Goal: Transaction & Acquisition: Purchase product/service

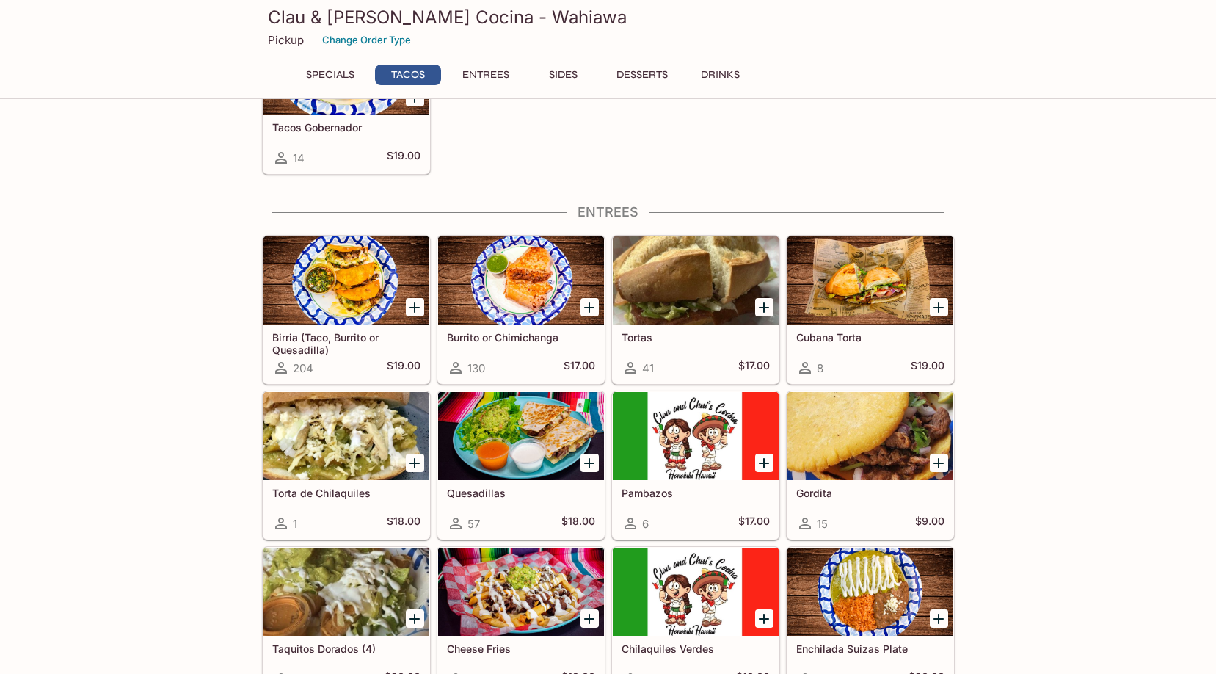
scroll to position [521, 0]
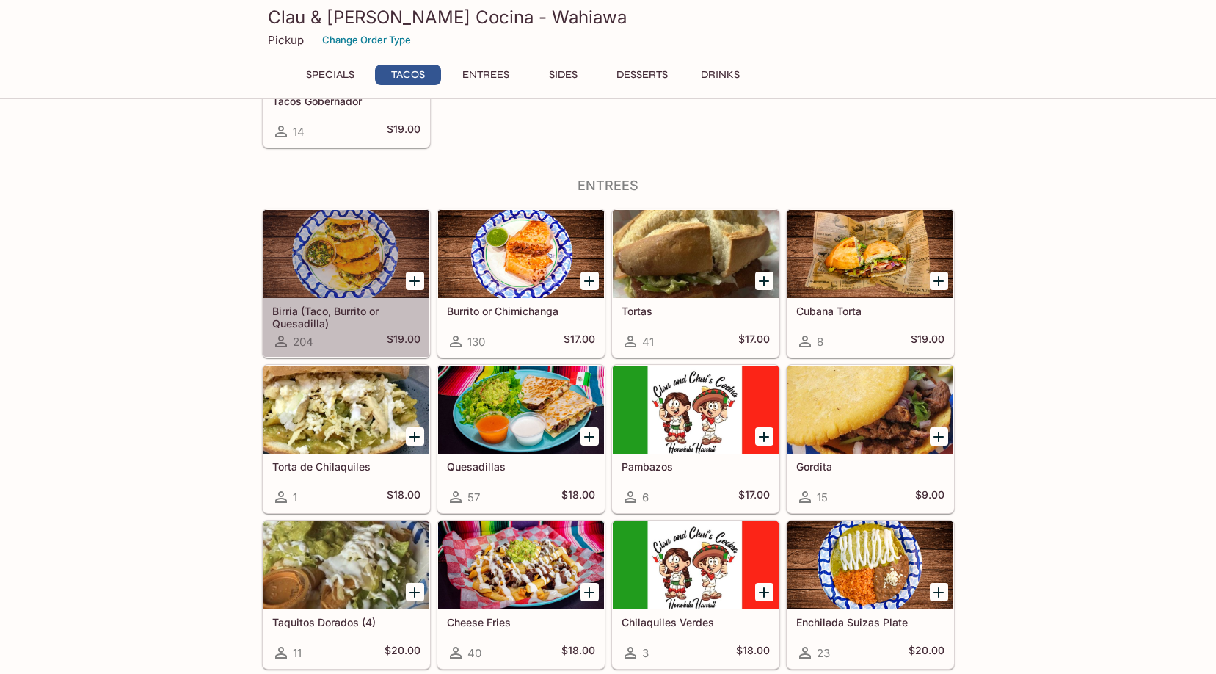
click at [340, 254] on div at bounding box center [347, 254] width 166 height 88
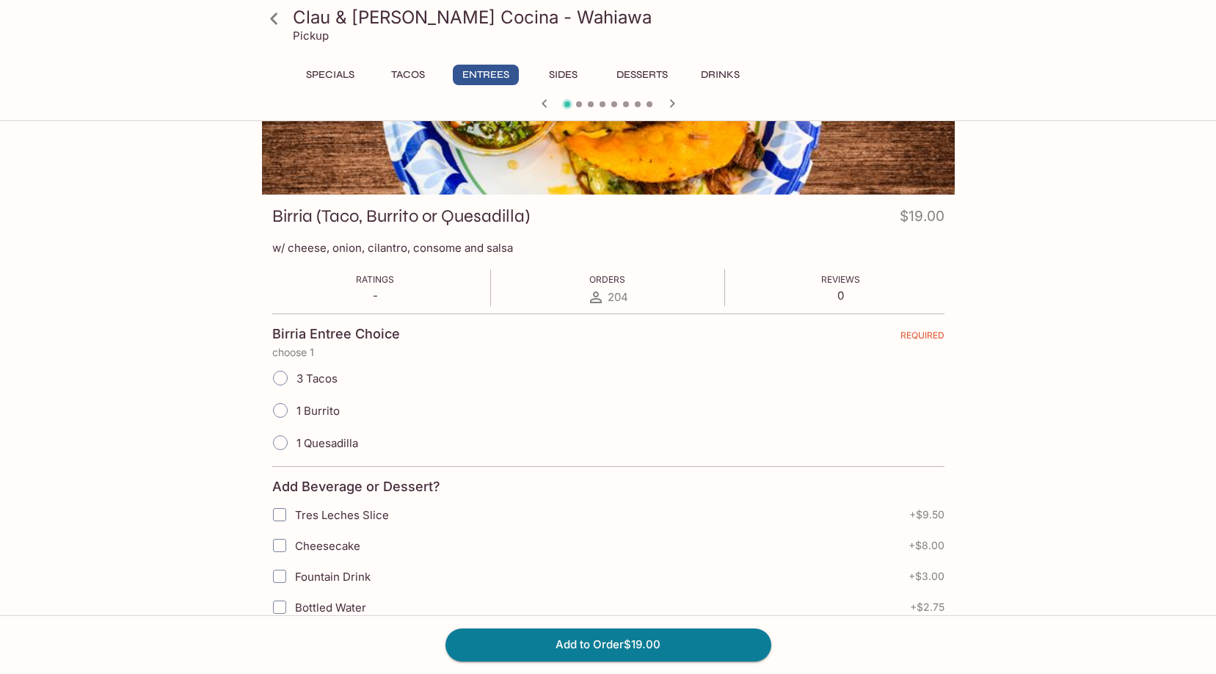
scroll to position [220, 0]
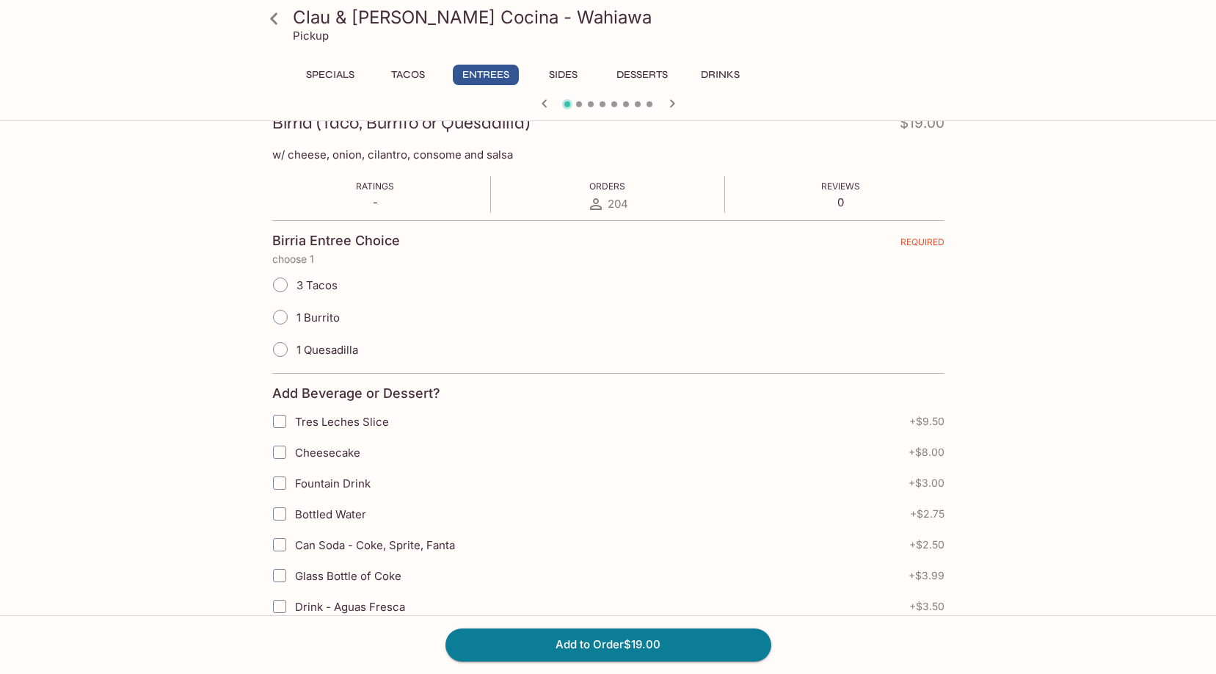
click at [283, 321] on input "1 Burrito" at bounding box center [280, 317] width 31 height 31
radio input "true"
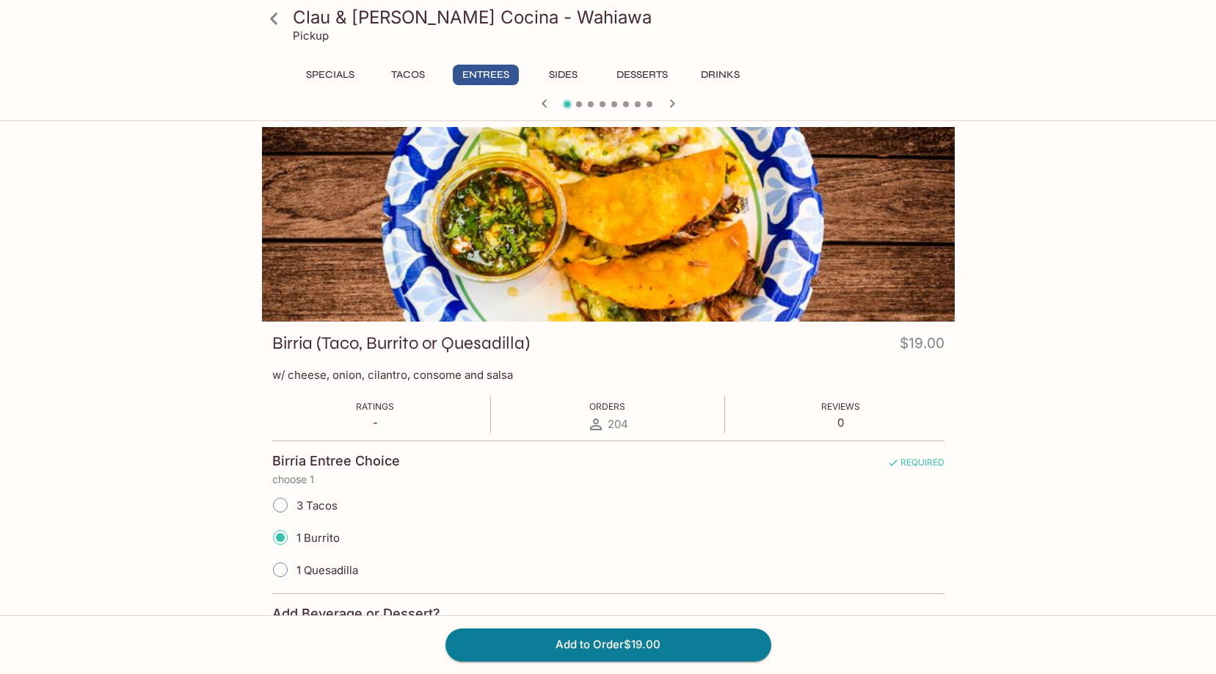
click at [272, 21] on icon at bounding box center [273, 18] width 7 height 12
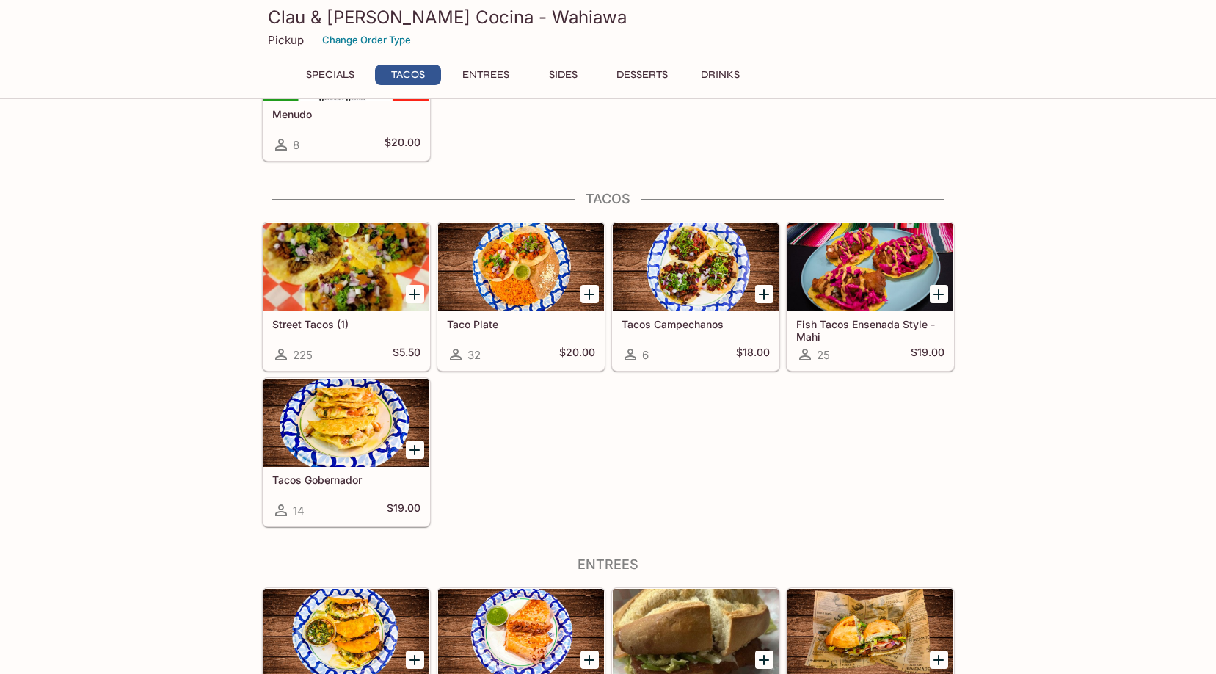
scroll to position [440, 0]
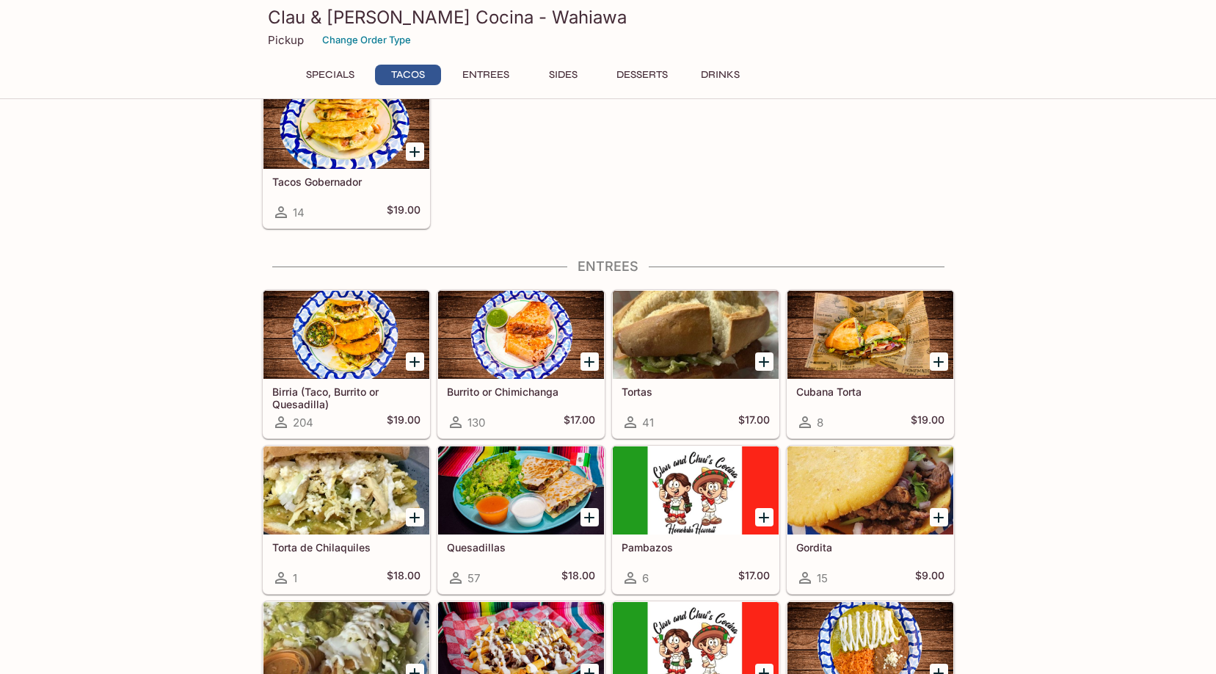
click at [531, 492] on div at bounding box center [521, 490] width 166 height 88
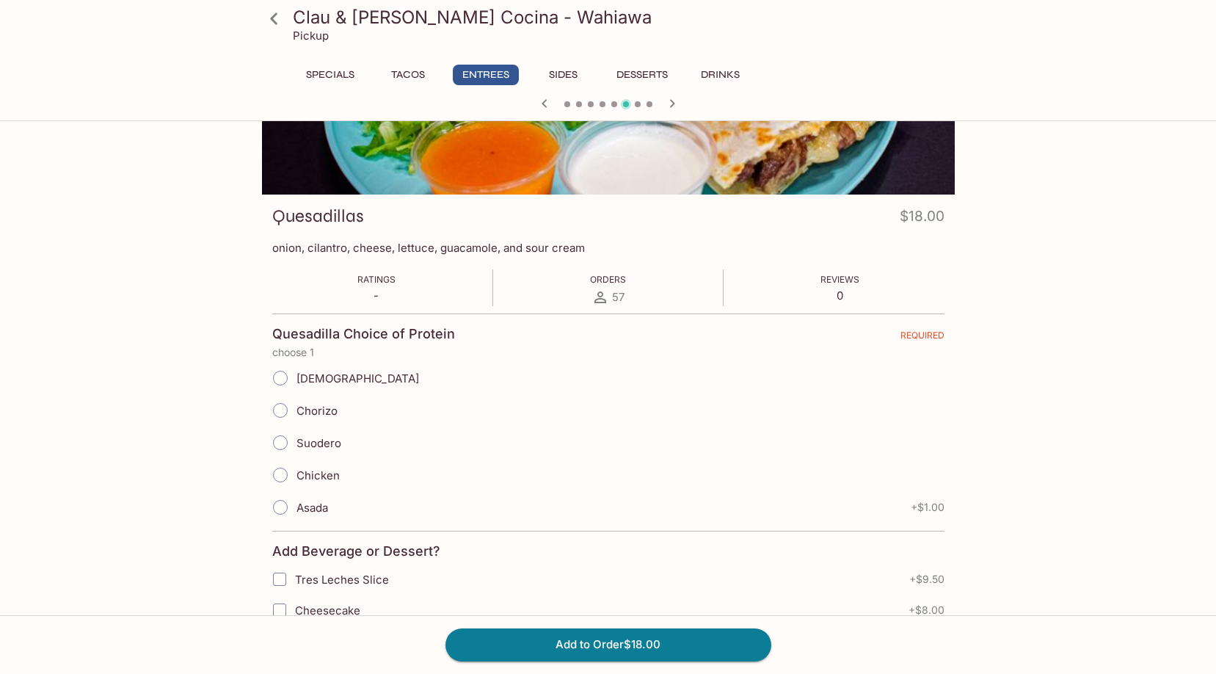
scroll to position [73, 0]
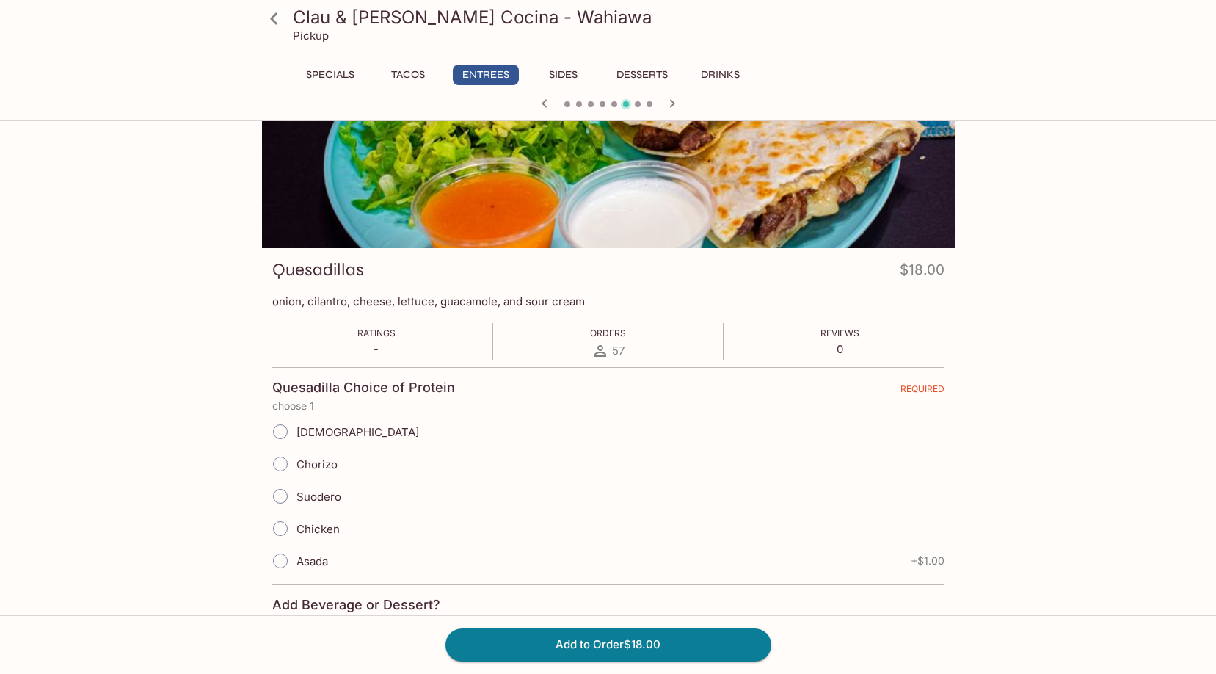
click at [280, 562] on input "Asada" at bounding box center [280, 560] width 31 height 31
radio input "true"
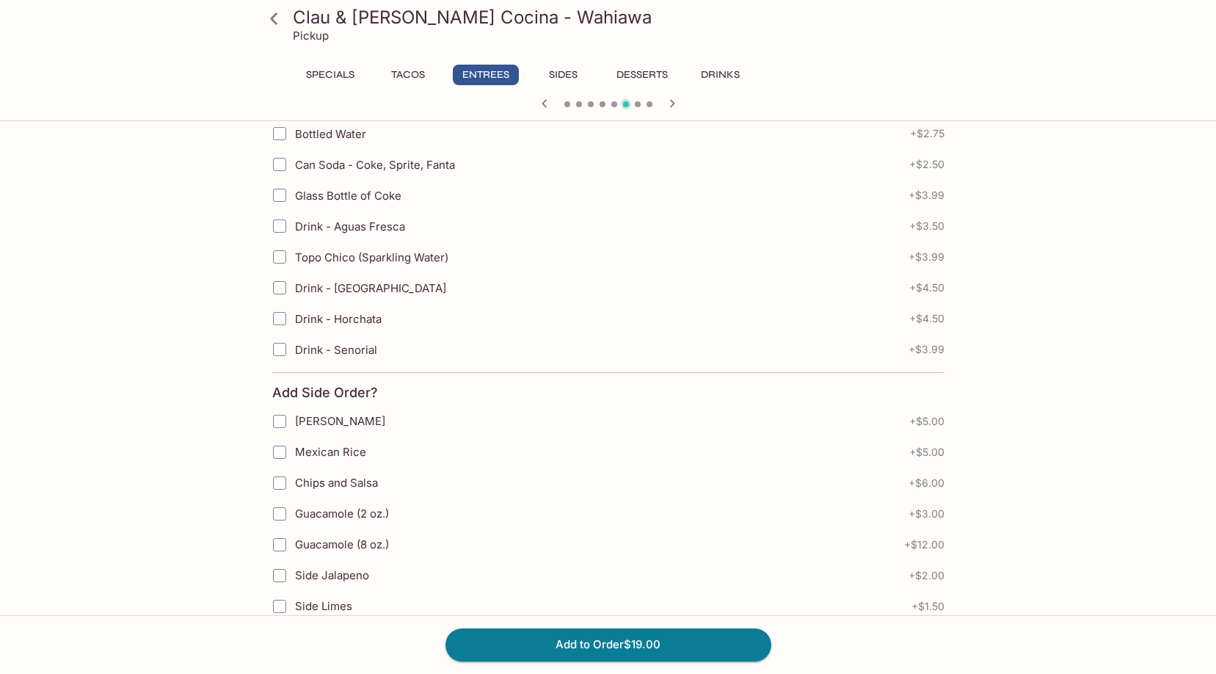
scroll to position [876, 0]
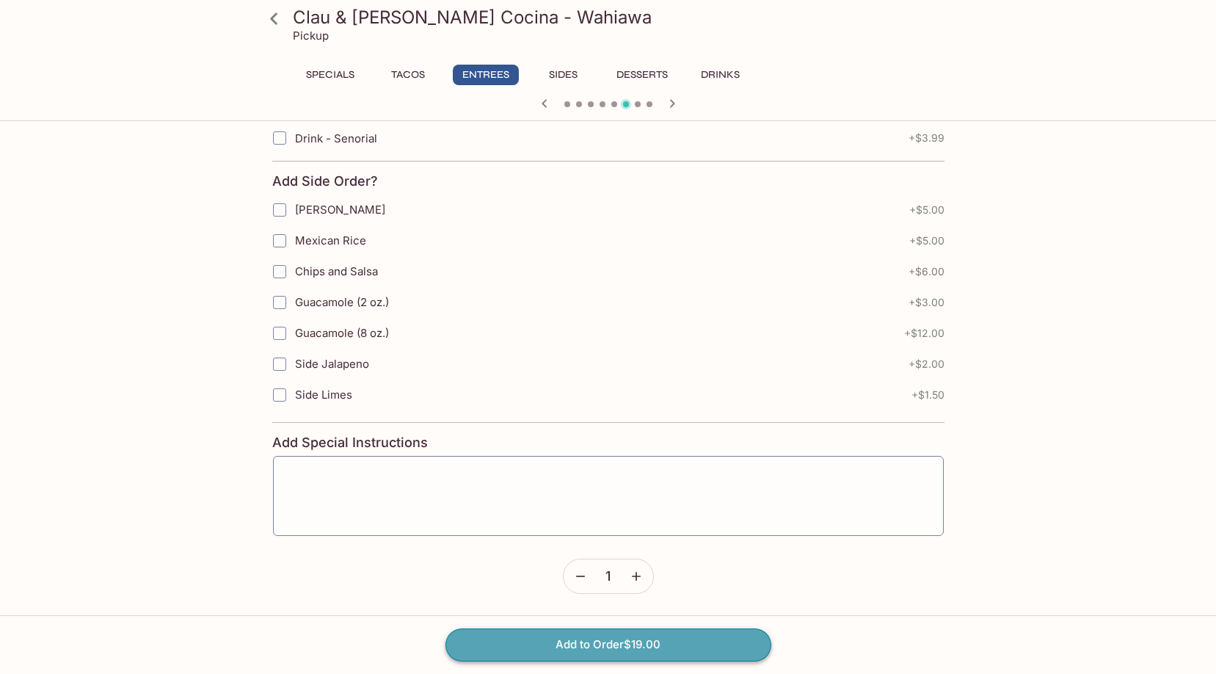
click at [567, 630] on button "Add to Order $19.00" at bounding box center [609, 644] width 326 height 32
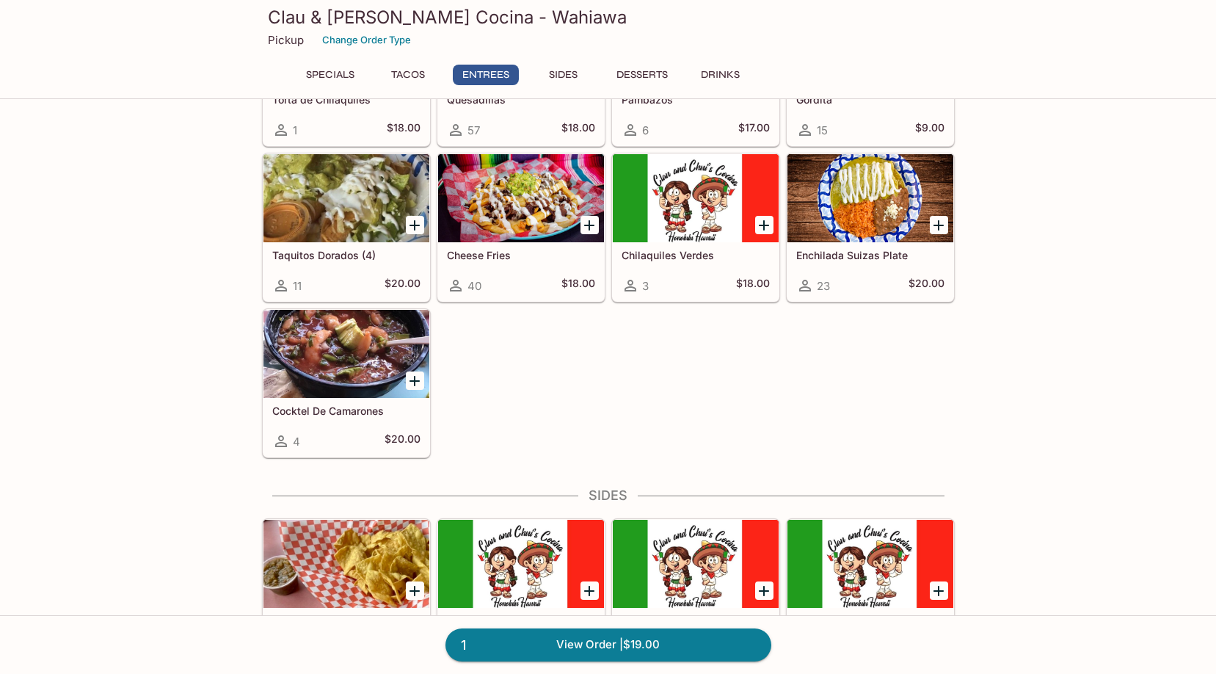
scroll to position [741, 0]
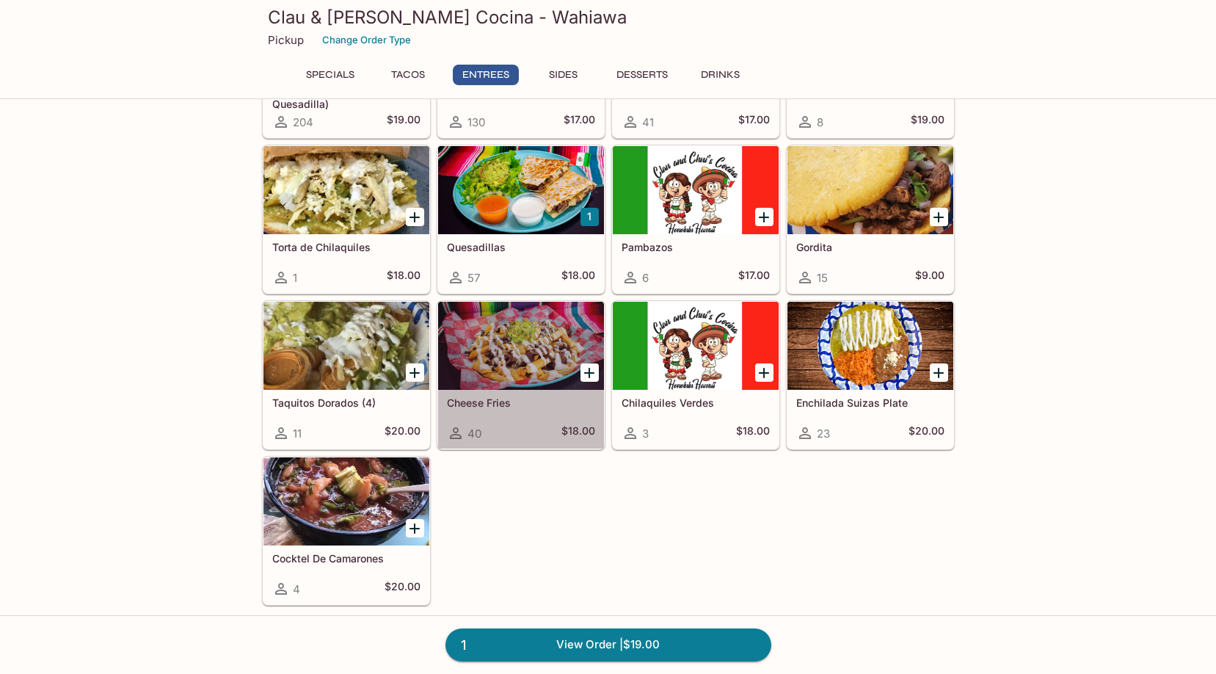
click at [523, 375] on div at bounding box center [521, 346] width 166 height 88
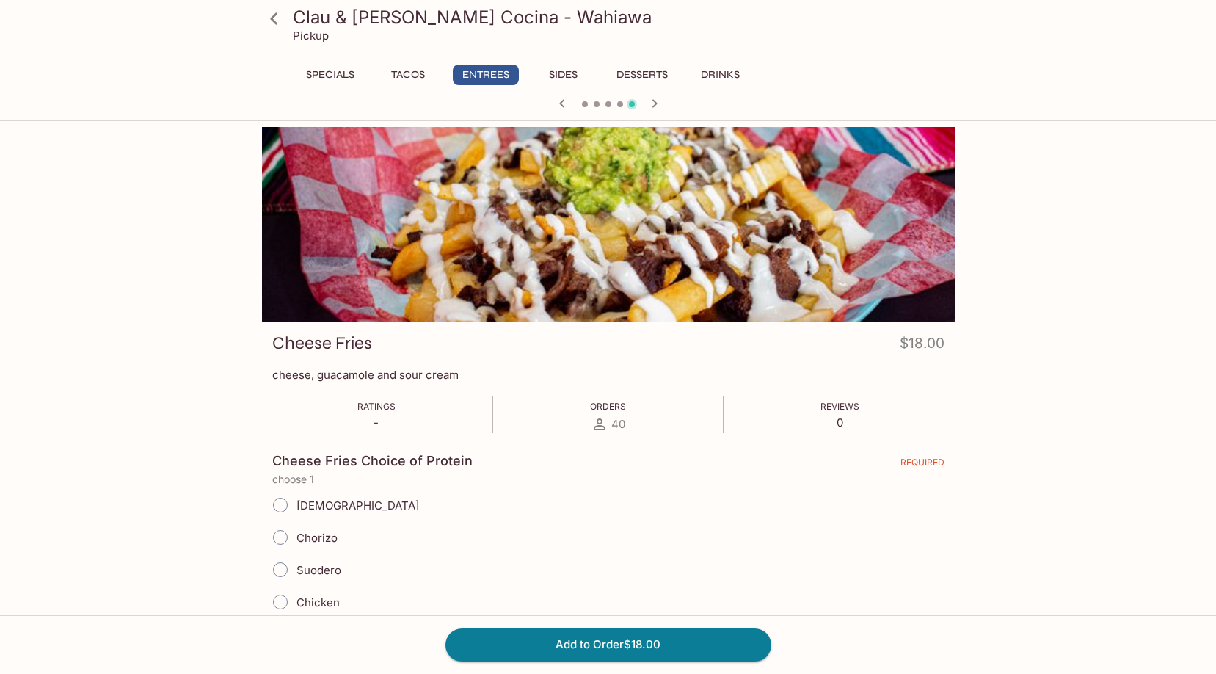
scroll to position [73, 0]
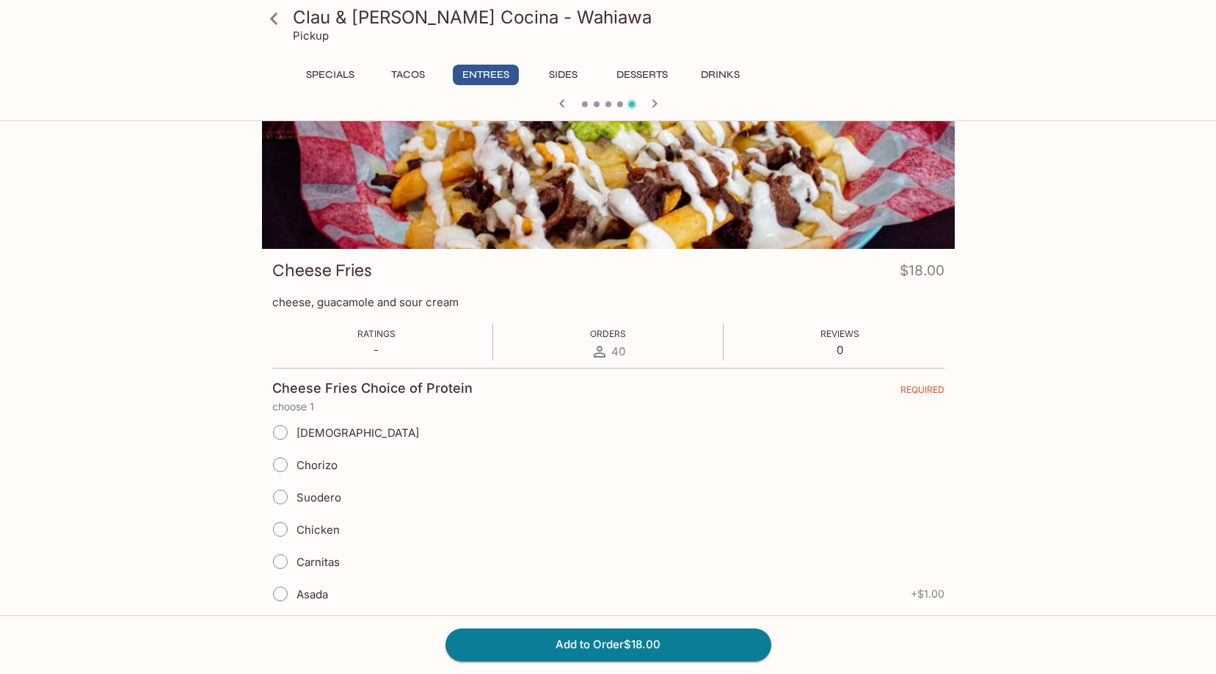
click at [316, 583] on label "Asada" at bounding box center [296, 594] width 64 height 32
click at [296, 583] on input "Asada" at bounding box center [280, 593] width 31 height 31
radio input "true"
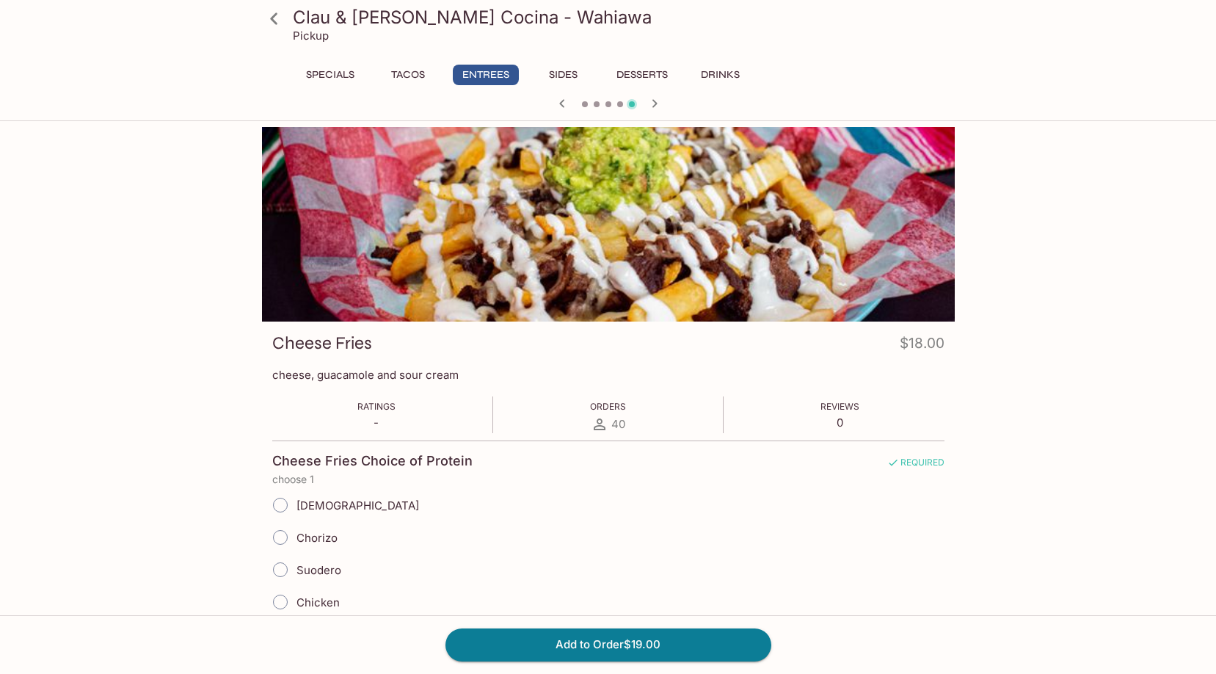
scroll to position [272, 0]
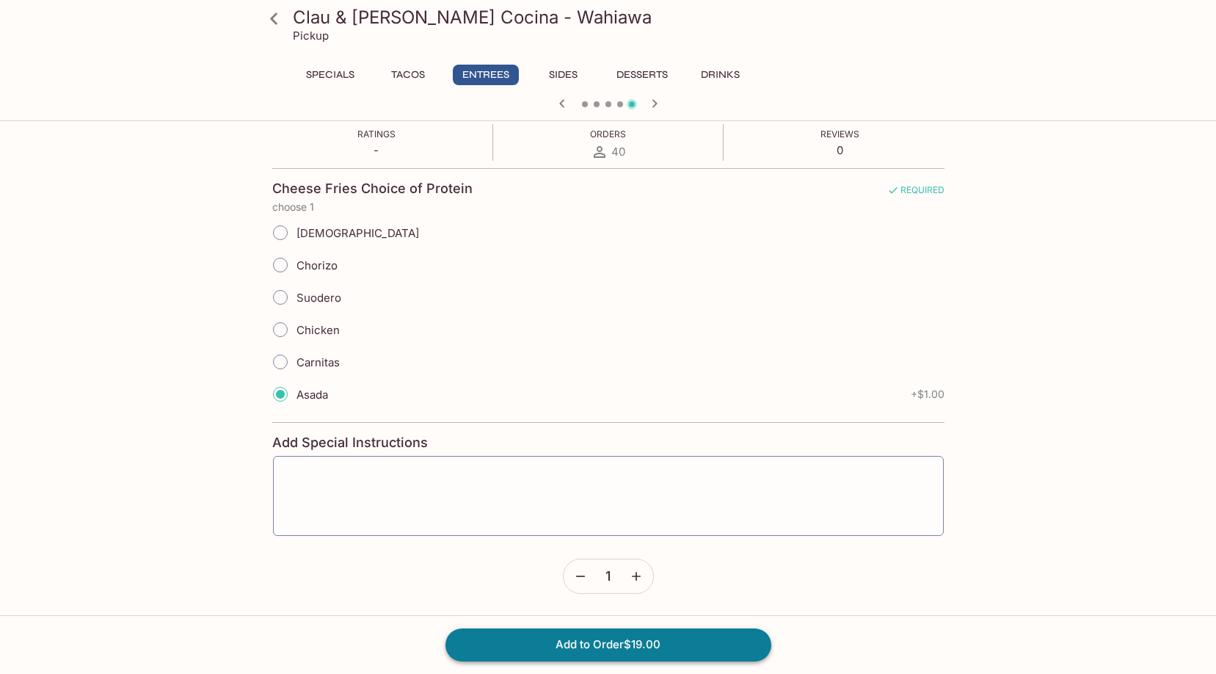
click at [530, 643] on button "Add to Order $19.00" at bounding box center [609, 644] width 326 height 32
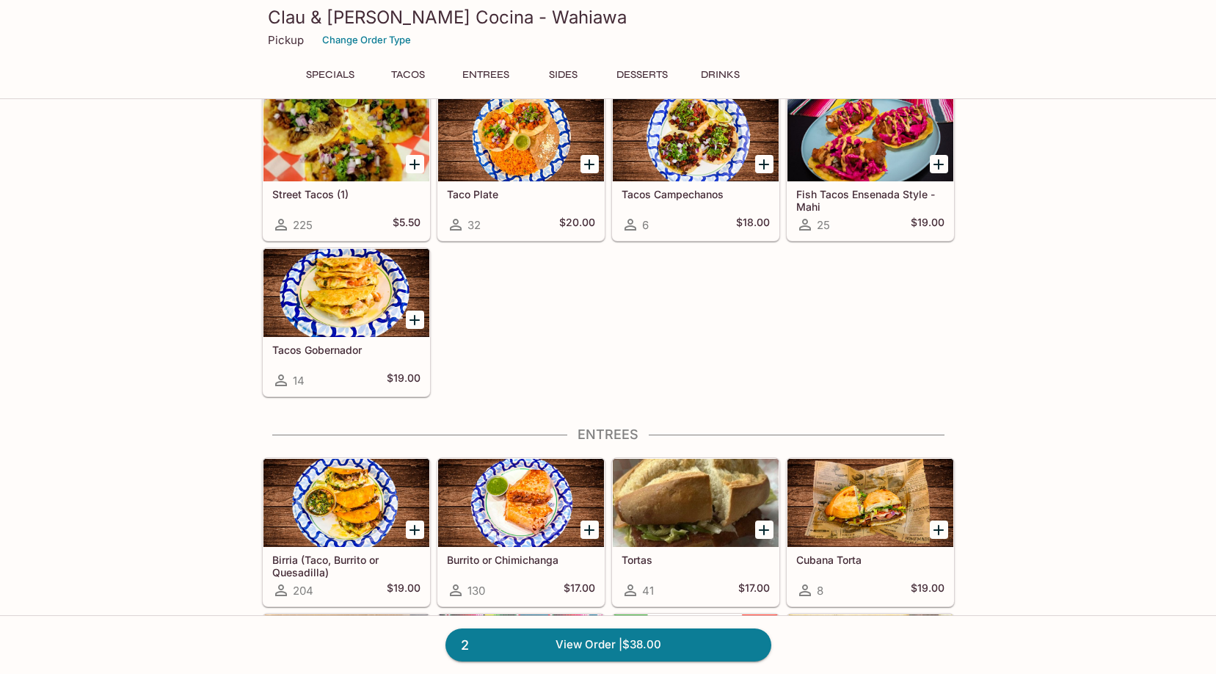
scroll to position [145, 0]
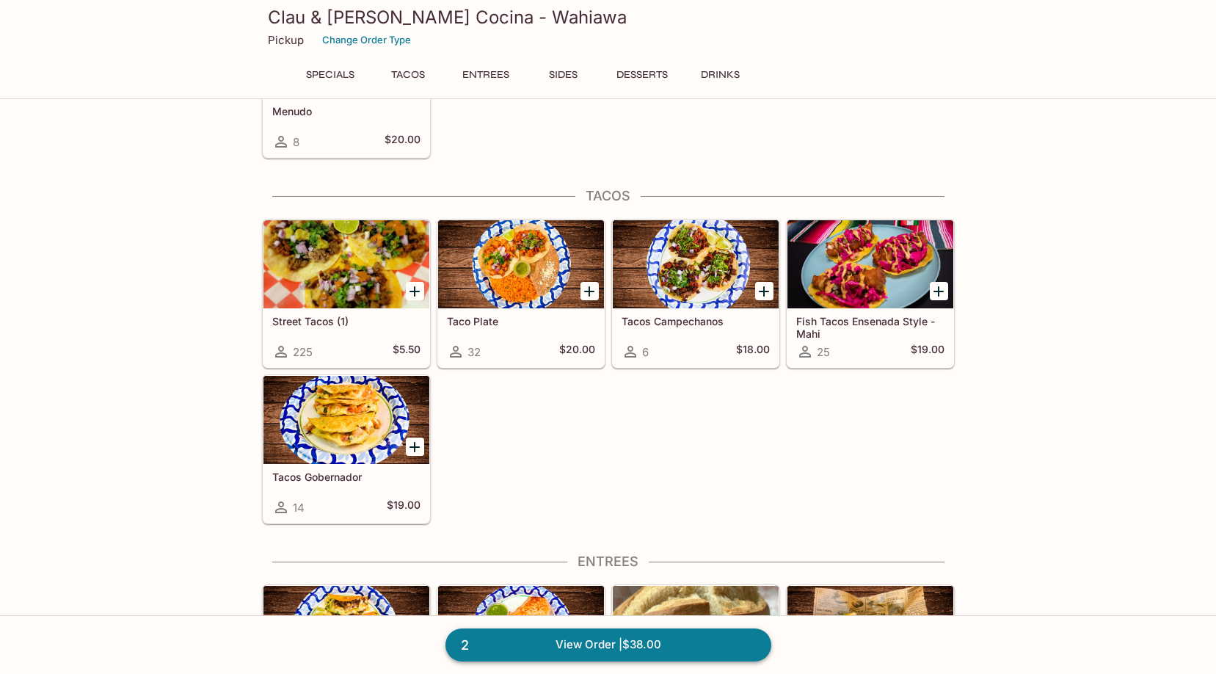
click at [576, 645] on link "2 View Order | $38.00" at bounding box center [609, 644] width 326 height 32
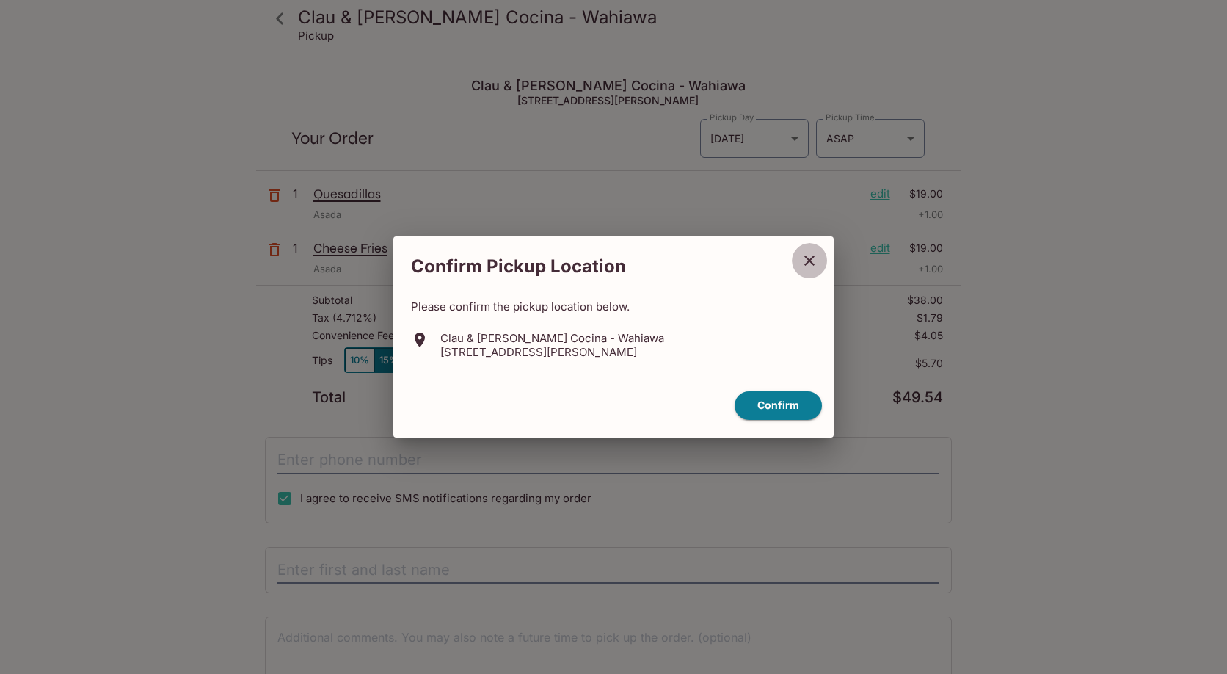
click at [814, 249] on button "close" at bounding box center [809, 260] width 37 height 37
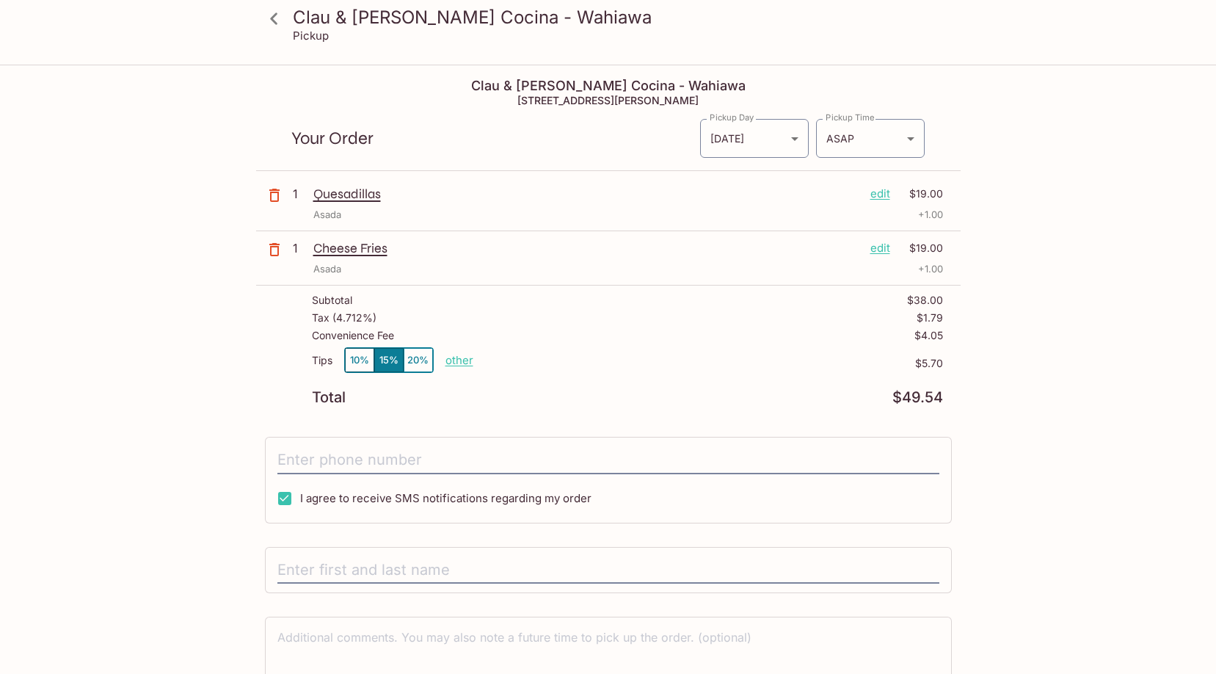
click at [265, 21] on icon at bounding box center [274, 19] width 26 height 26
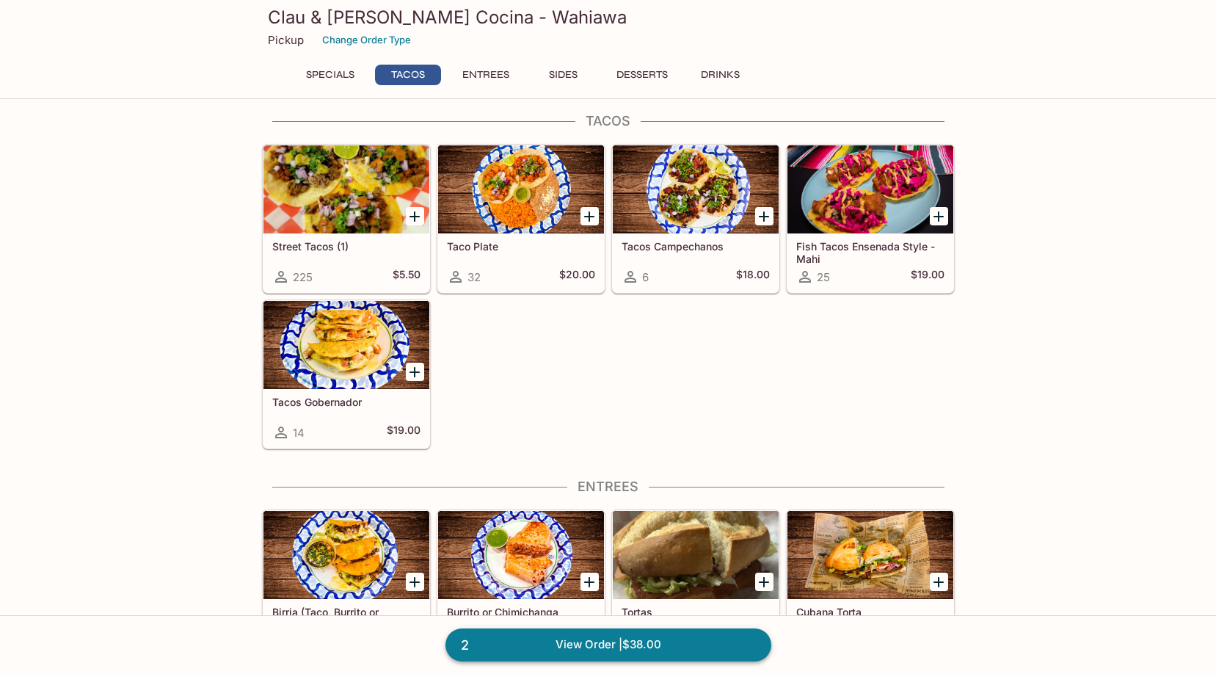
click at [575, 650] on link "2 View Order | $38.00" at bounding box center [609, 644] width 326 height 32
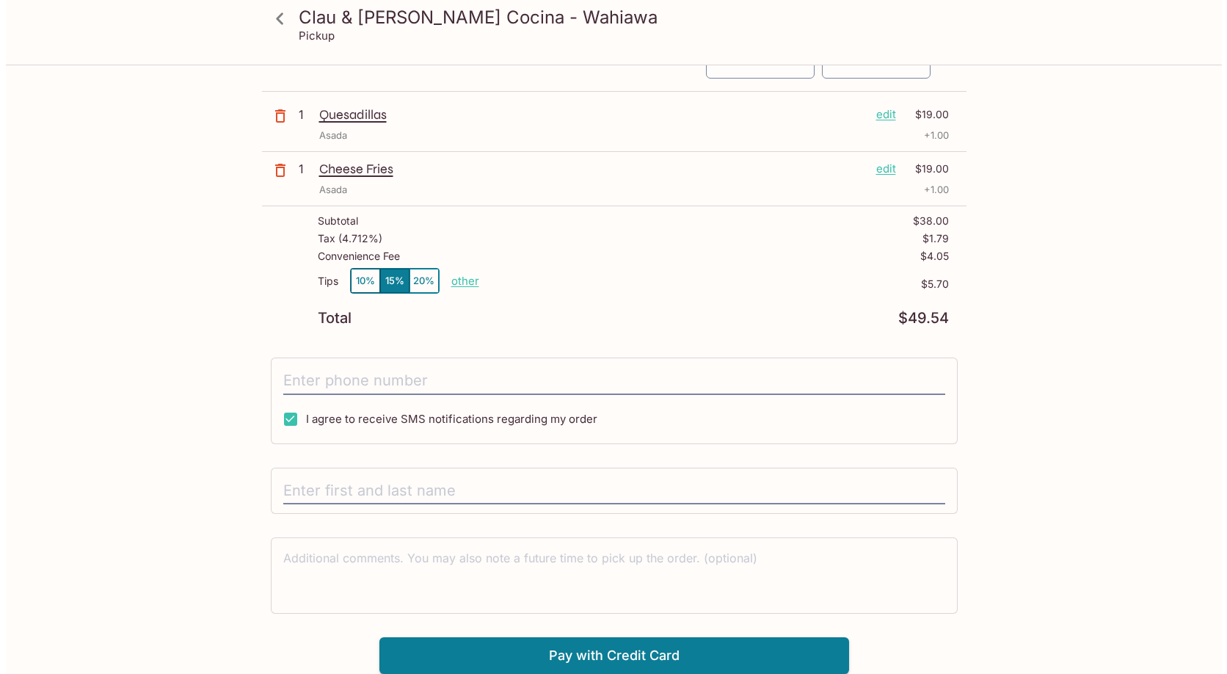
scroll to position [79, 0]
click at [875, 166] on p "edit" at bounding box center [881, 169] width 20 height 16
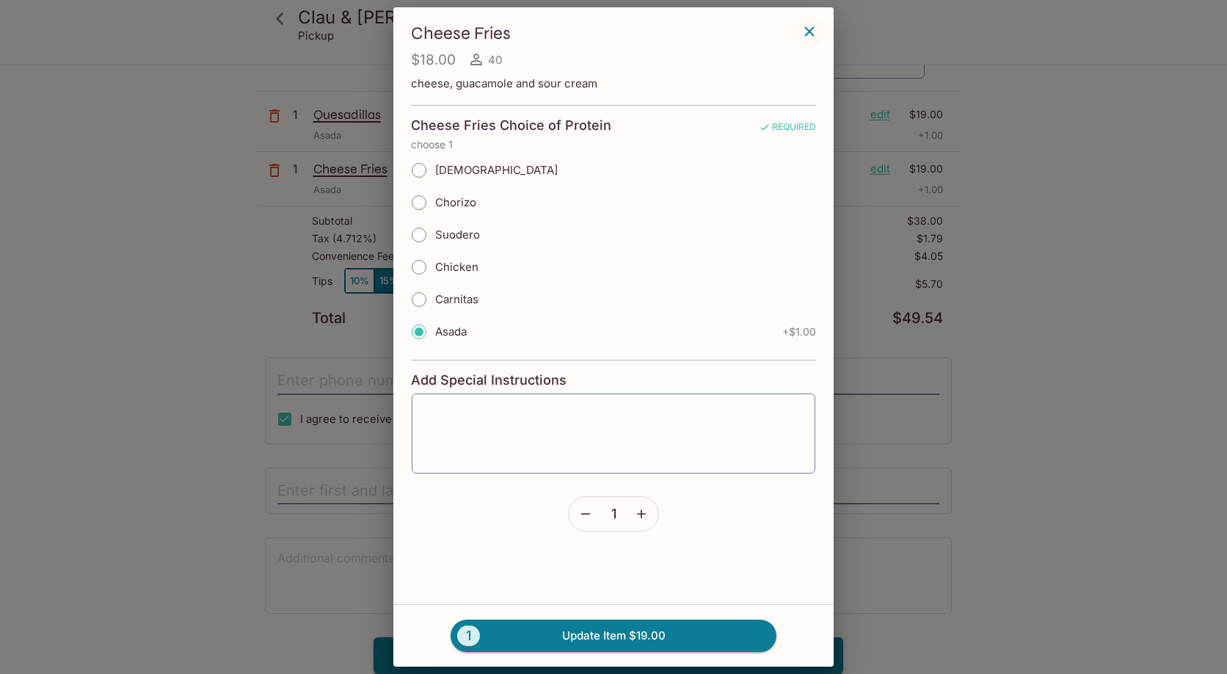
click at [589, 362] on form "Cheese Fries Choice of Protein REQUIRED choose 1 Pastor Chorizo Suodero Chicken…" at bounding box center [613, 318] width 405 height 426
click at [583, 360] on hr at bounding box center [613, 360] width 405 height 1
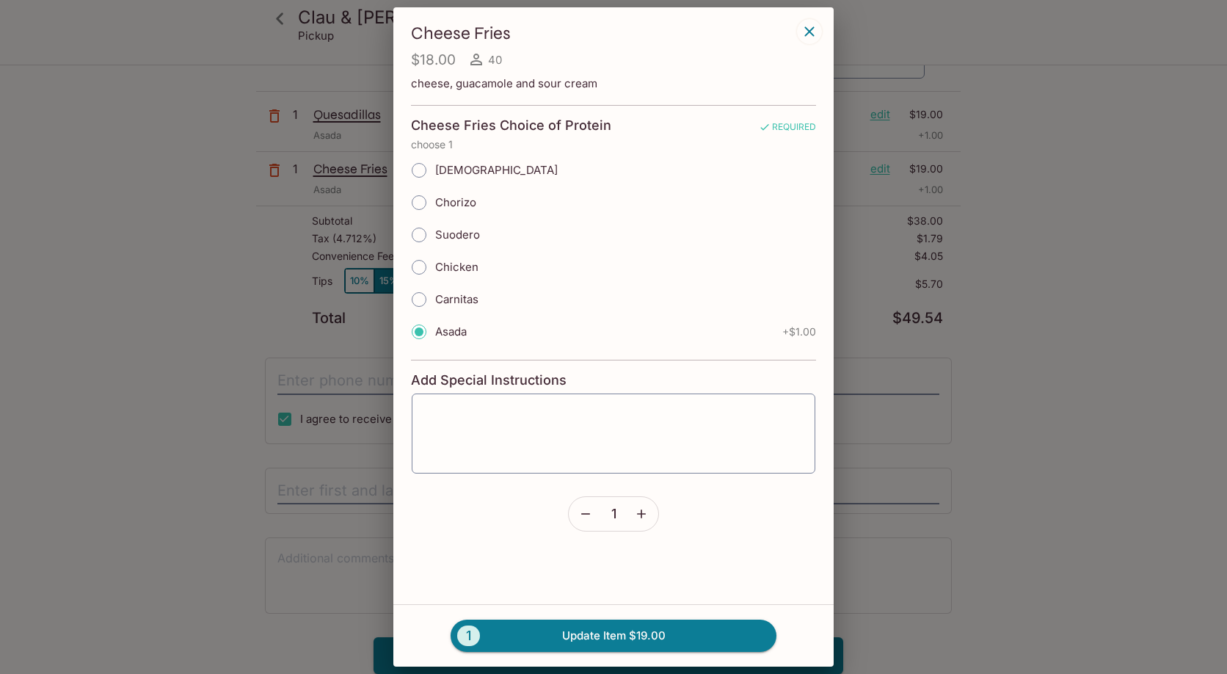
click at [583, 360] on hr at bounding box center [613, 360] width 405 height 1
click at [581, 515] on icon "button" at bounding box center [585, 513] width 15 height 15
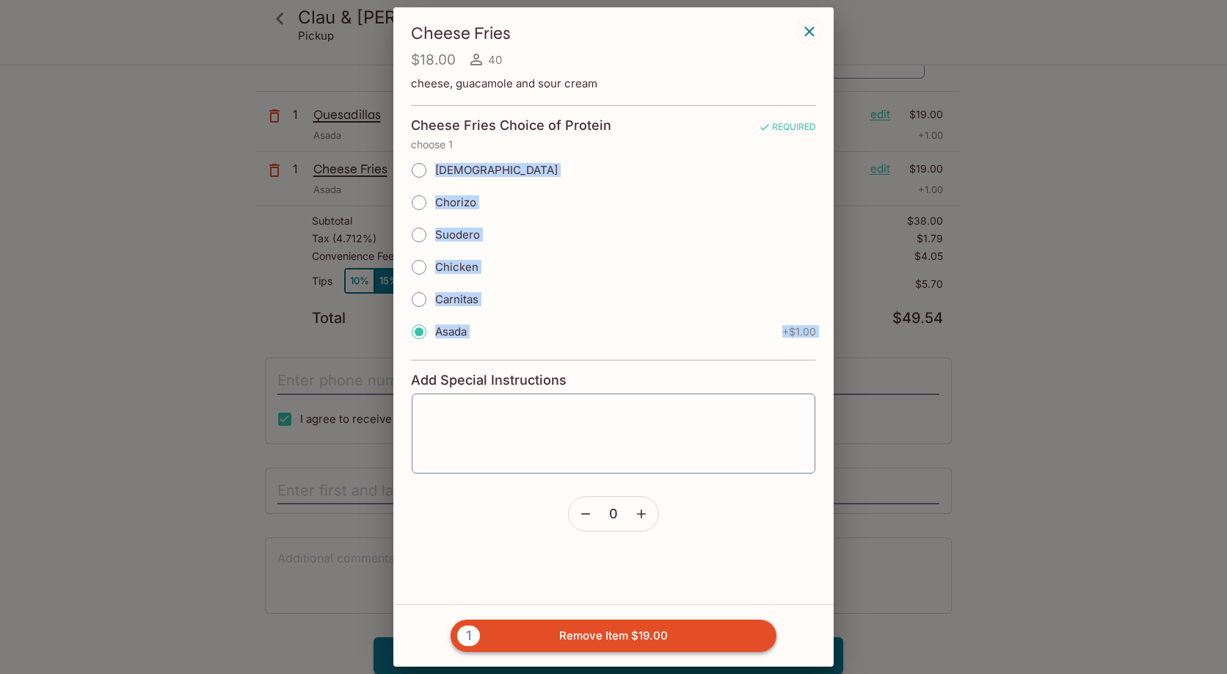
click at [595, 628] on button "1 Remove Item $19.00" at bounding box center [614, 635] width 326 height 32
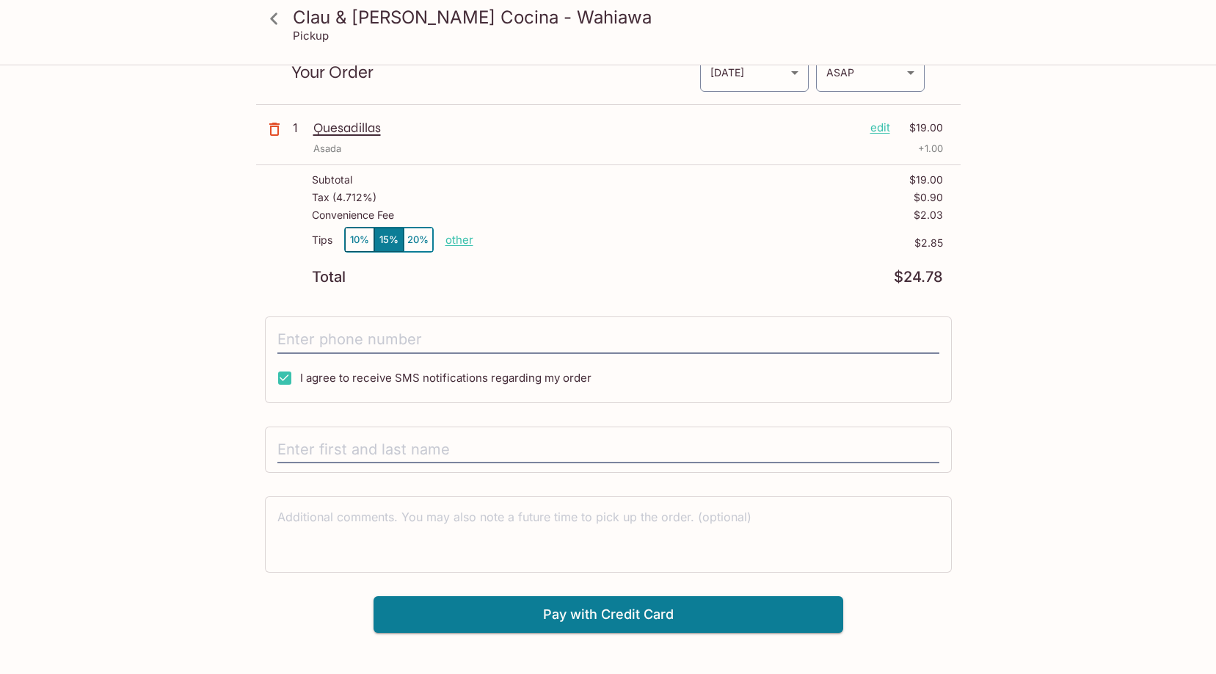
scroll to position [0, 0]
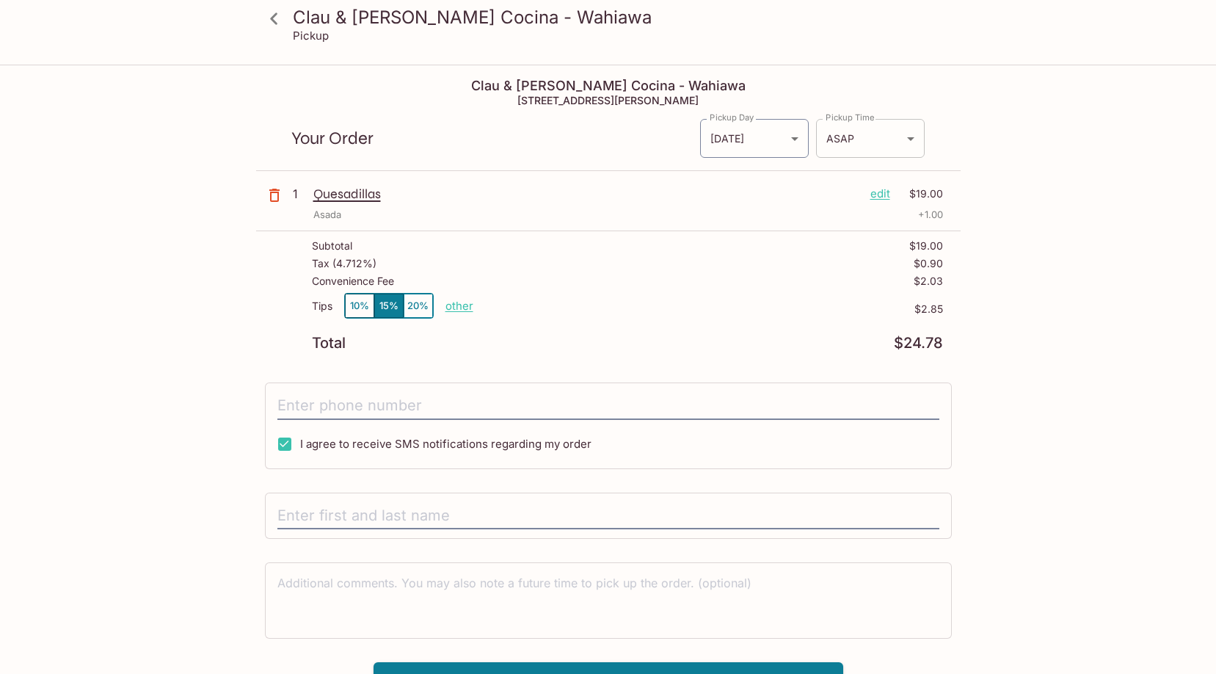
click at [876, 137] on body "Clau & [PERSON_NAME] Cocina - Wahiawa Pickup Clau & Chui's Cocina - Wahiawa [ST…" at bounding box center [608, 403] width 1216 height 674
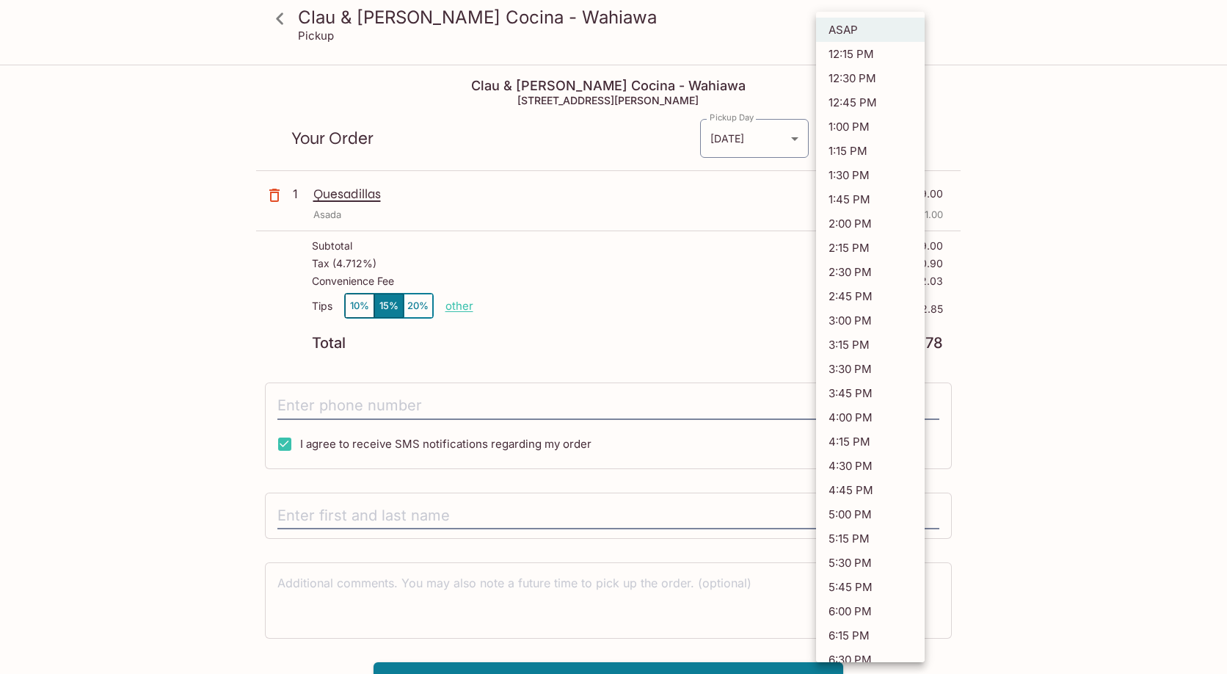
click at [848, 73] on li "12:30 PM" at bounding box center [870, 78] width 109 height 24
type input "[DATE]T22:30:34.000000Z"
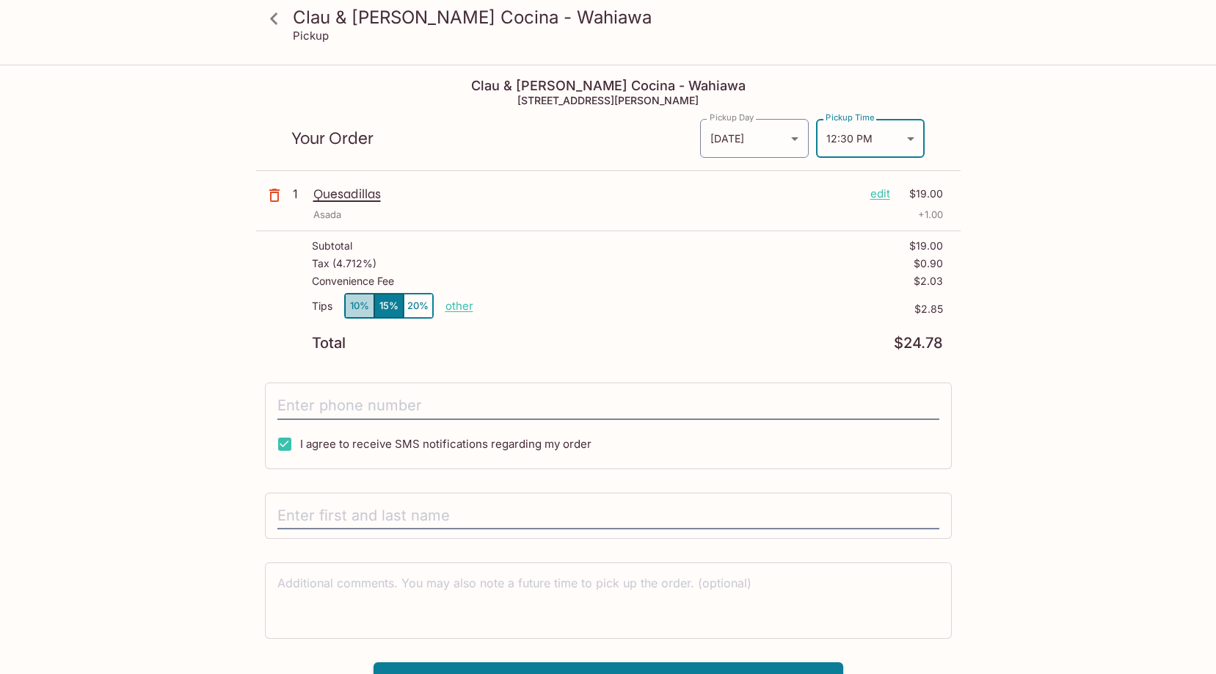
click at [352, 308] on button "10%" at bounding box center [359, 306] width 29 height 24
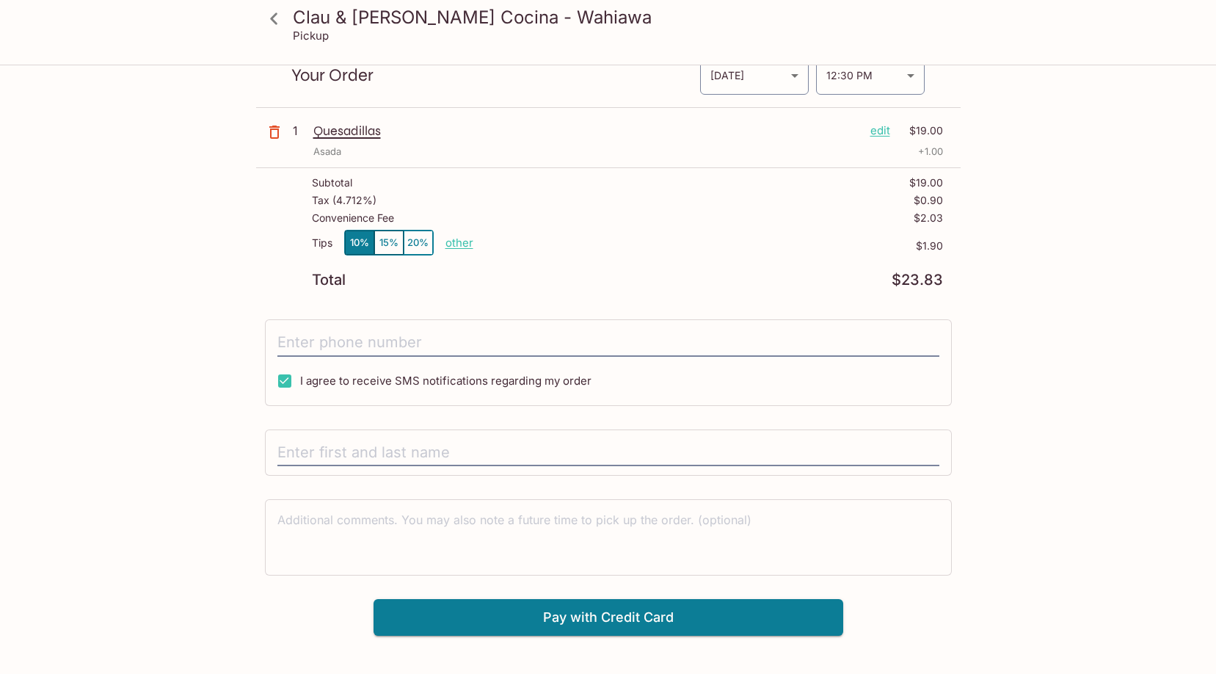
scroll to position [66, 0]
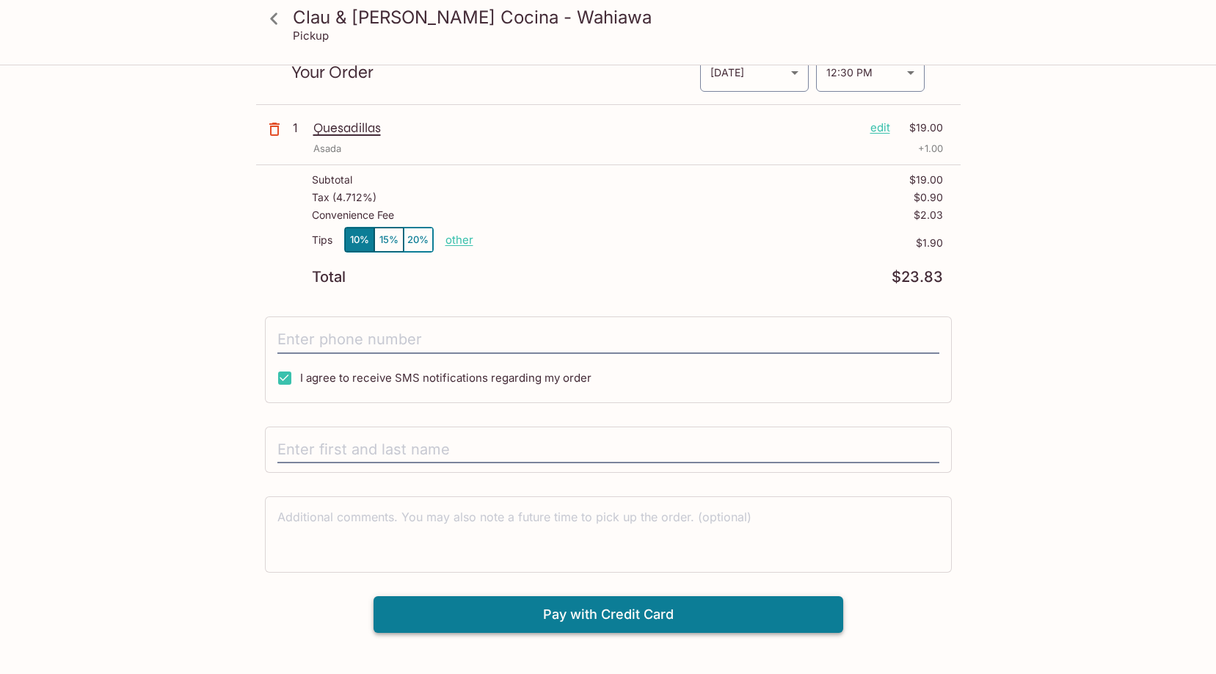
click at [524, 613] on button "Pay with Credit Card" at bounding box center [609, 614] width 470 height 37
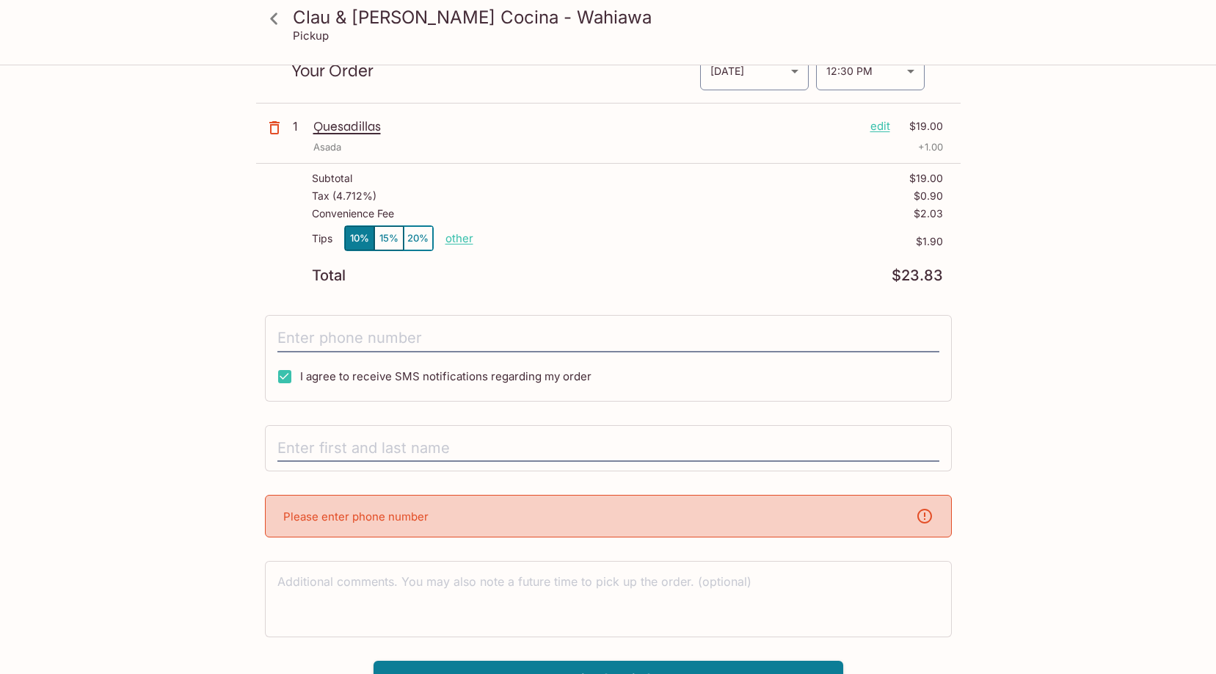
scroll to position [91, 0]
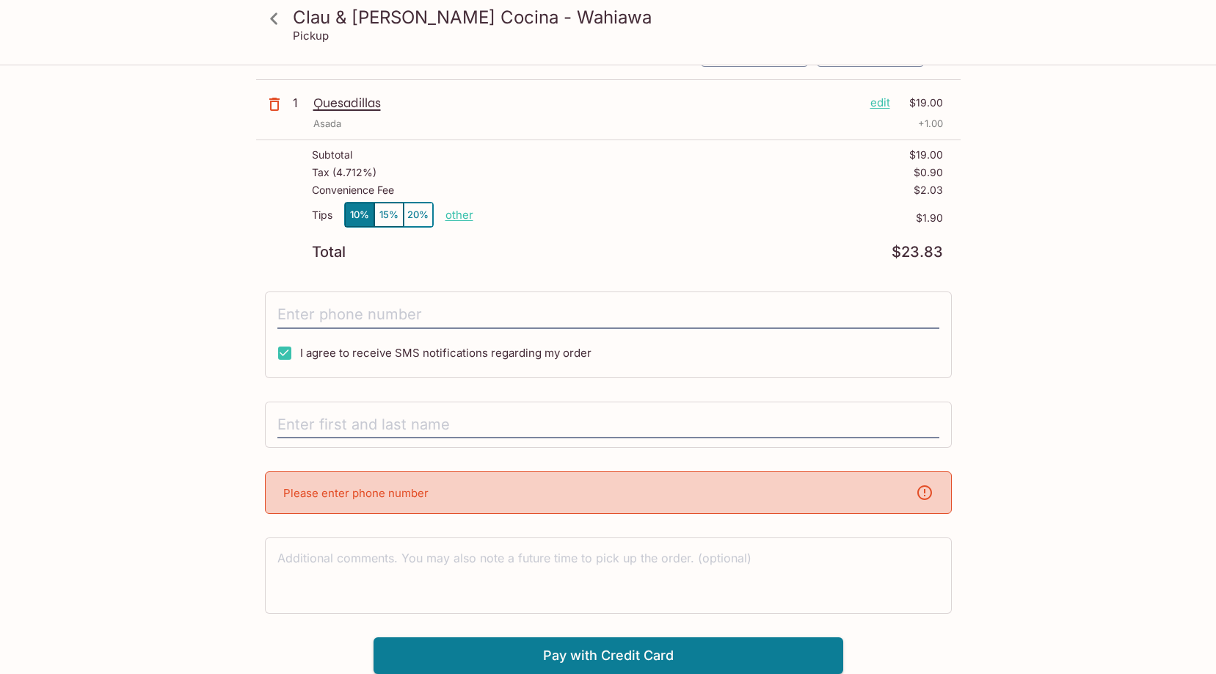
click at [421, 332] on div "I agree to receive SMS notifications regarding my order" at bounding box center [608, 334] width 687 height 87
click at [286, 349] on input "I agree to receive SMS notifications regarding my order" at bounding box center [284, 352] width 29 height 29
checkbox input "false"
click at [307, 307] on input "tel" at bounding box center [608, 315] width 662 height 28
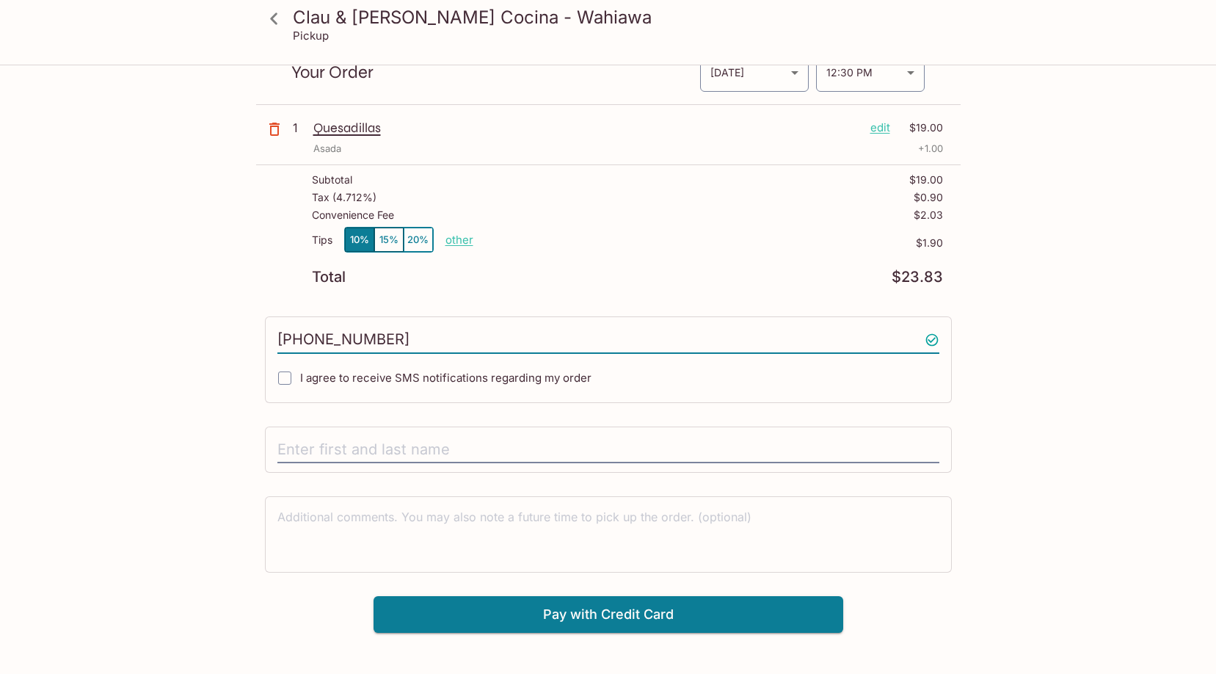
scroll to position [66, 0]
type input "[PHONE_NUMBER]"
click at [296, 452] on input "text" at bounding box center [608, 450] width 662 height 28
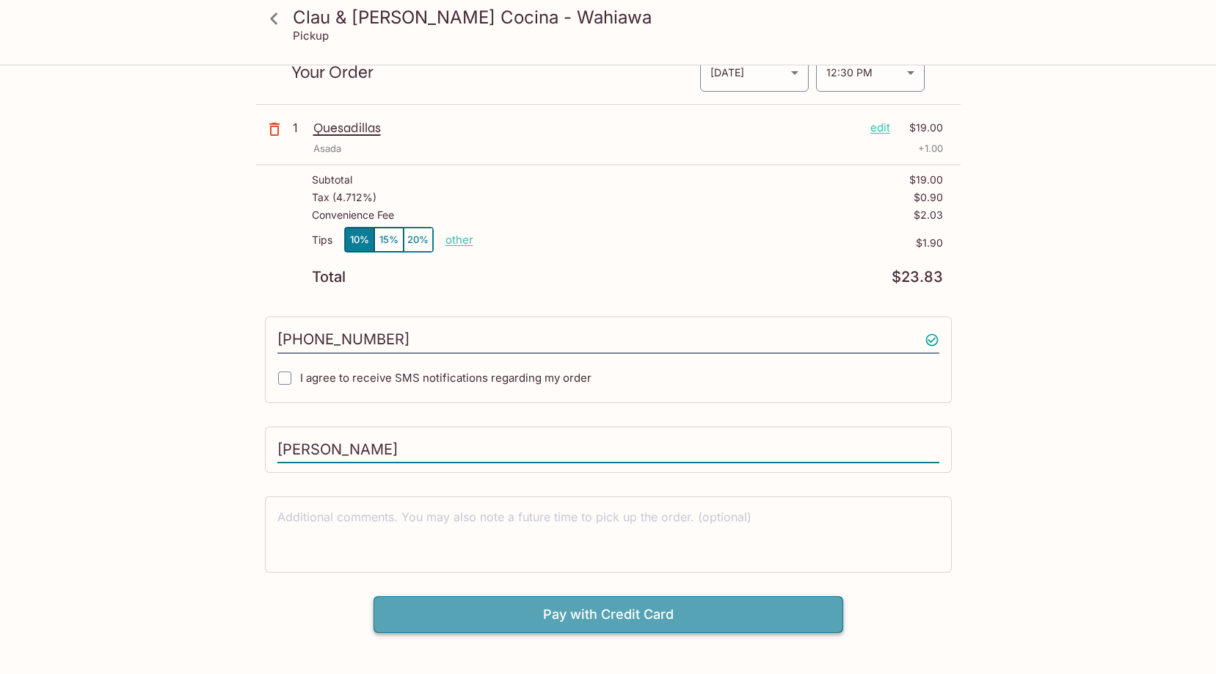
type input "[PERSON_NAME]"
click at [473, 608] on button "Pay with Credit Card" at bounding box center [609, 614] width 470 height 37
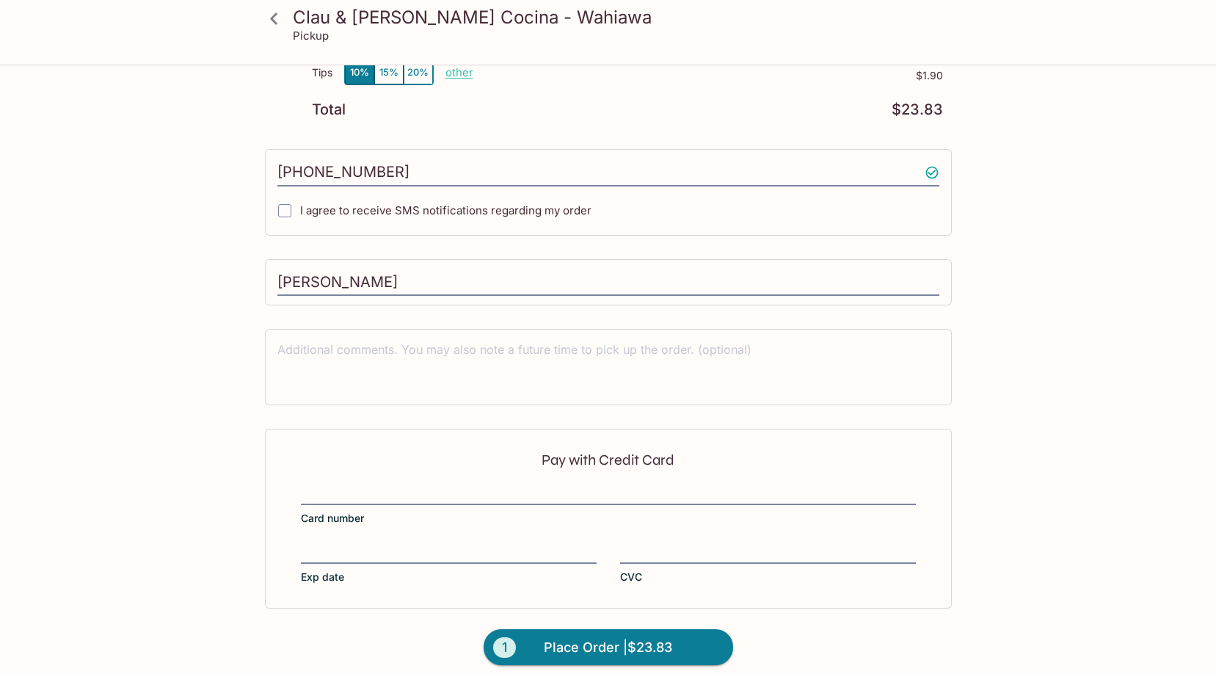
scroll to position [245, 0]
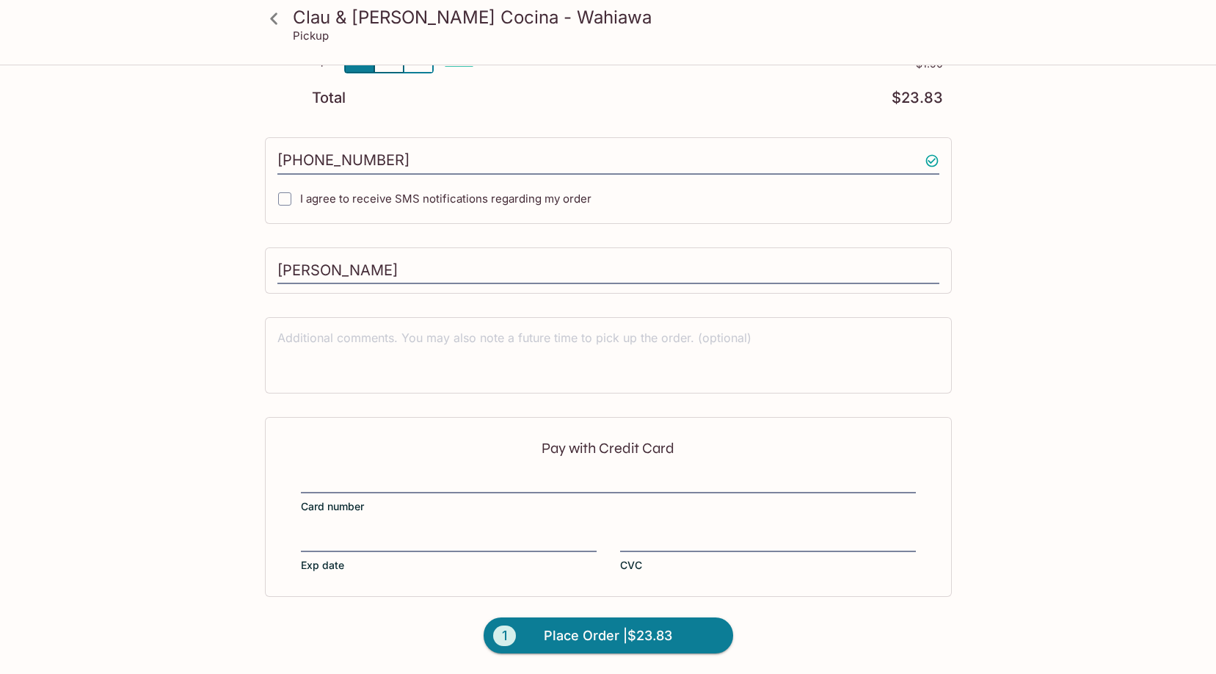
click at [346, 559] on label "Exp date" at bounding box center [449, 551] width 296 height 41
click at [346, 533] on input "Exp date" at bounding box center [449, 532] width 296 height 1
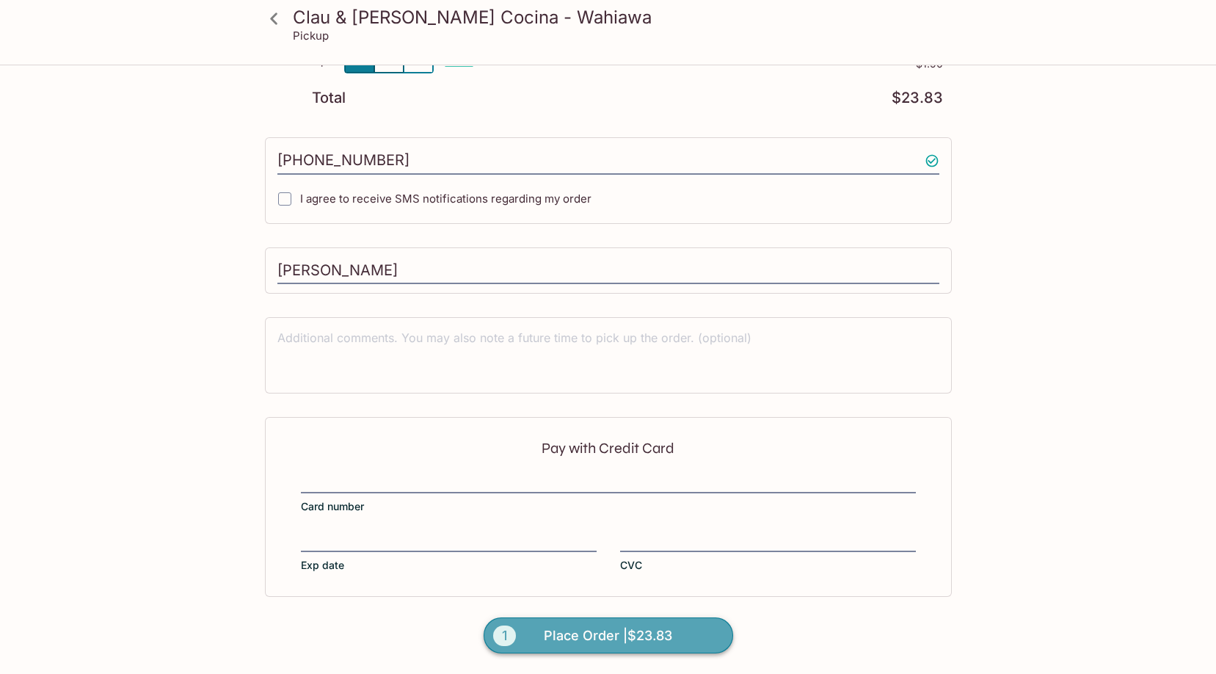
click at [595, 625] on span "Place Order | $23.83" at bounding box center [608, 635] width 128 height 23
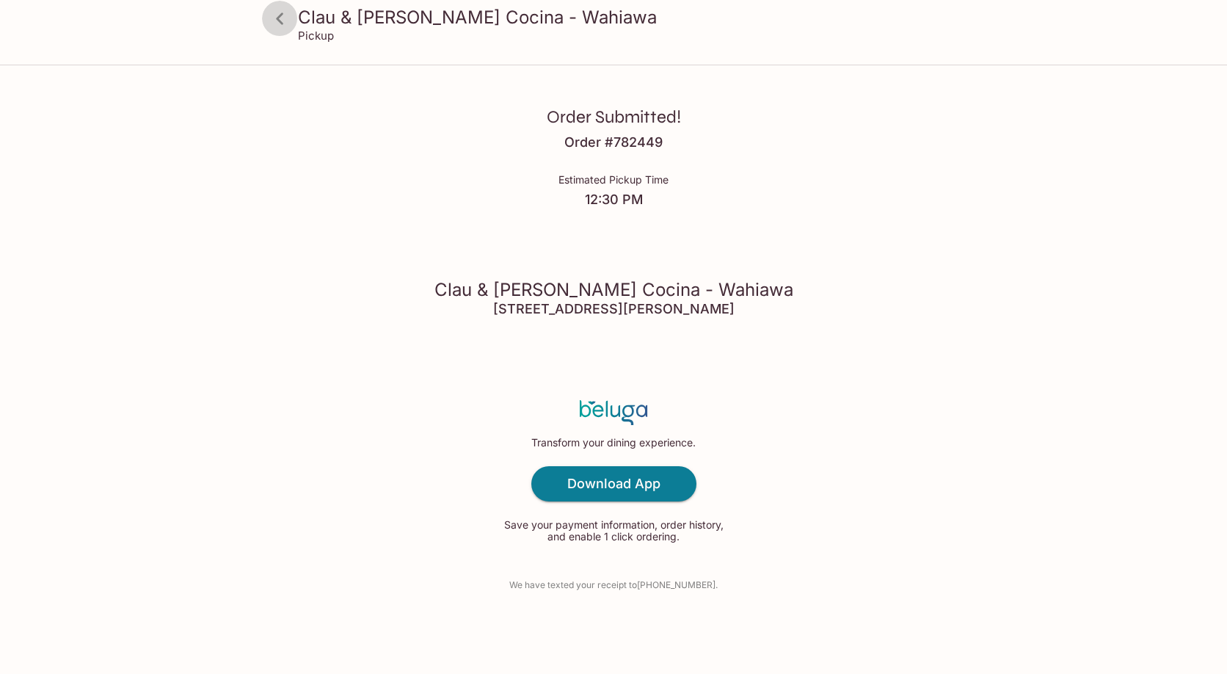
click at [287, 23] on icon at bounding box center [280, 19] width 26 height 26
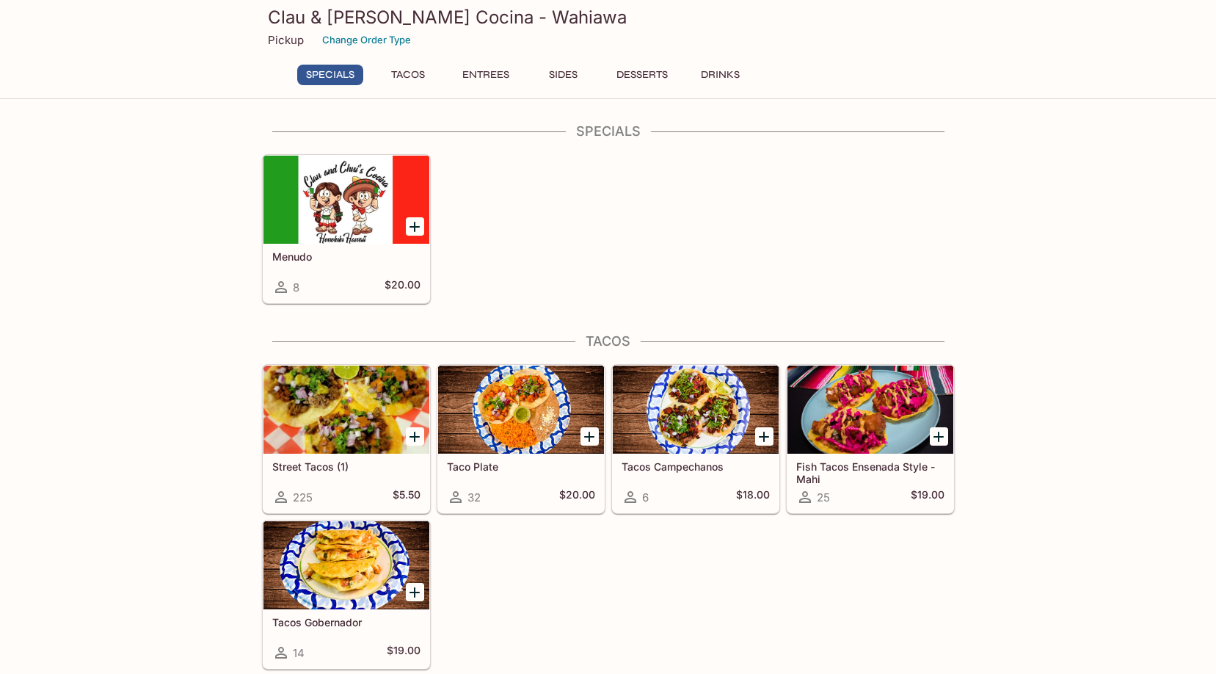
click at [401, 72] on button "Tacos" at bounding box center [408, 75] width 66 height 21
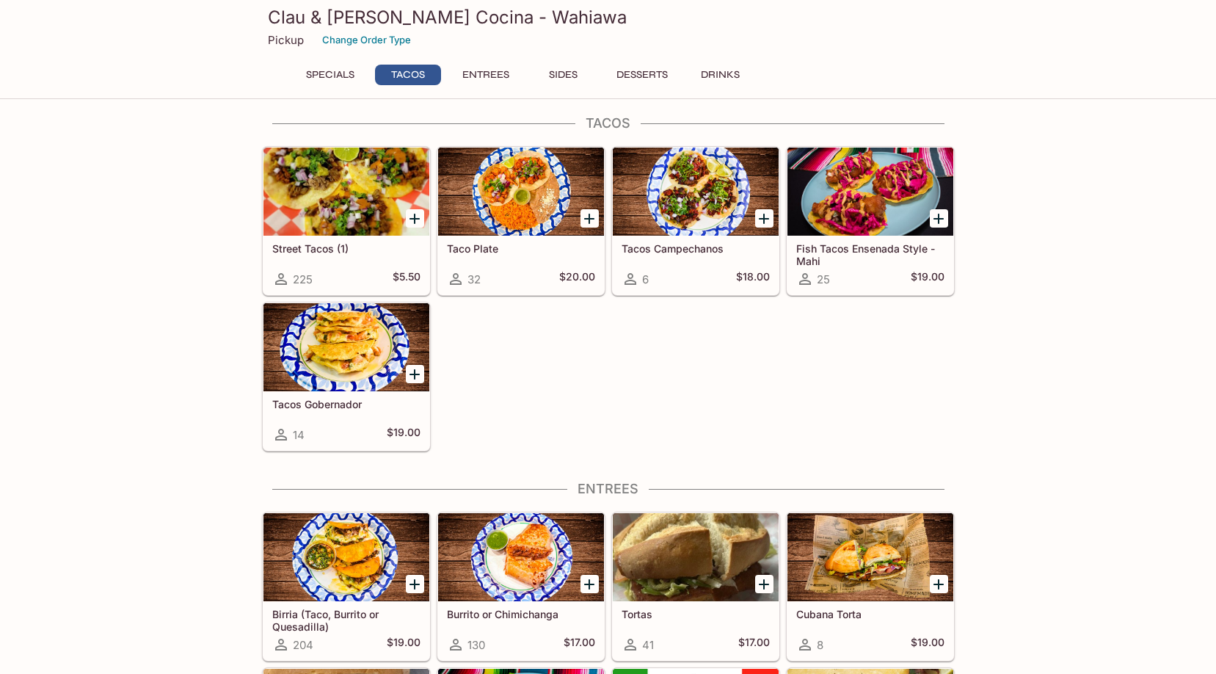
scroll to position [282, 0]
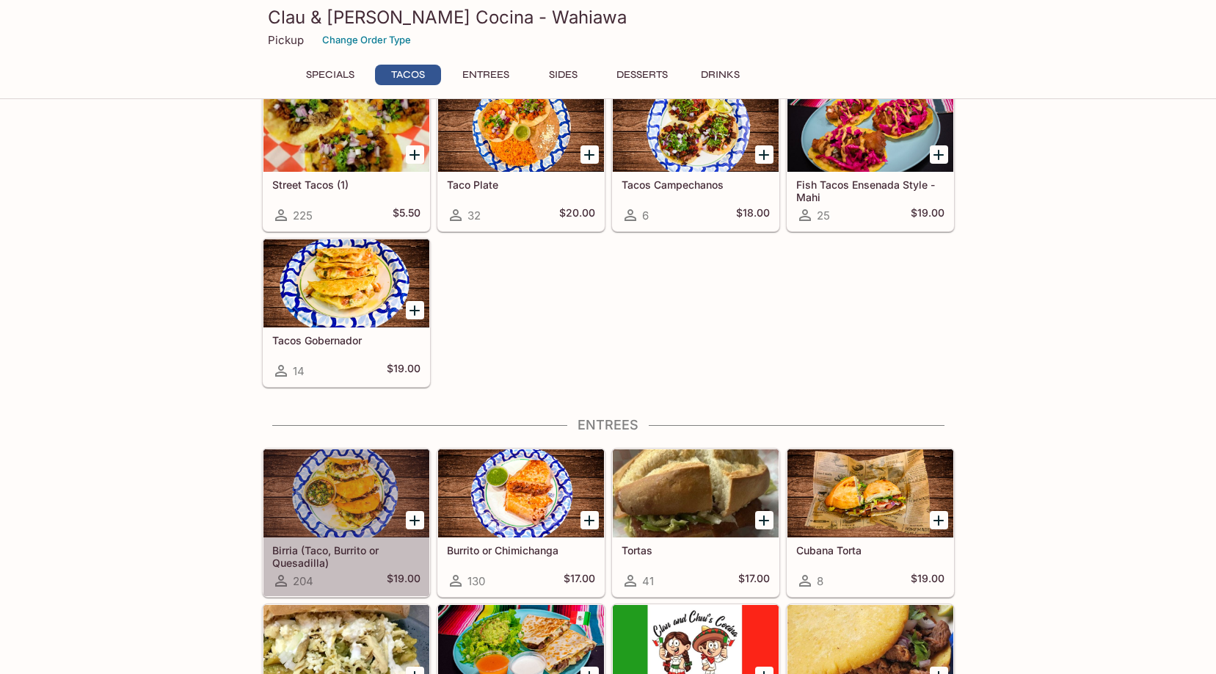
click at [366, 495] on div at bounding box center [347, 493] width 166 height 88
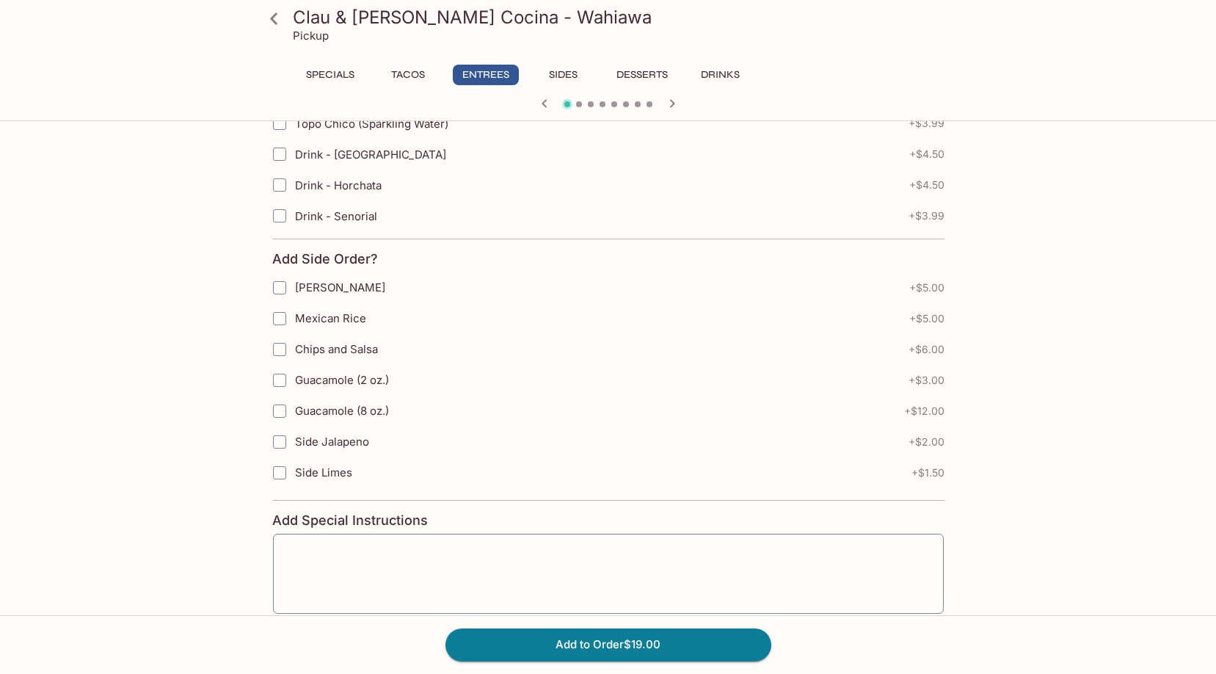
scroll to position [147, 0]
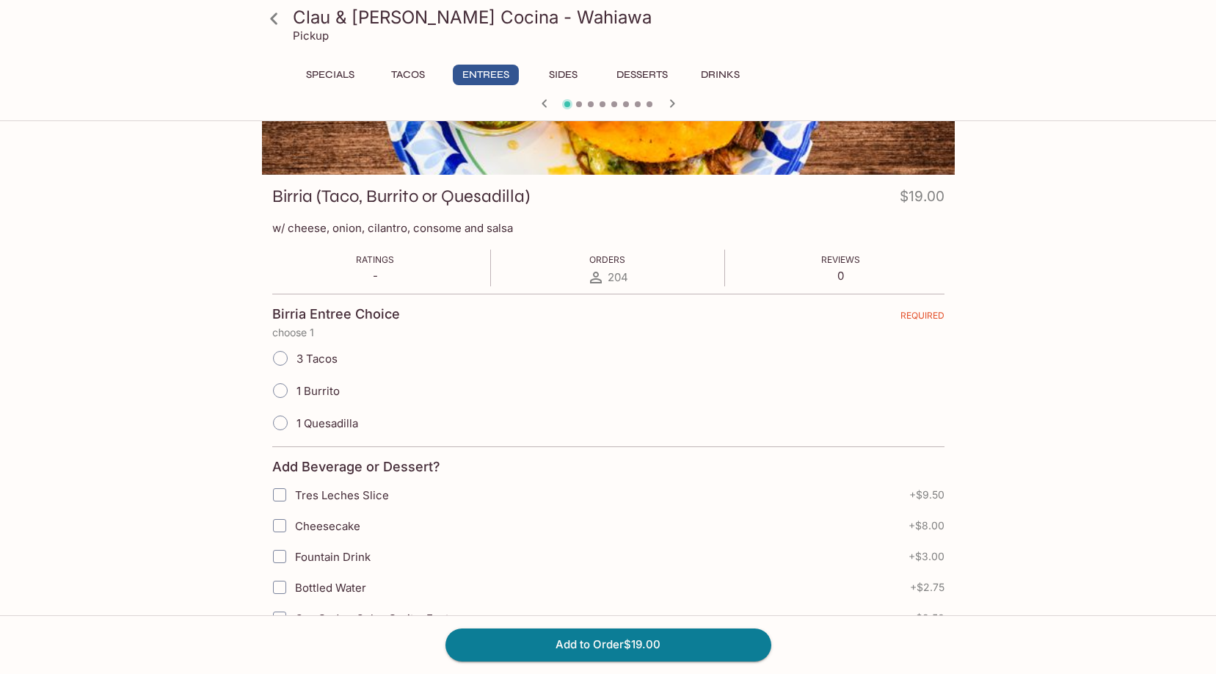
click at [327, 363] on span "3 Tacos" at bounding box center [317, 359] width 41 height 14
click at [296, 363] on input "3 Tacos" at bounding box center [280, 358] width 31 height 31
radio input "true"
click at [331, 364] on span "3 Tacos" at bounding box center [317, 359] width 41 height 14
click at [296, 364] on input "3 Tacos" at bounding box center [280, 358] width 31 height 31
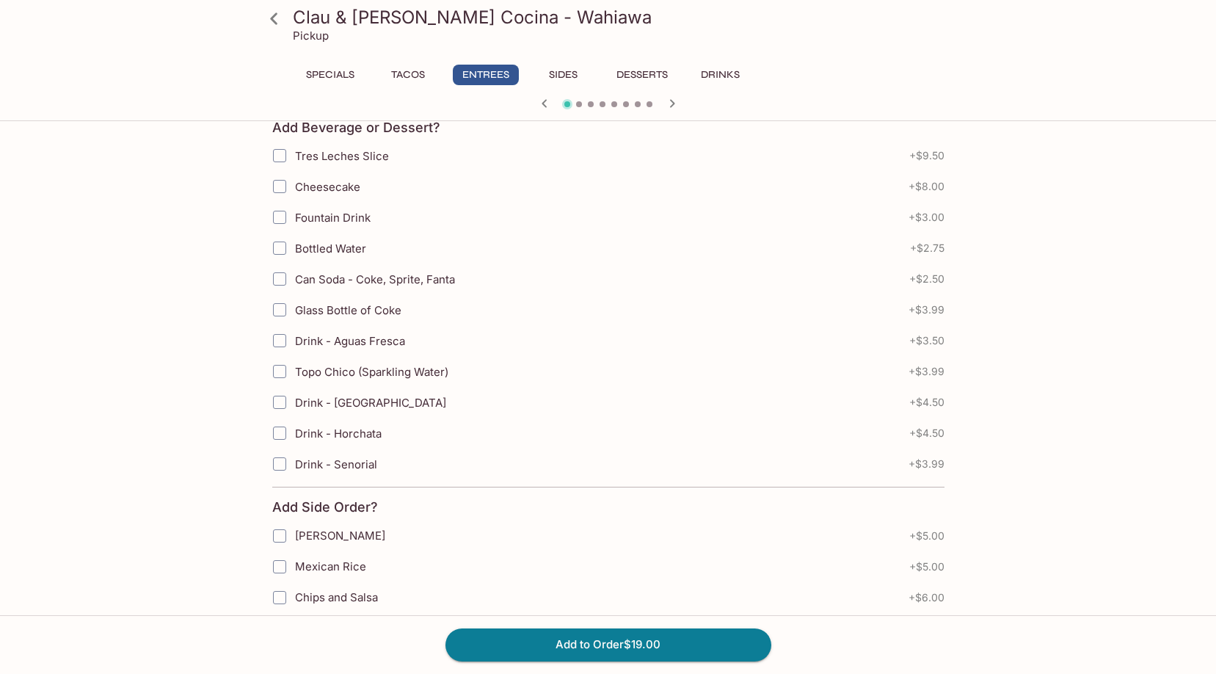
scroll to position [0, 0]
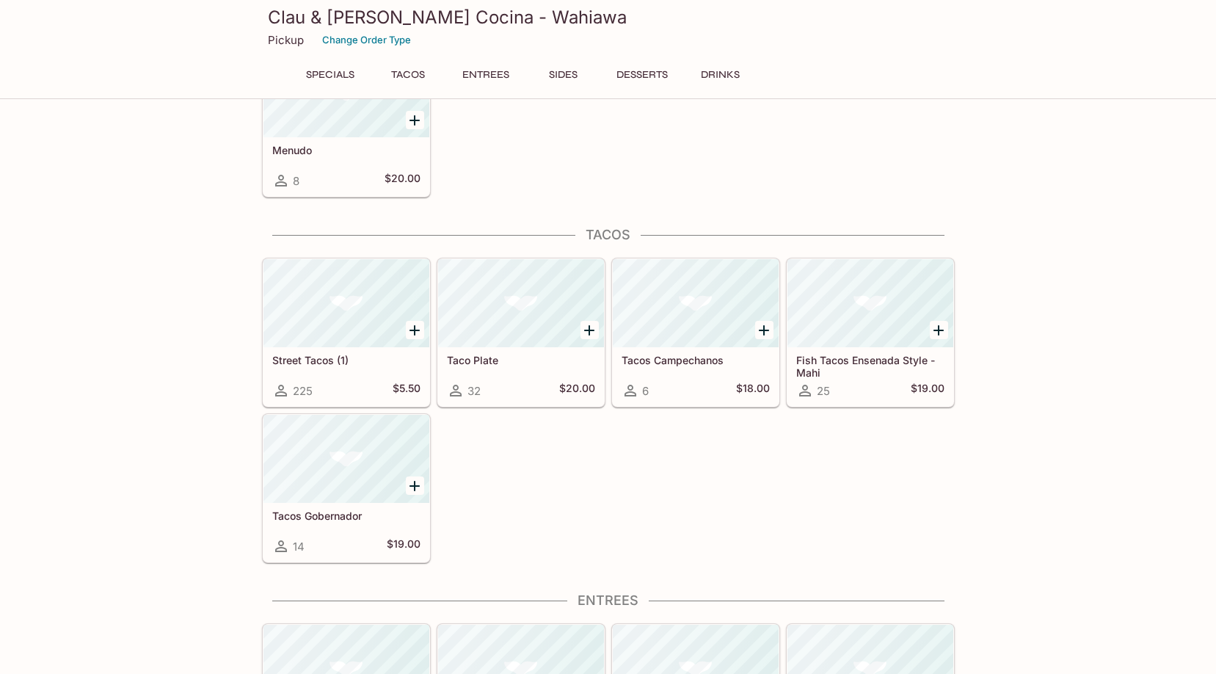
scroll to position [155, 0]
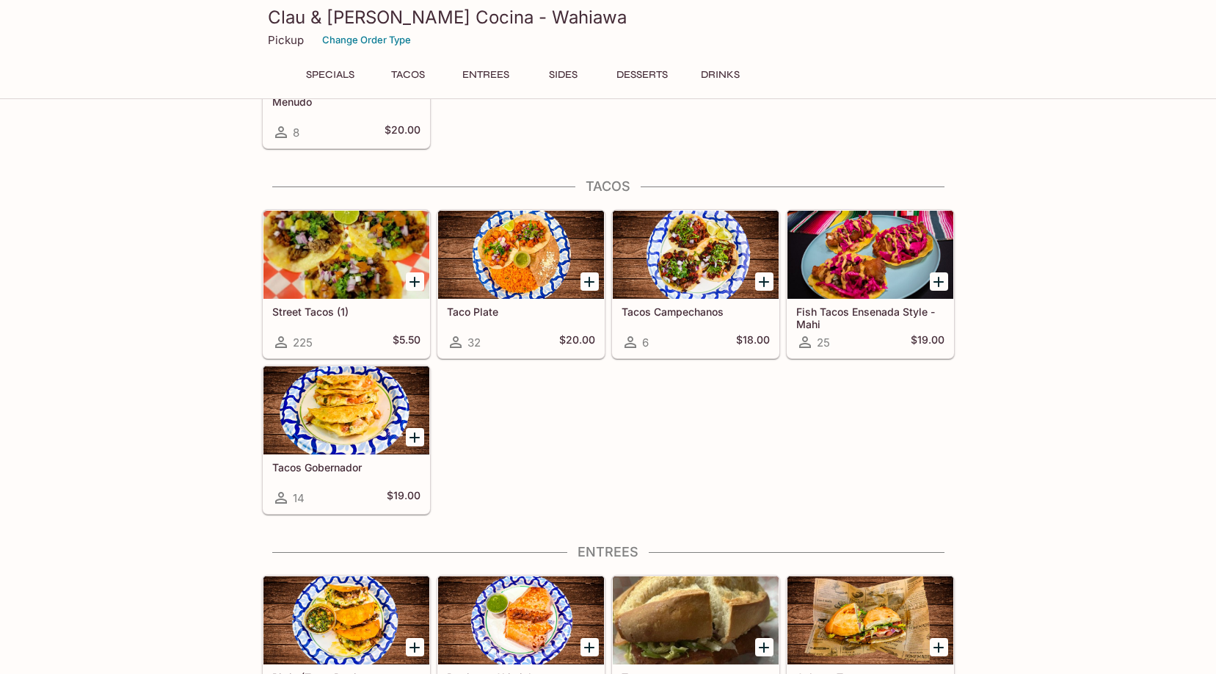
click at [370, 311] on h5 "Street Tacos (1)" at bounding box center [346, 311] width 148 height 12
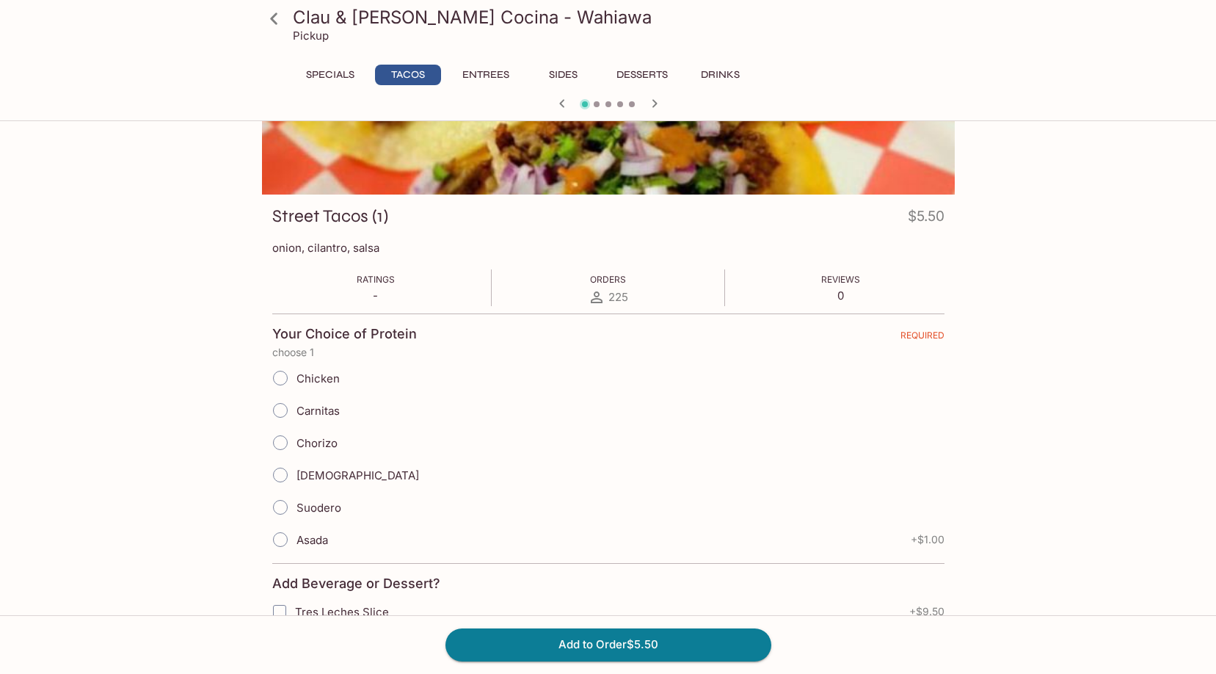
scroll to position [147, 0]
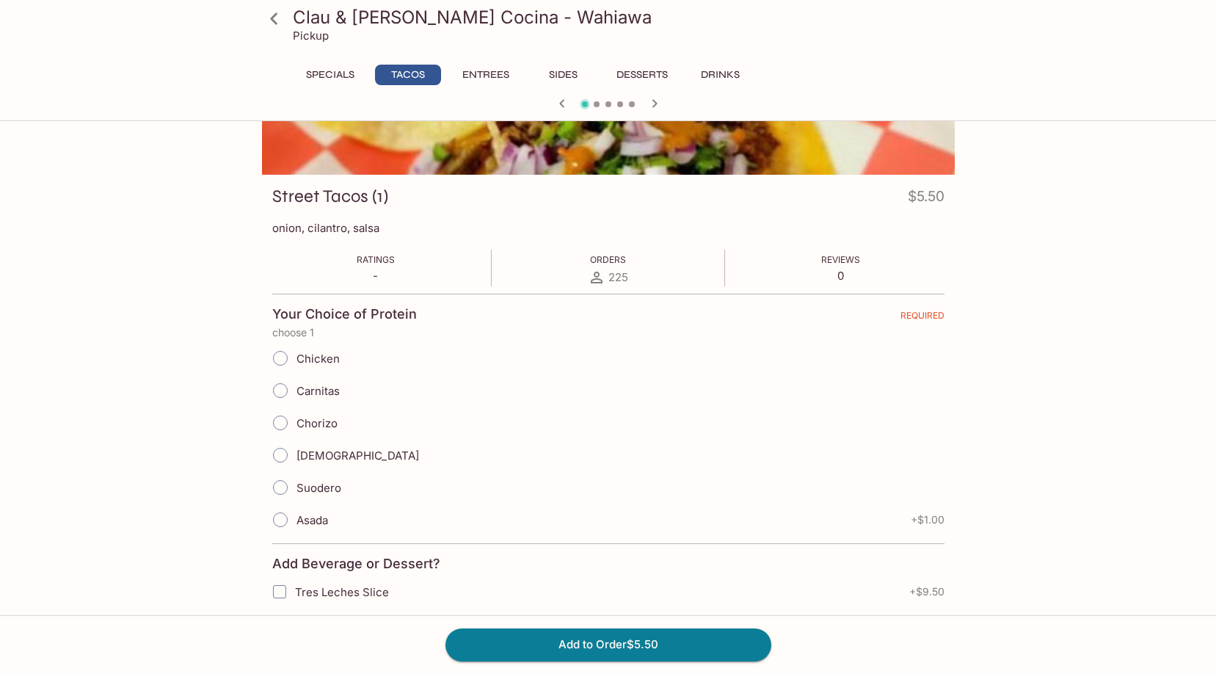
click at [317, 419] on span "Chorizo" at bounding box center [317, 423] width 41 height 14
click at [296, 419] on input "Chorizo" at bounding box center [280, 422] width 31 height 31
radio input "true"
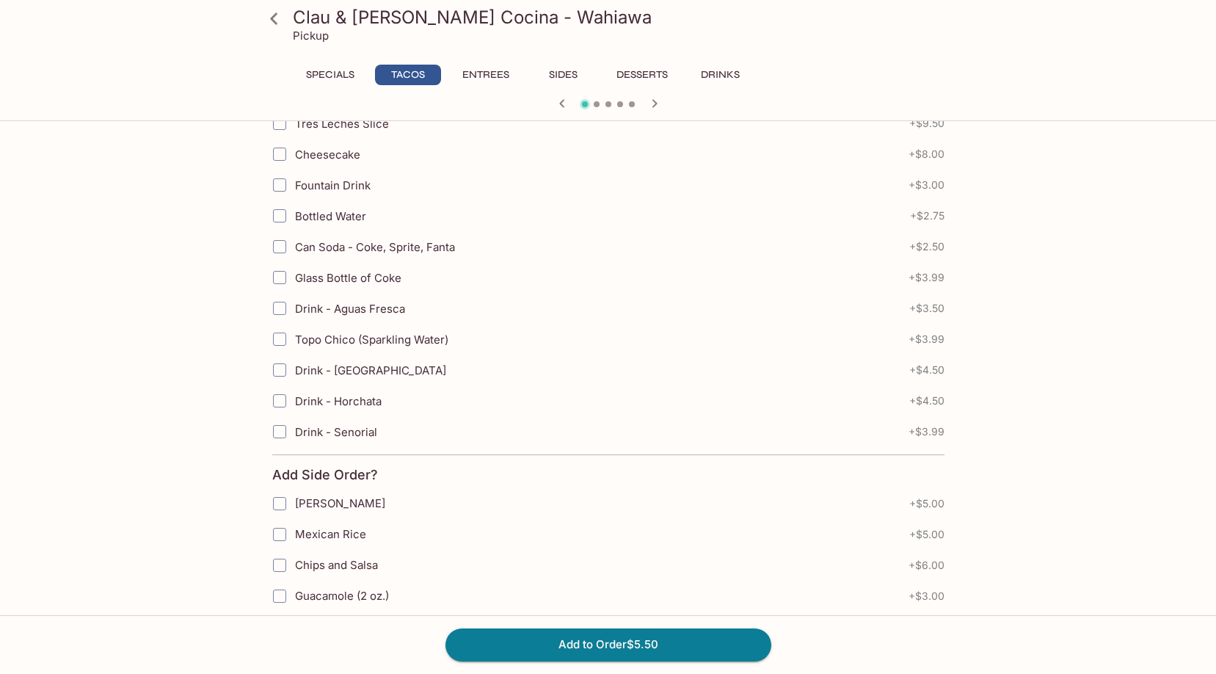
scroll to position [835, 0]
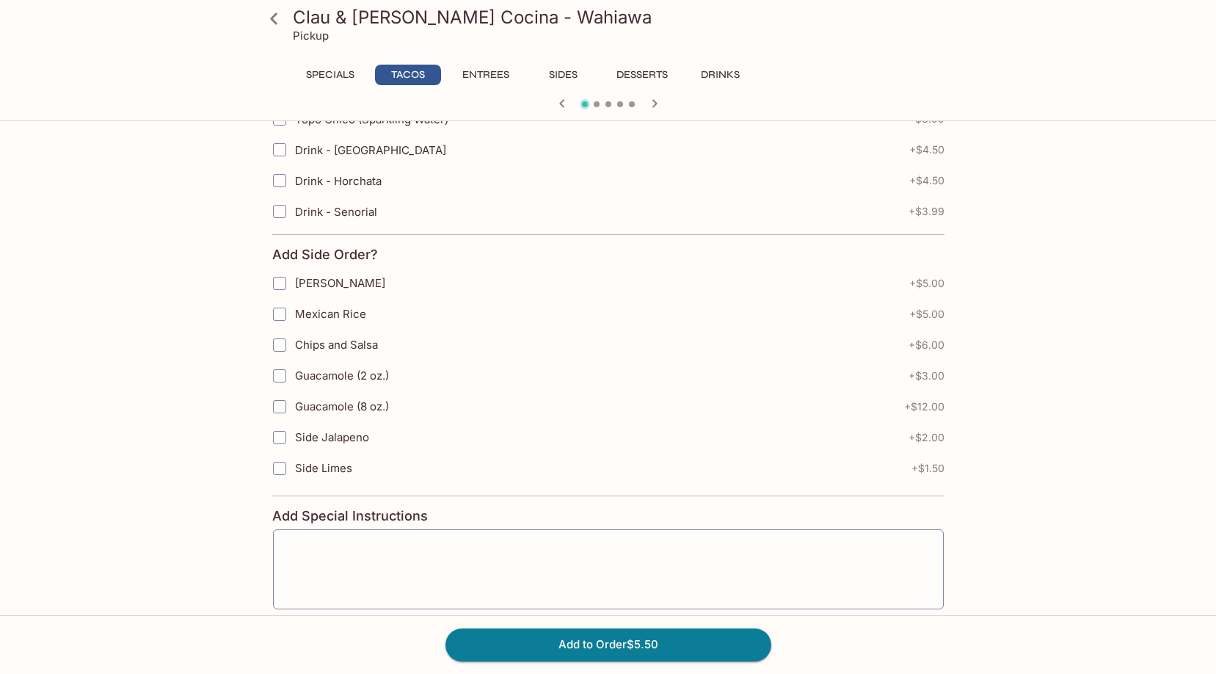
click at [351, 377] on span "Guacamole (2 oz.)" at bounding box center [342, 375] width 94 height 14
click at [294, 377] on input "Guacamole (2 oz.)" at bounding box center [279, 375] width 29 height 29
click at [381, 386] on label "Guacamole (2 oz.)" at bounding box center [516, 375] width 504 height 31
click at [294, 386] on input "Guacamole (2 oz.)" at bounding box center [279, 375] width 29 height 29
checkbox input "false"
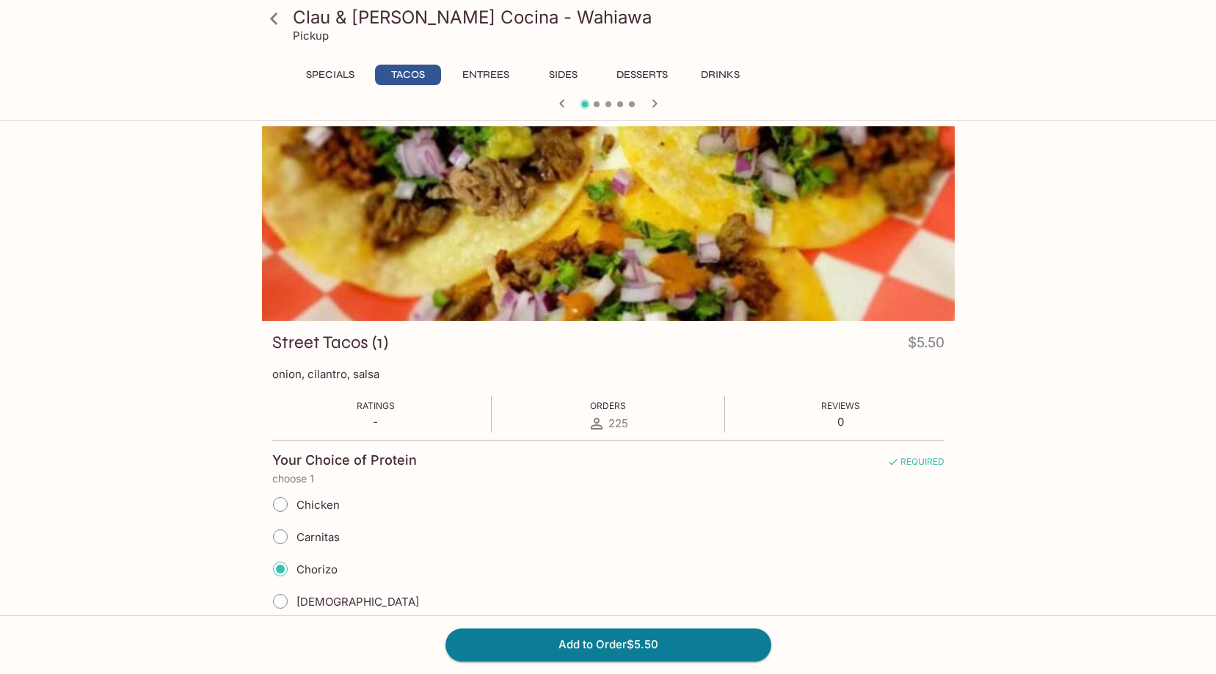
scroll to position [0, 0]
click at [550, 631] on button "Add to Order $5.50" at bounding box center [609, 644] width 326 height 32
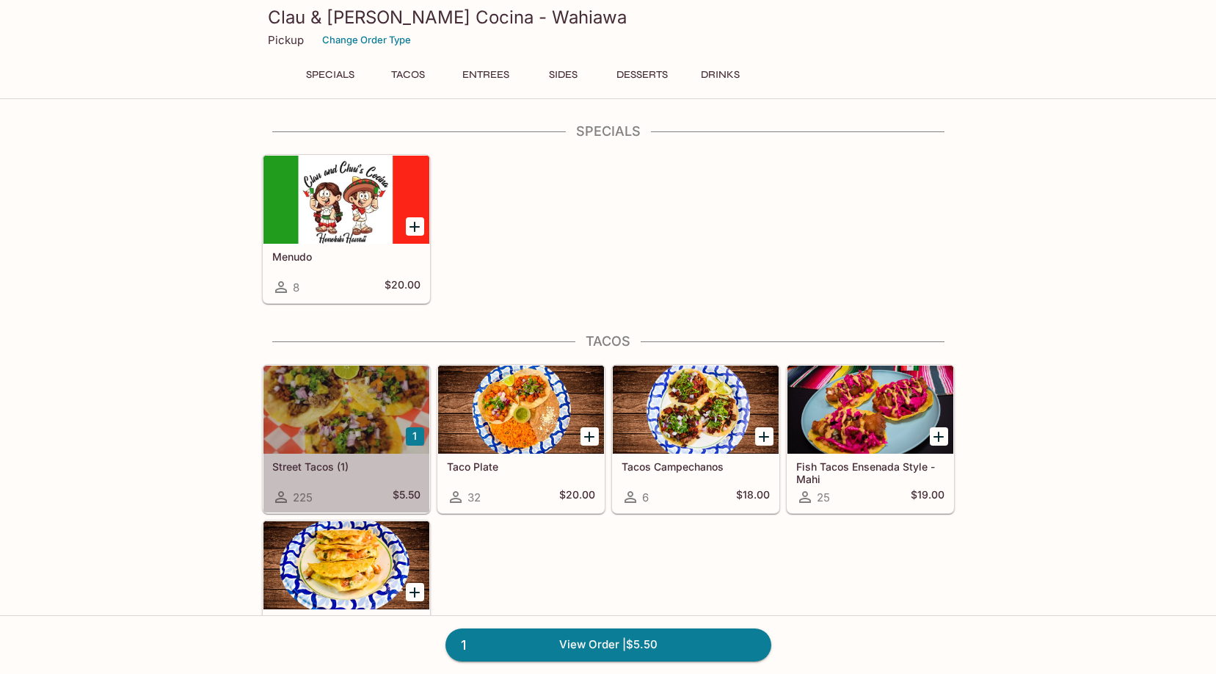
click at [382, 487] on div "Street Tacos (1) 225 $5.50" at bounding box center [347, 483] width 166 height 59
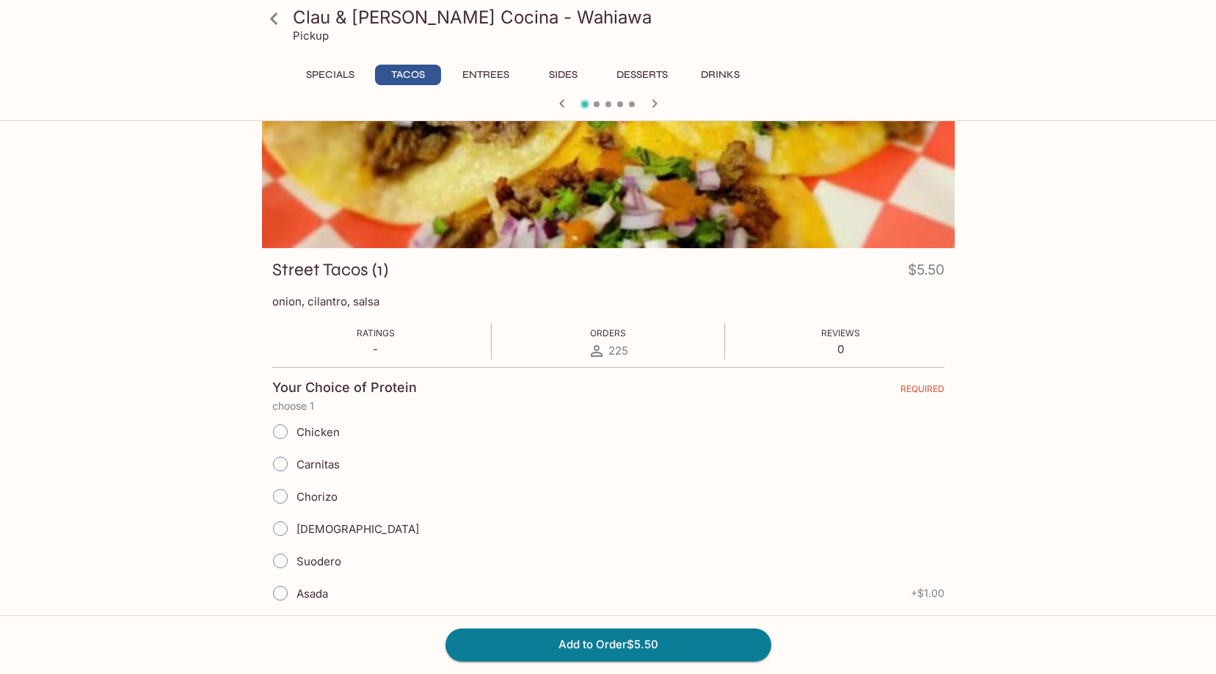
scroll to position [147, 0]
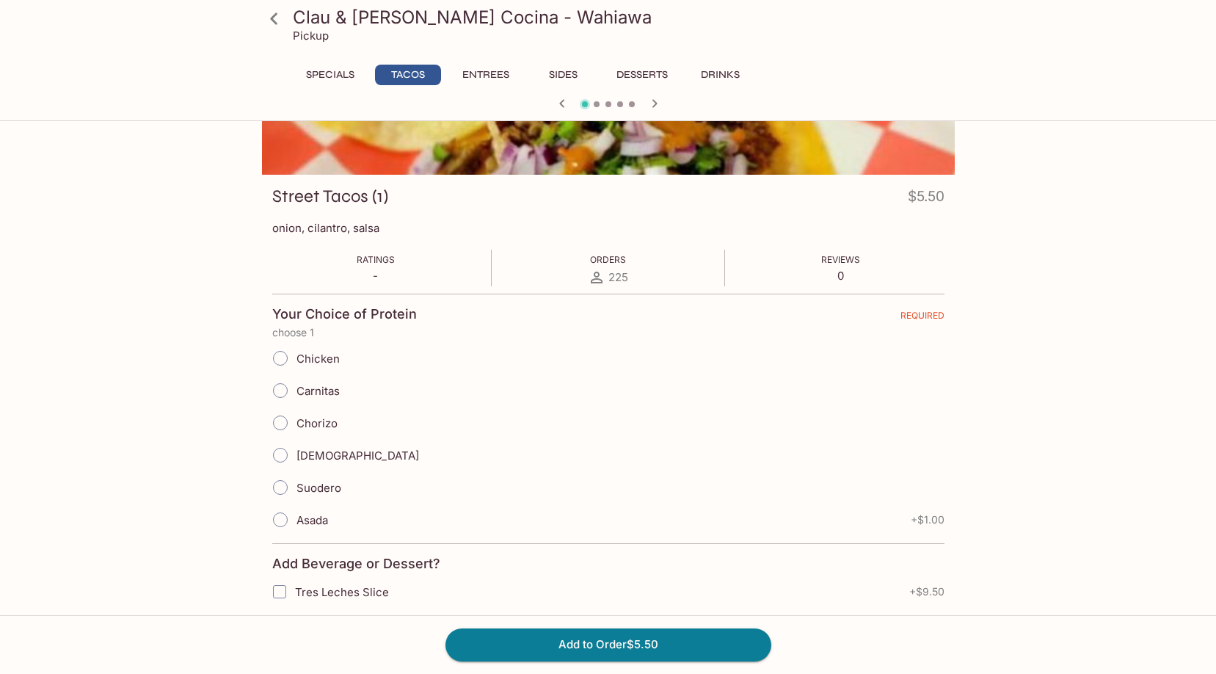
click at [328, 512] on label "Asada" at bounding box center [296, 520] width 64 height 32
click at [296, 512] on input "Asada" at bounding box center [280, 519] width 31 height 31
radio input "true"
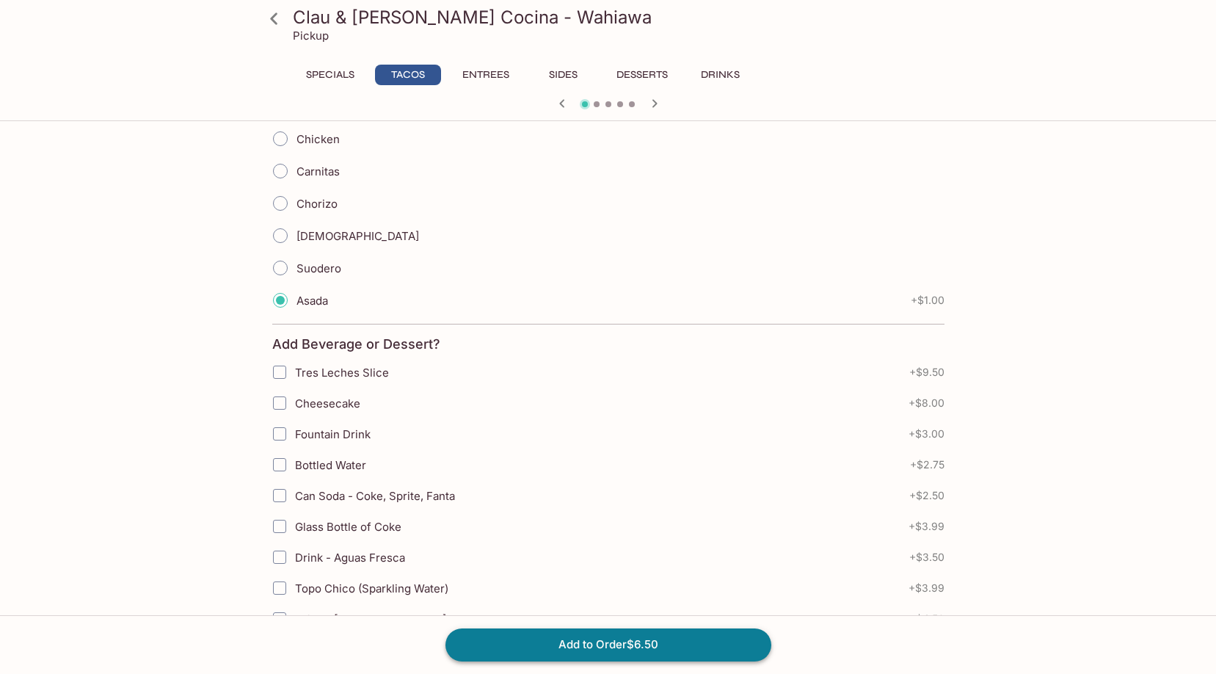
scroll to position [587, 0]
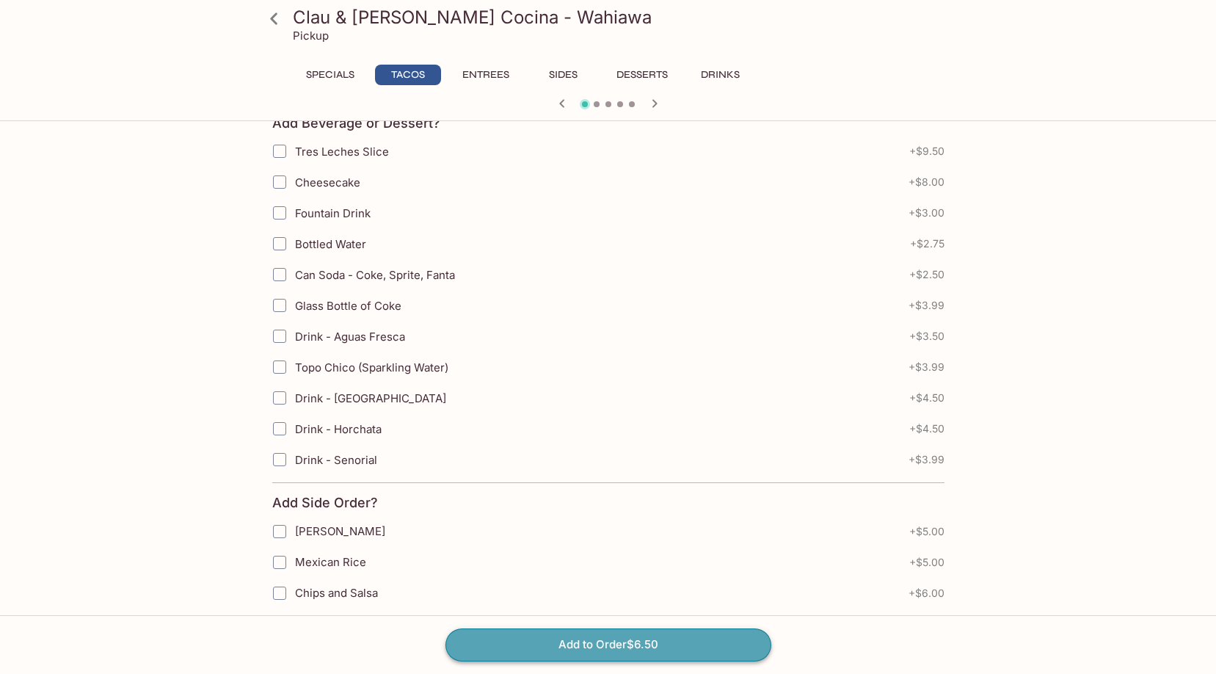
click at [549, 636] on button "Add to Order $6.50" at bounding box center [609, 644] width 326 height 32
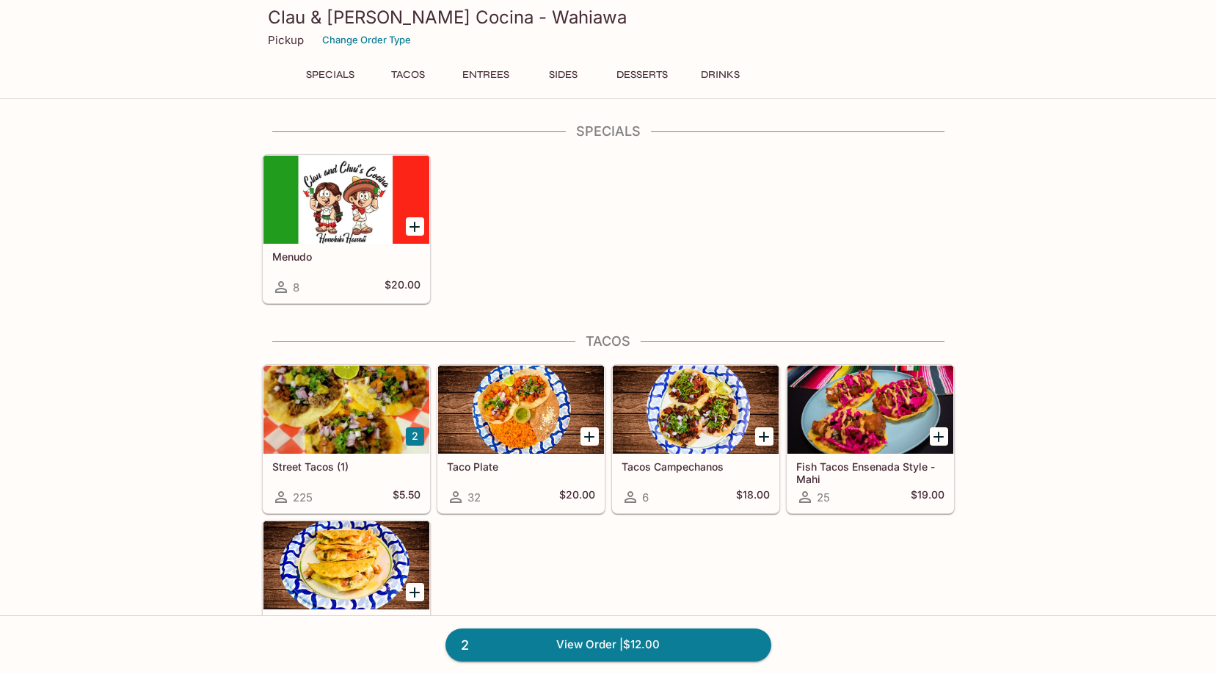
scroll to position [1828, 0]
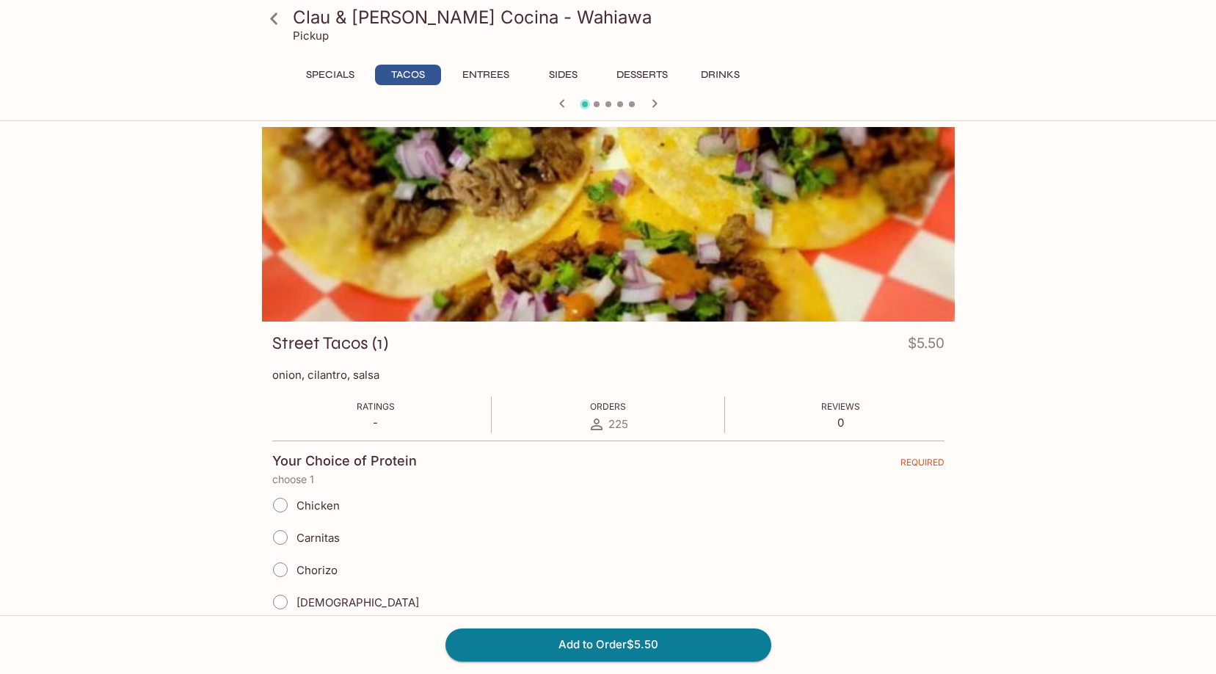
scroll to position [147, 0]
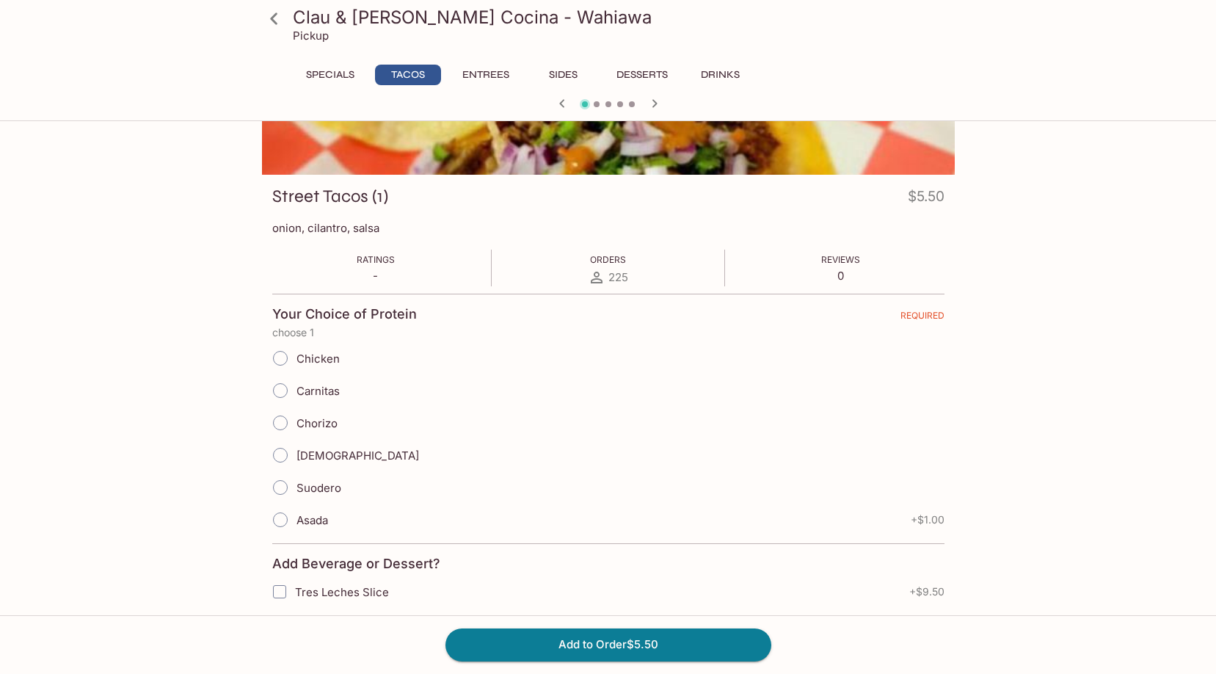
click at [328, 424] on span "Chorizo" at bounding box center [317, 423] width 41 height 14
click at [296, 424] on input "Chorizo" at bounding box center [280, 422] width 31 height 31
radio input "true"
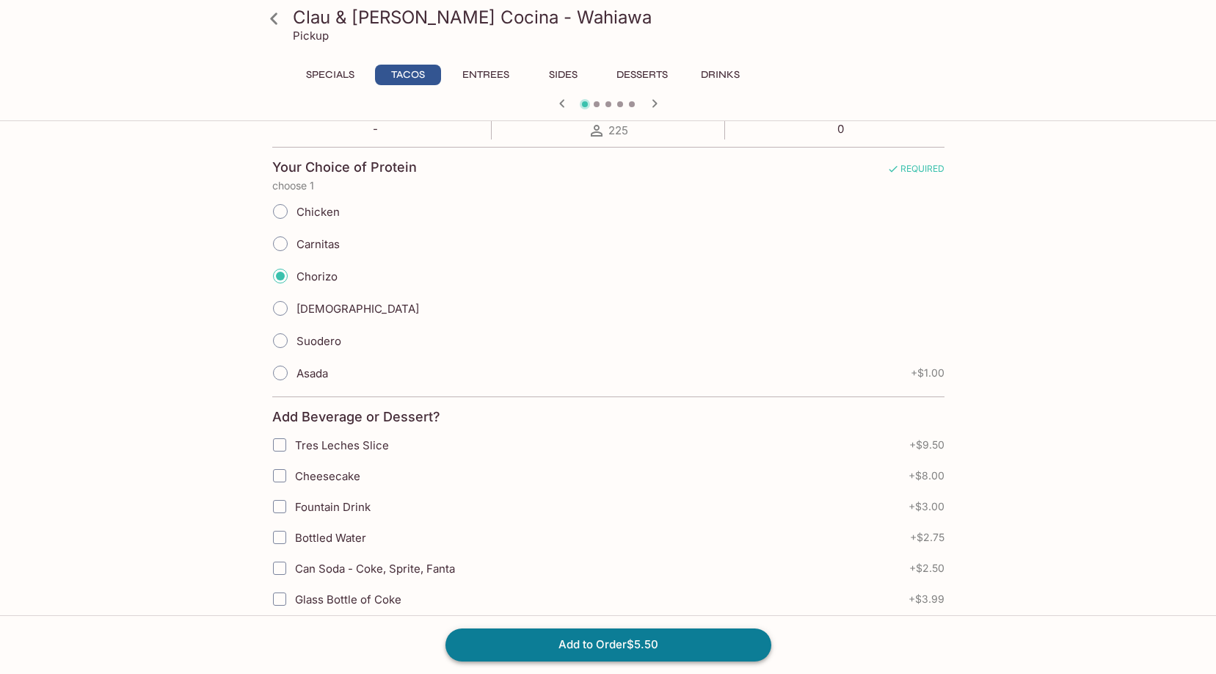
scroll to position [440, 0]
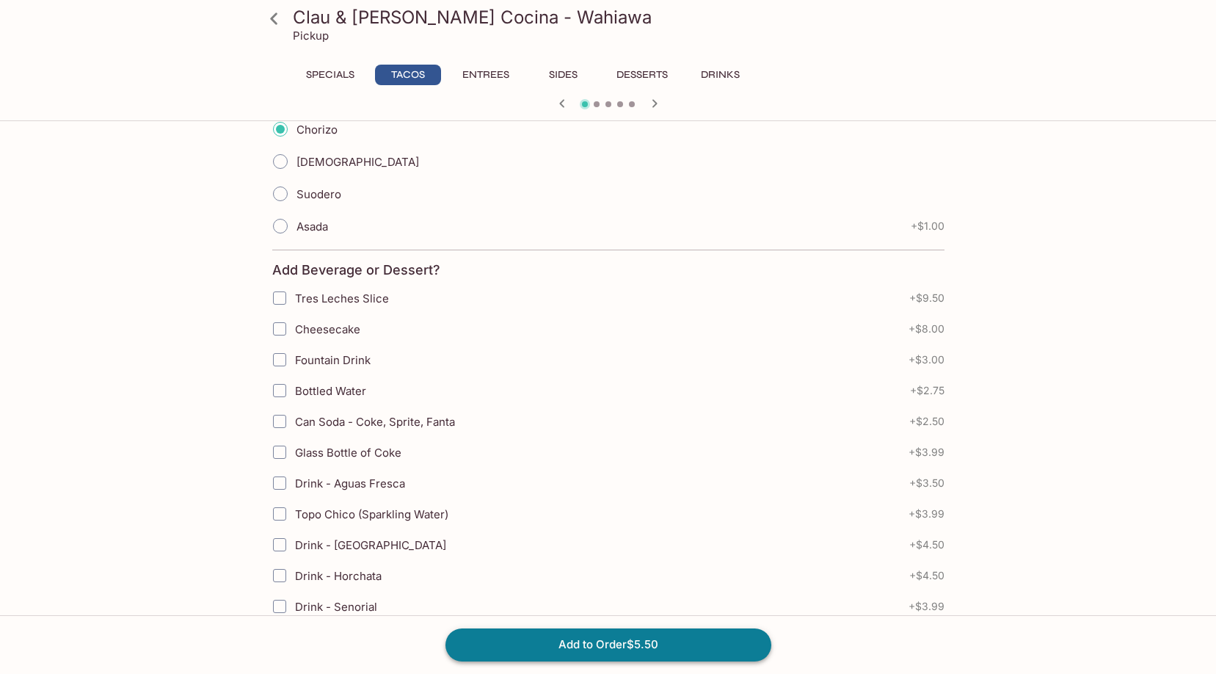
click at [535, 646] on button "Add to Order $5.50" at bounding box center [609, 644] width 326 height 32
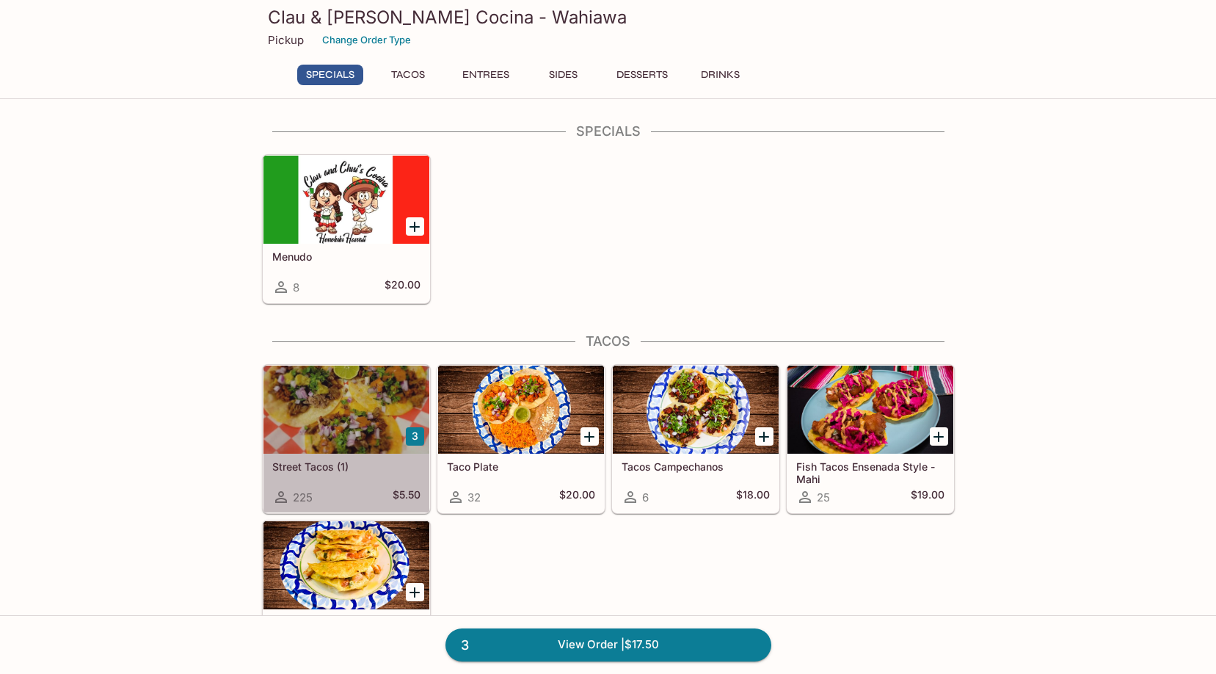
click at [385, 470] on h5 "Street Tacos (1)" at bounding box center [346, 466] width 148 height 12
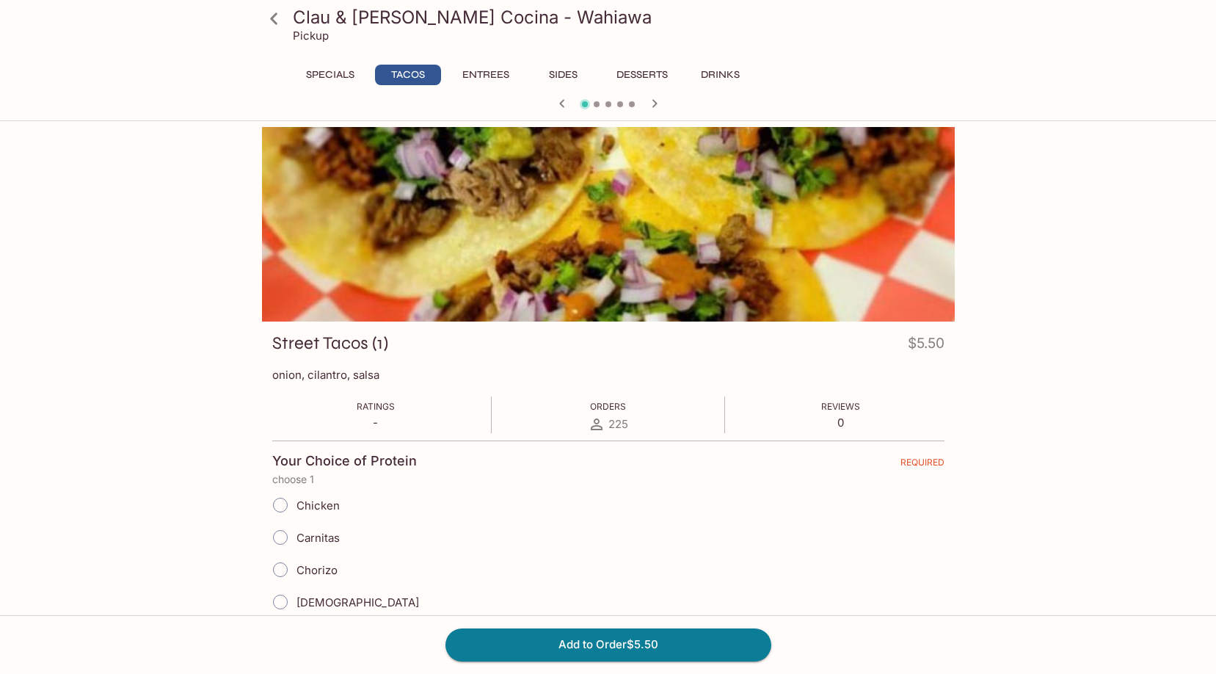
scroll to position [147, 0]
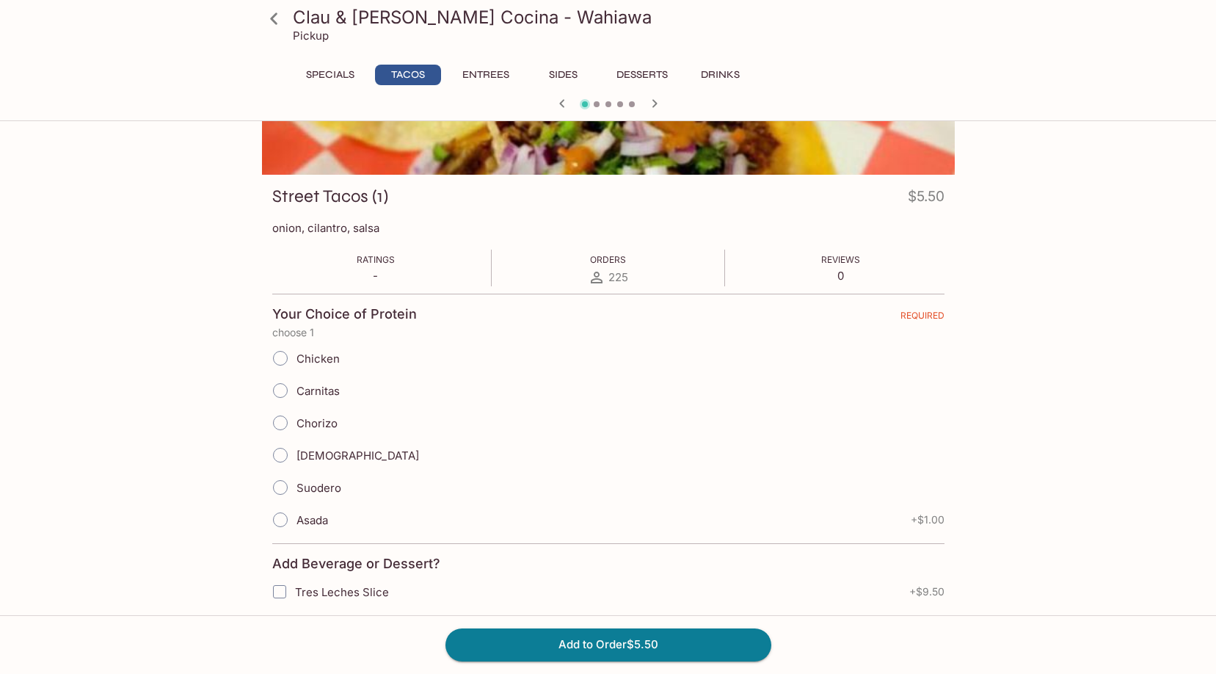
click at [313, 522] on span "Asada" at bounding box center [313, 520] width 32 height 14
click at [296, 522] on input "Asada" at bounding box center [280, 519] width 31 height 31
radio input "true"
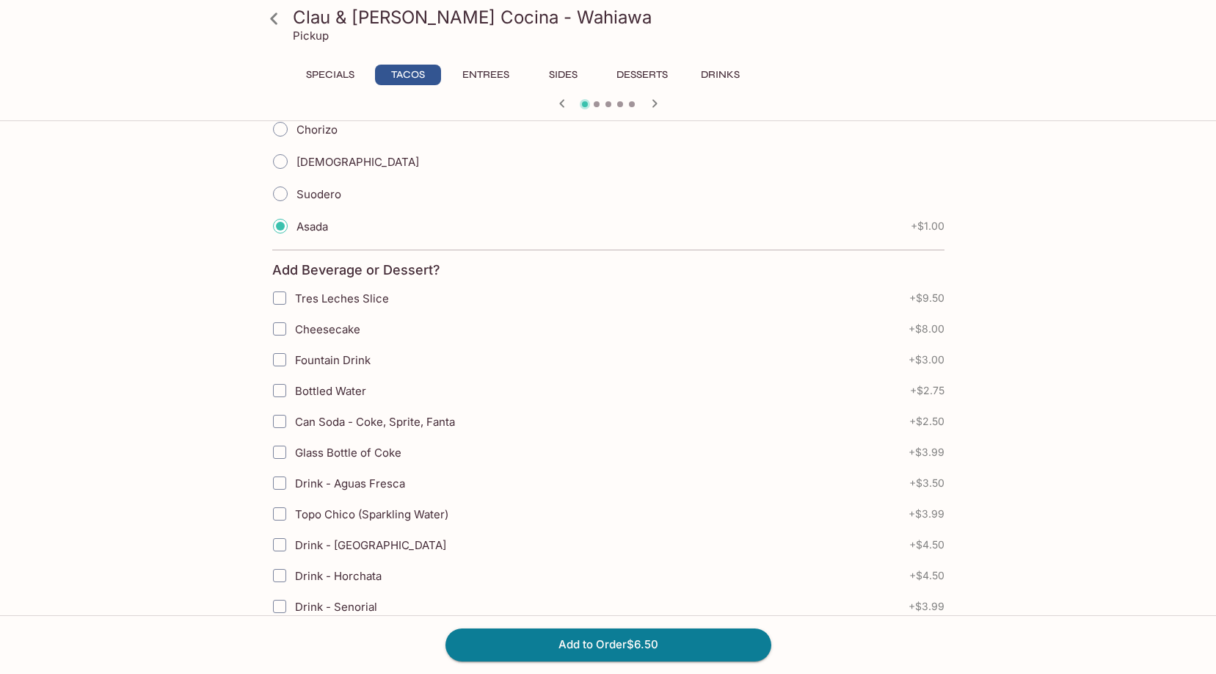
scroll to position [220, 0]
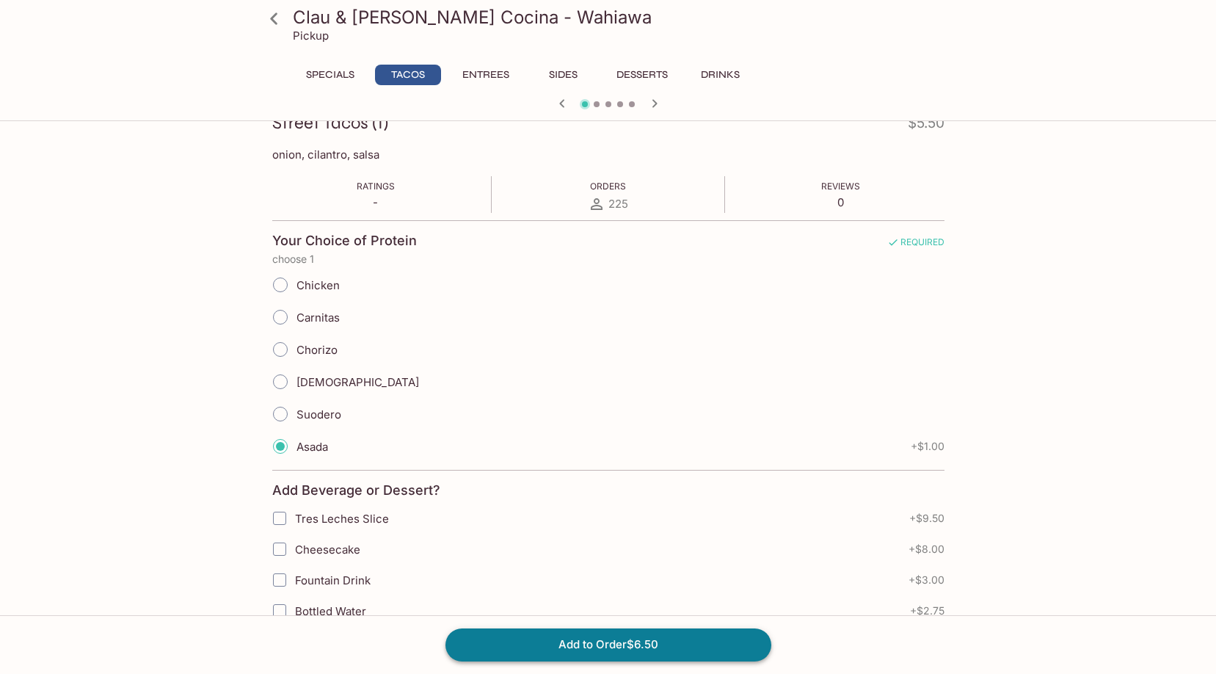
click at [587, 642] on button "Add to Order $6.50" at bounding box center [609, 644] width 326 height 32
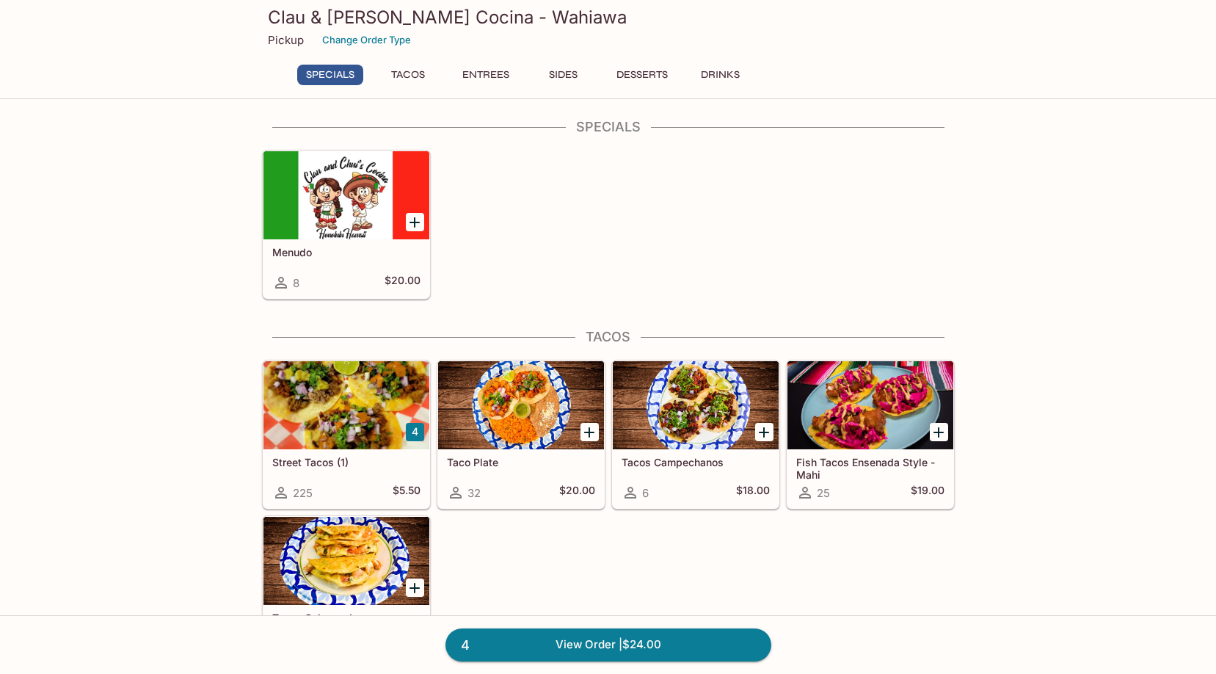
scroll to position [73, 0]
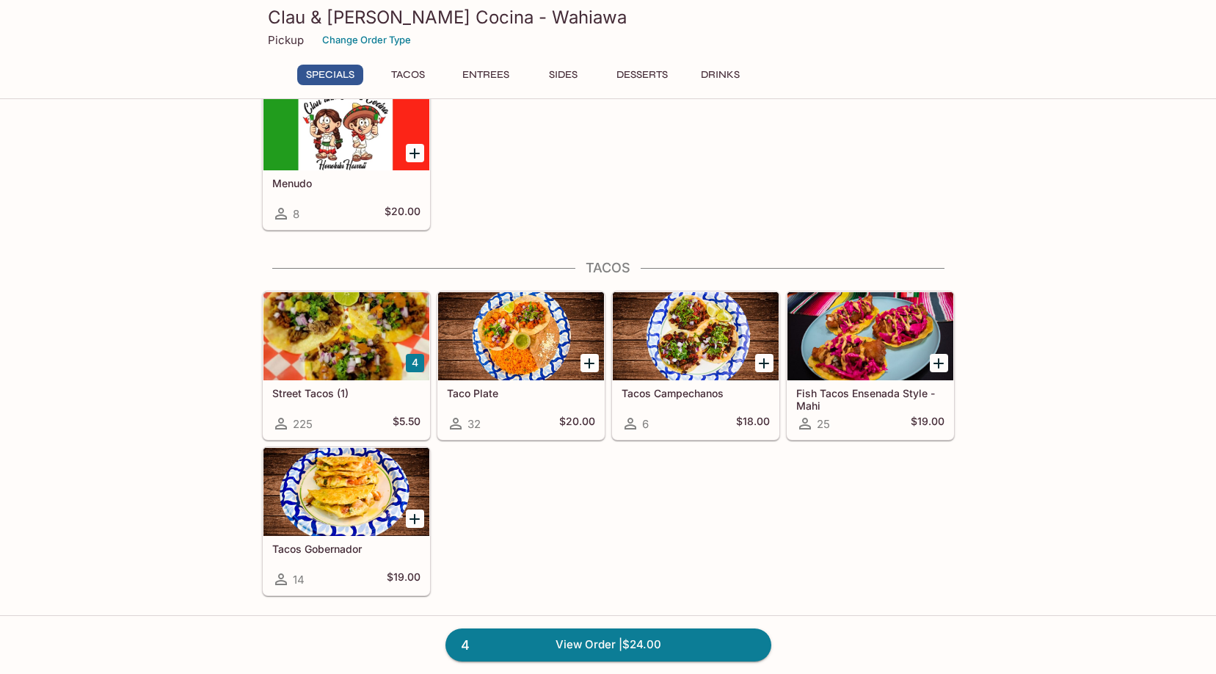
click at [367, 393] on h5 "Street Tacos (1)" at bounding box center [346, 393] width 148 height 12
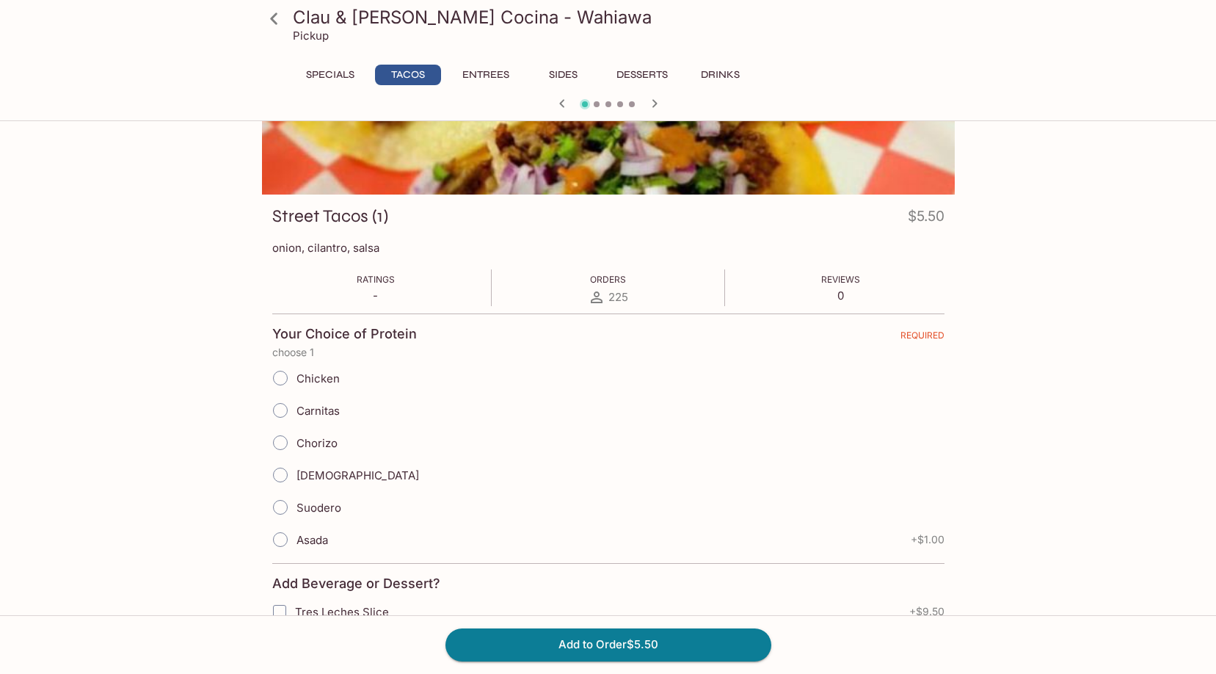
scroll to position [147, 0]
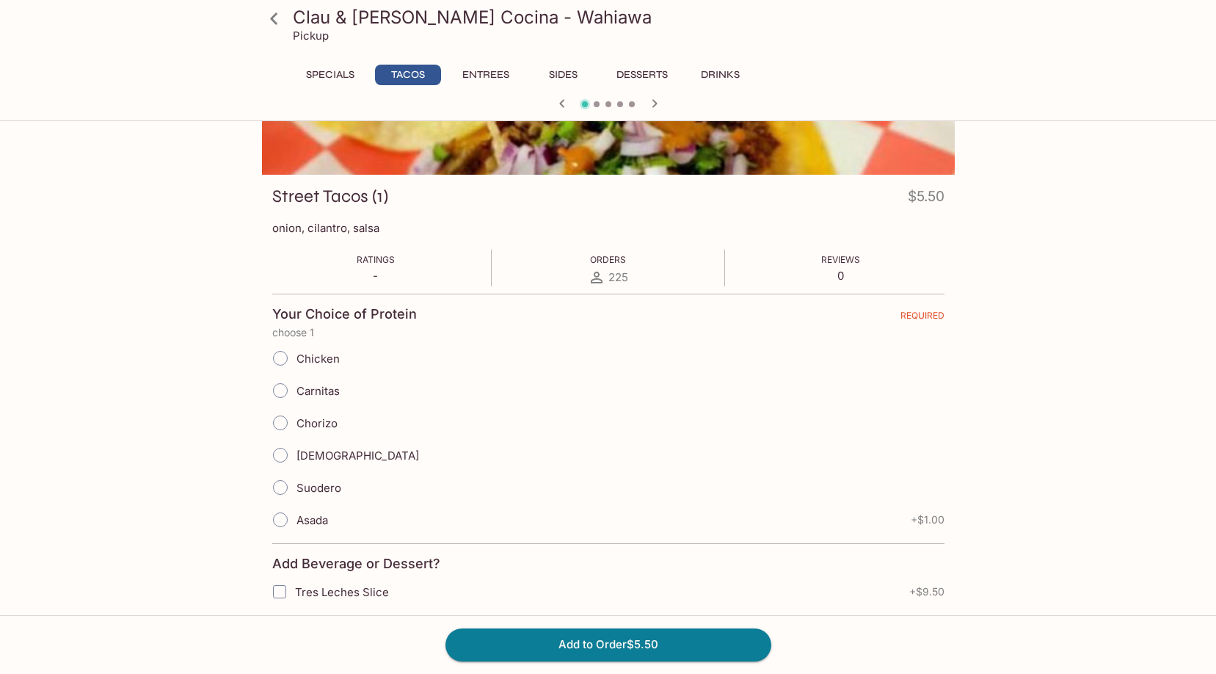
click at [314, 418] on span "Chorizo" at bounding box center [317, 423] width 41 height 14
click at [296, 418] on input "Chorizo" at bounding box center [280, 422] width 31 height 31
radio input "true"
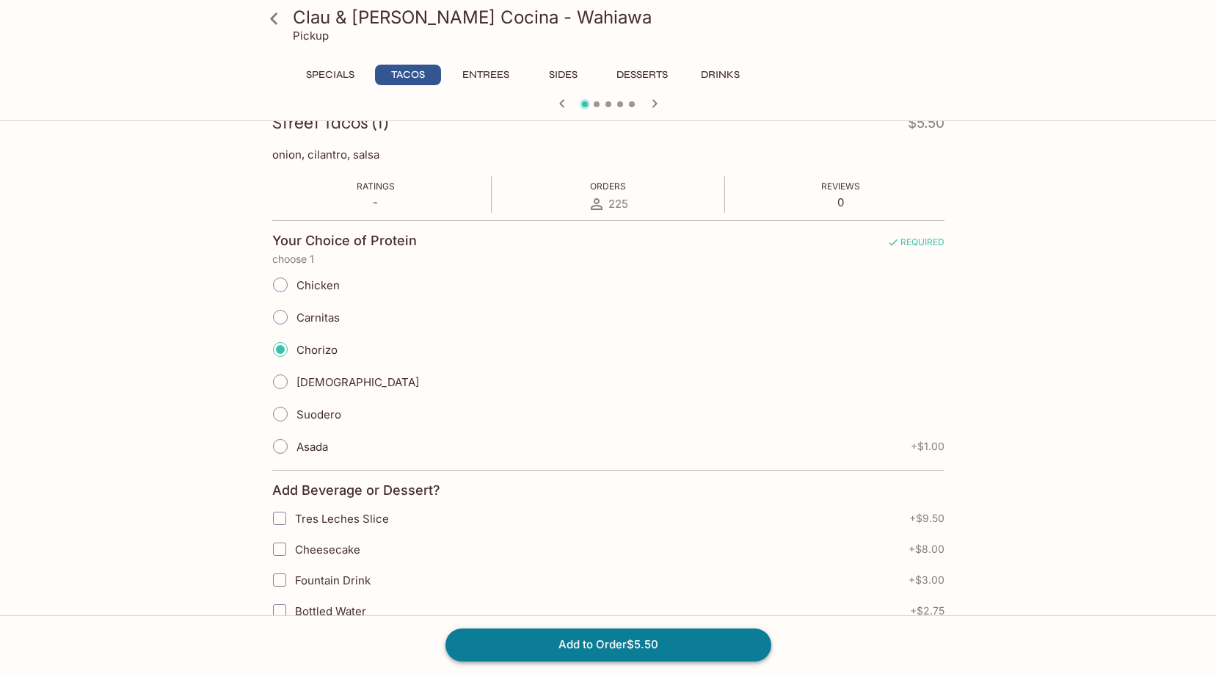
click at [592, 644] on button "Add to Order $5.50" at bounding box center [609, 644] width 326 height 32
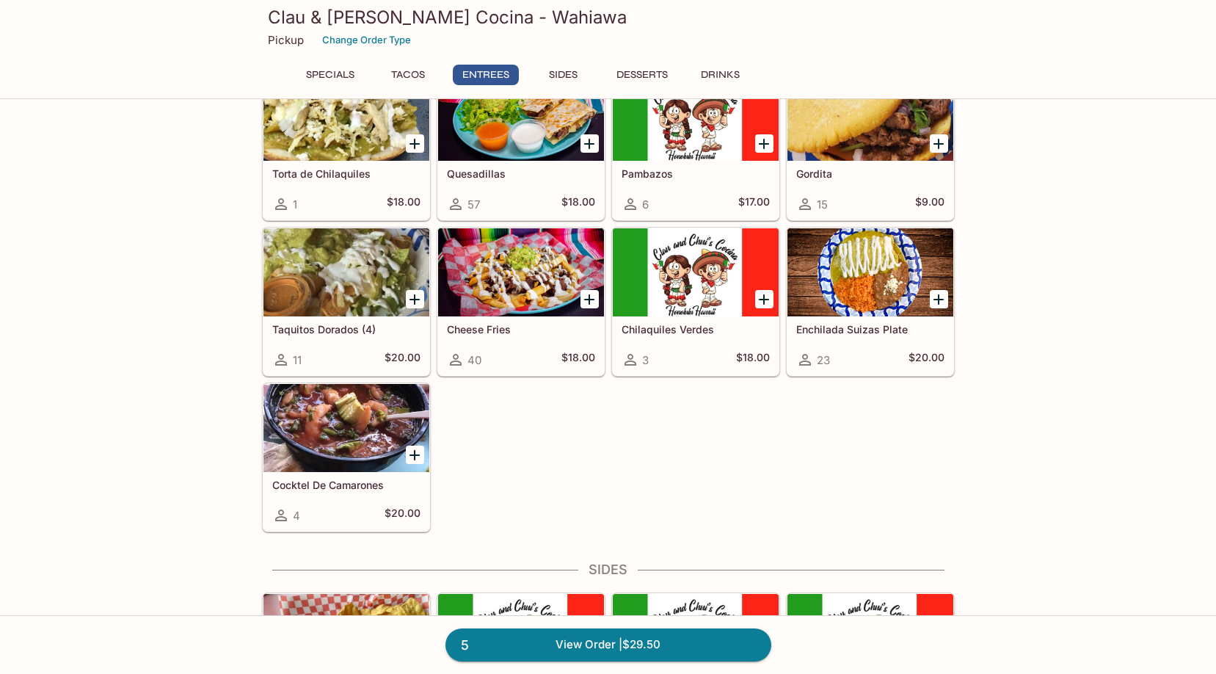
scroll to position [807, 0]
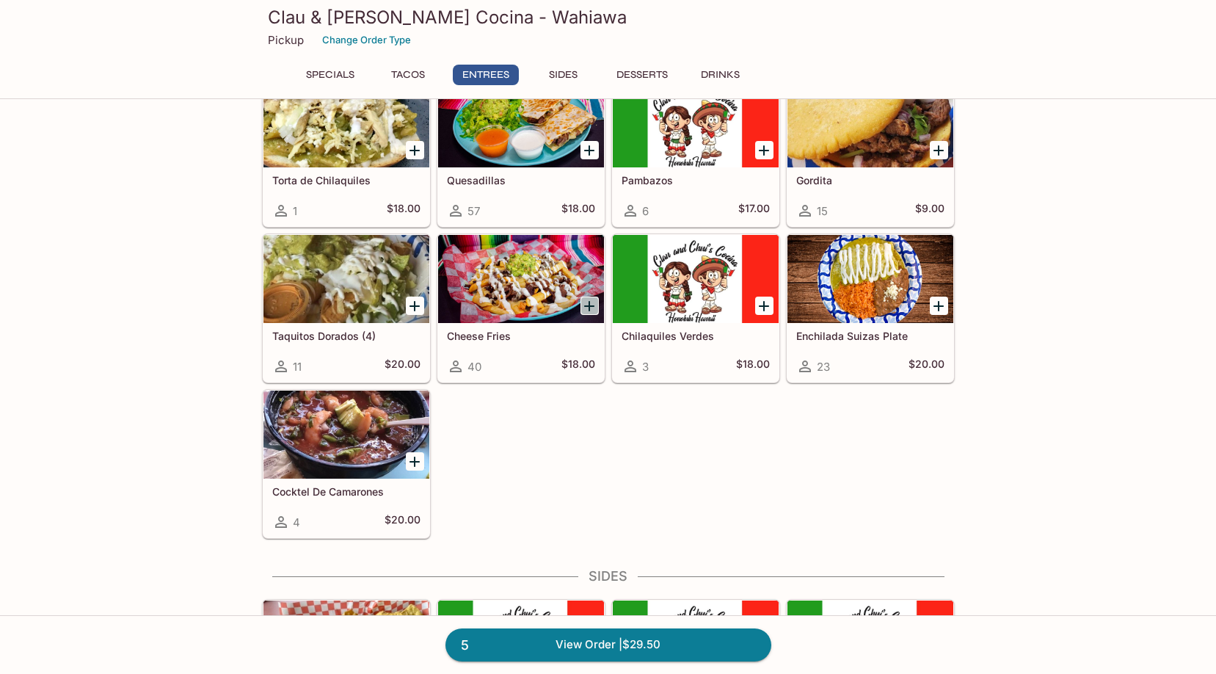
click at [592, 308] on icon "Add Cheese Fries" at bounding box center [590, 306] width 18 height 18
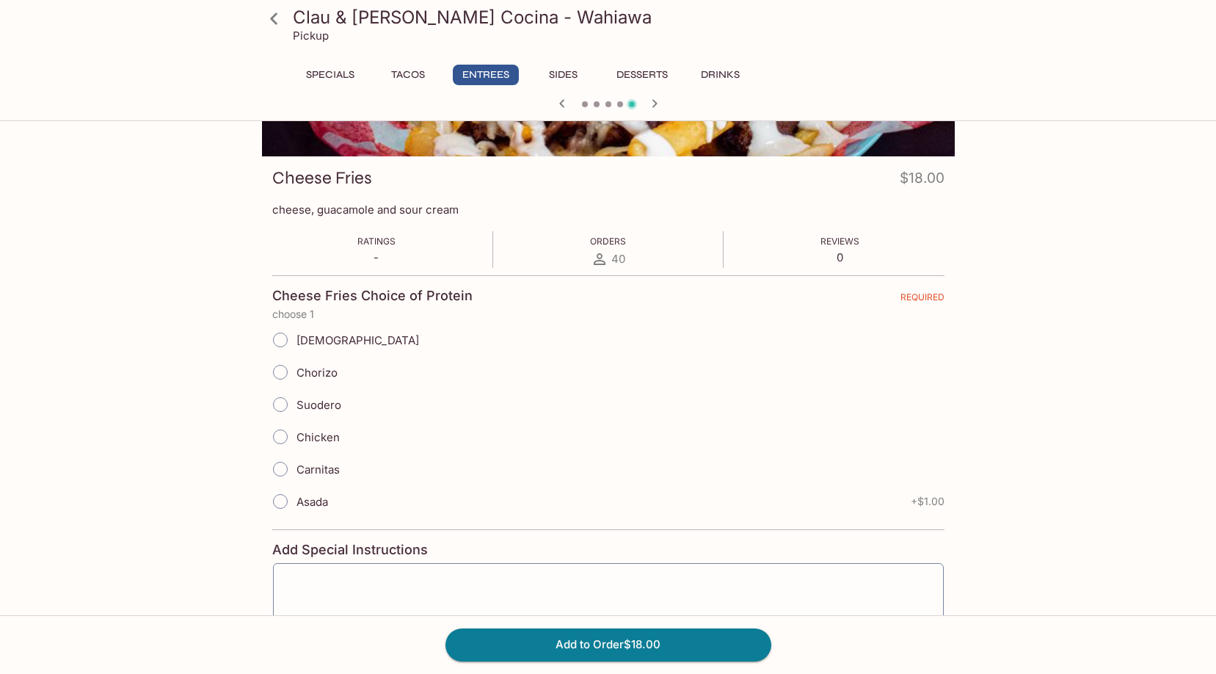
scroll to position [220, 0]
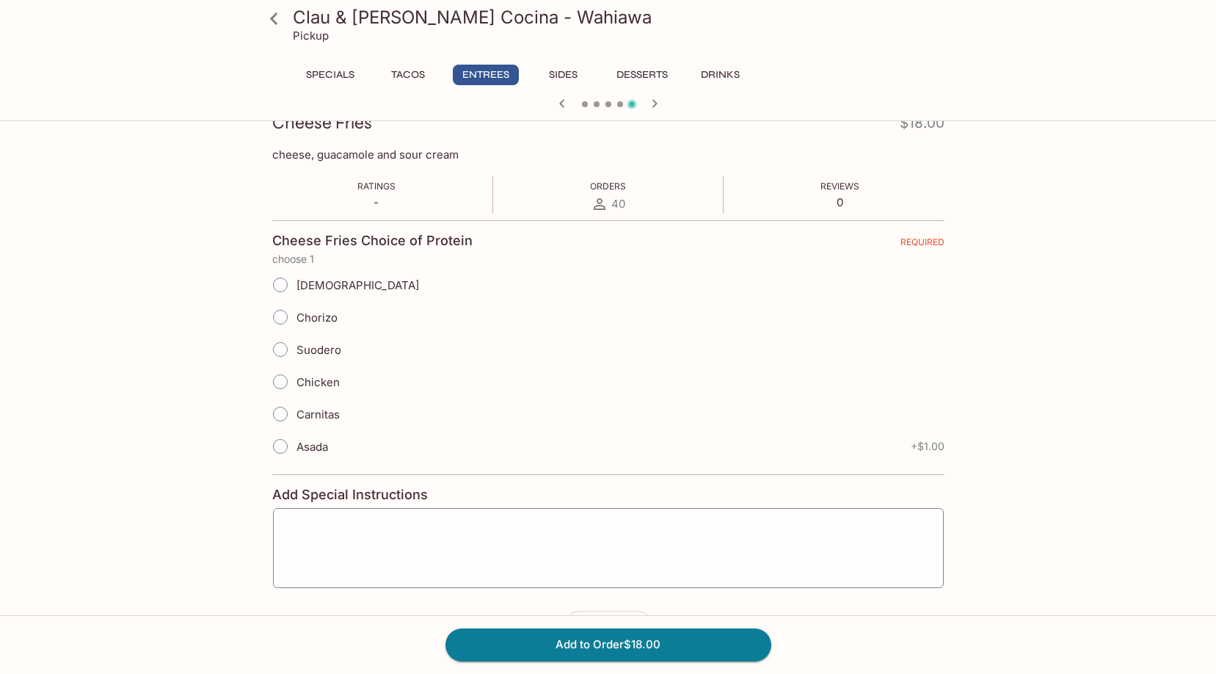
click at [299, 455] on label "Asada" at bounding box center [296, 446] width 64 height 32
click at [296, 455] on input "Asada" at bounding box center [280, 446] width 31 height 31
radio input "true"
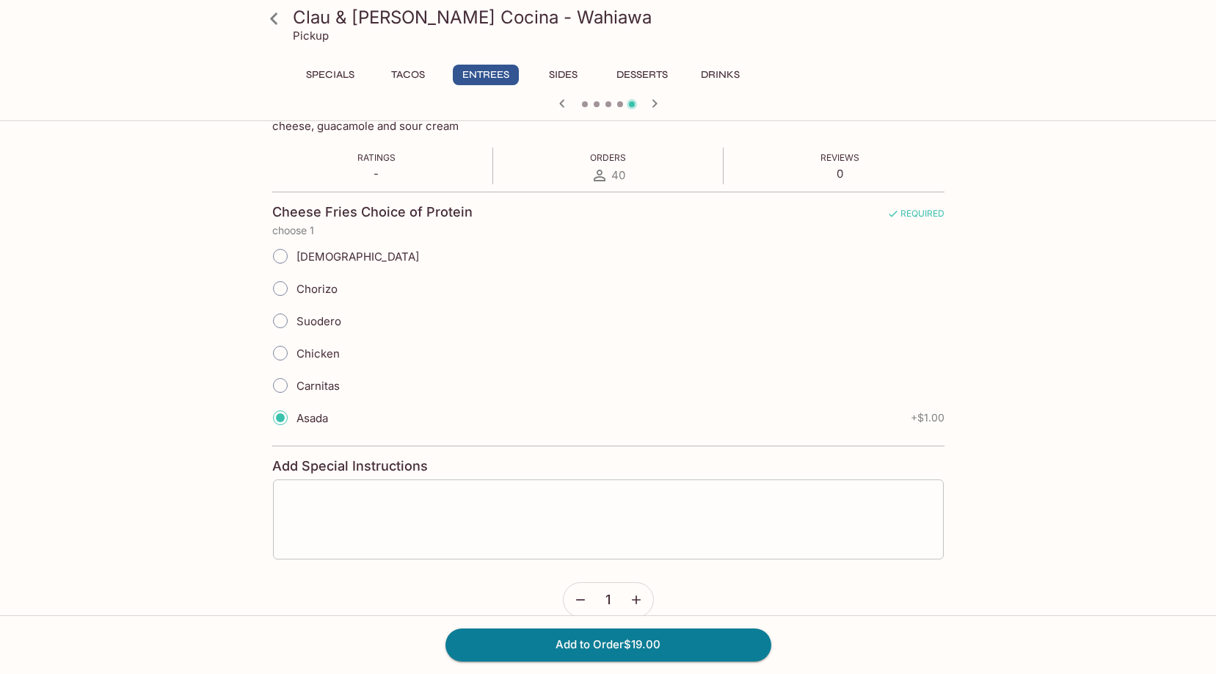
scroll to position [272, 0]
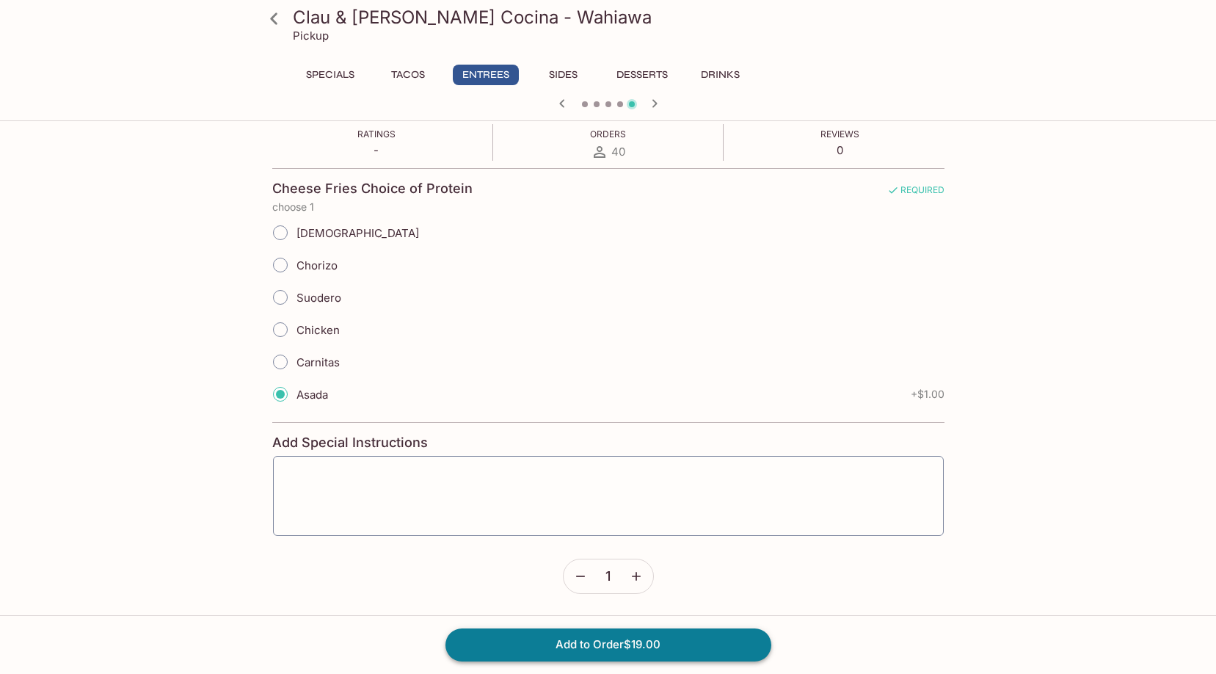
click at [625, 642] on button "Add to Order $19.00" at bounding box center [609, 644] width 326 height 32
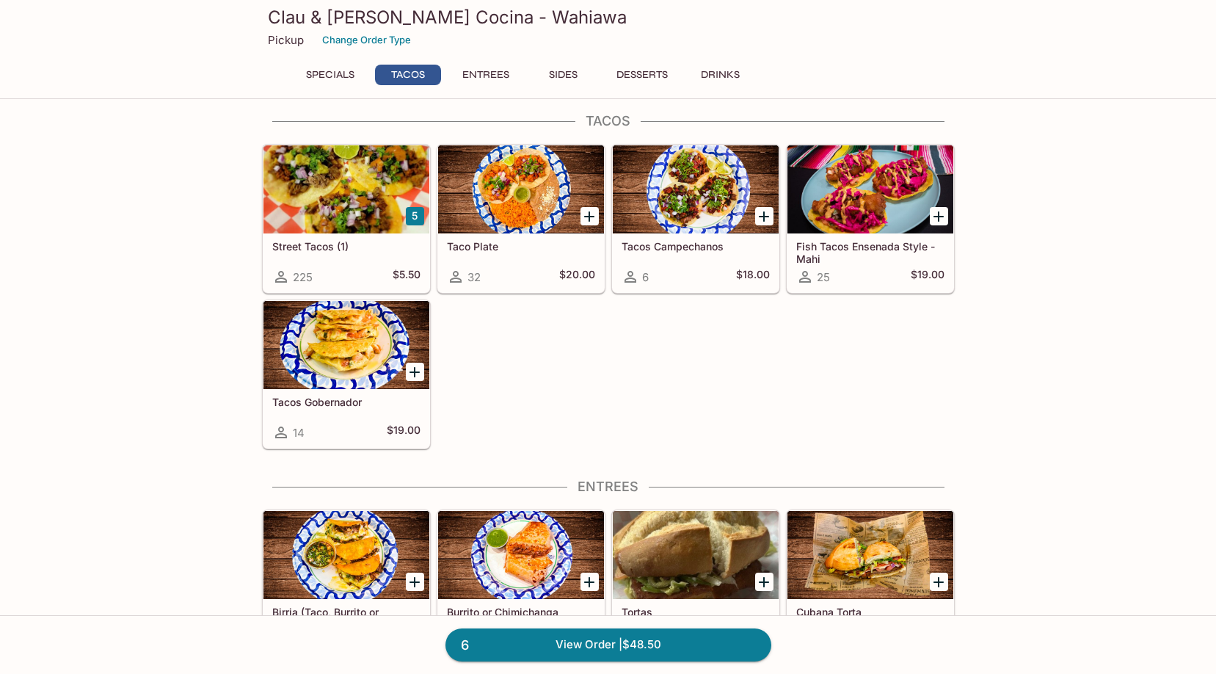
scroll to position [147, 0]
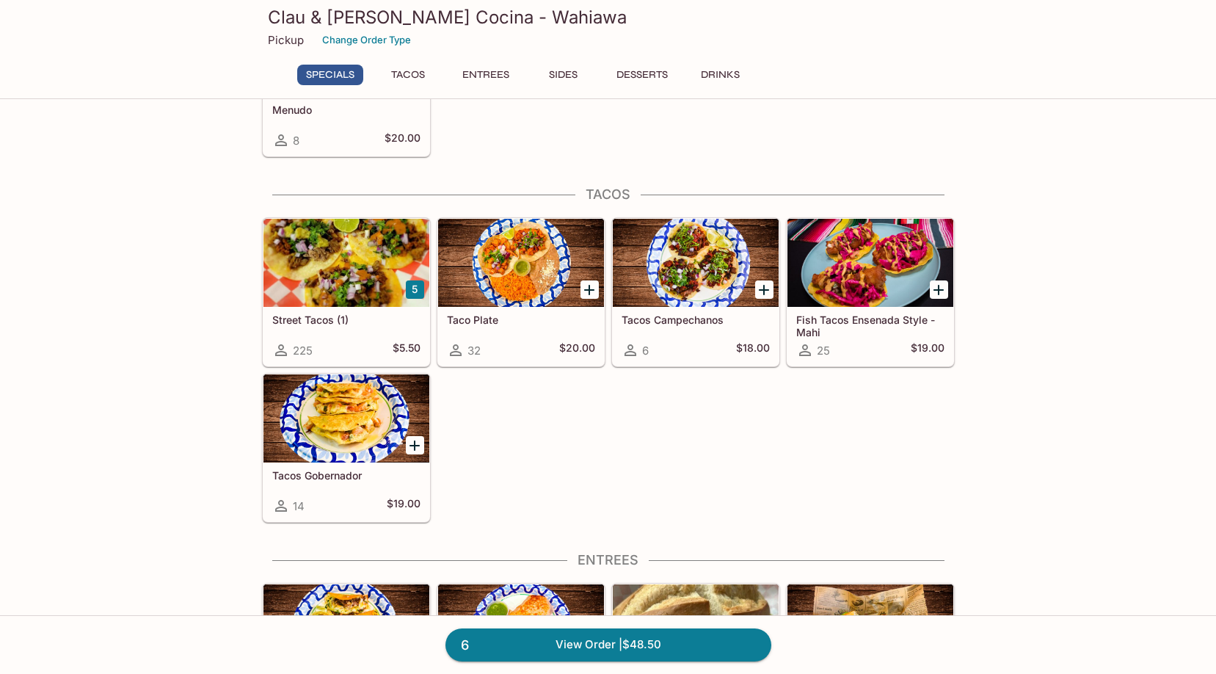
click at [370, 341] on div "225 $5.50" at bounding box center [346, 350] width 148 height 18
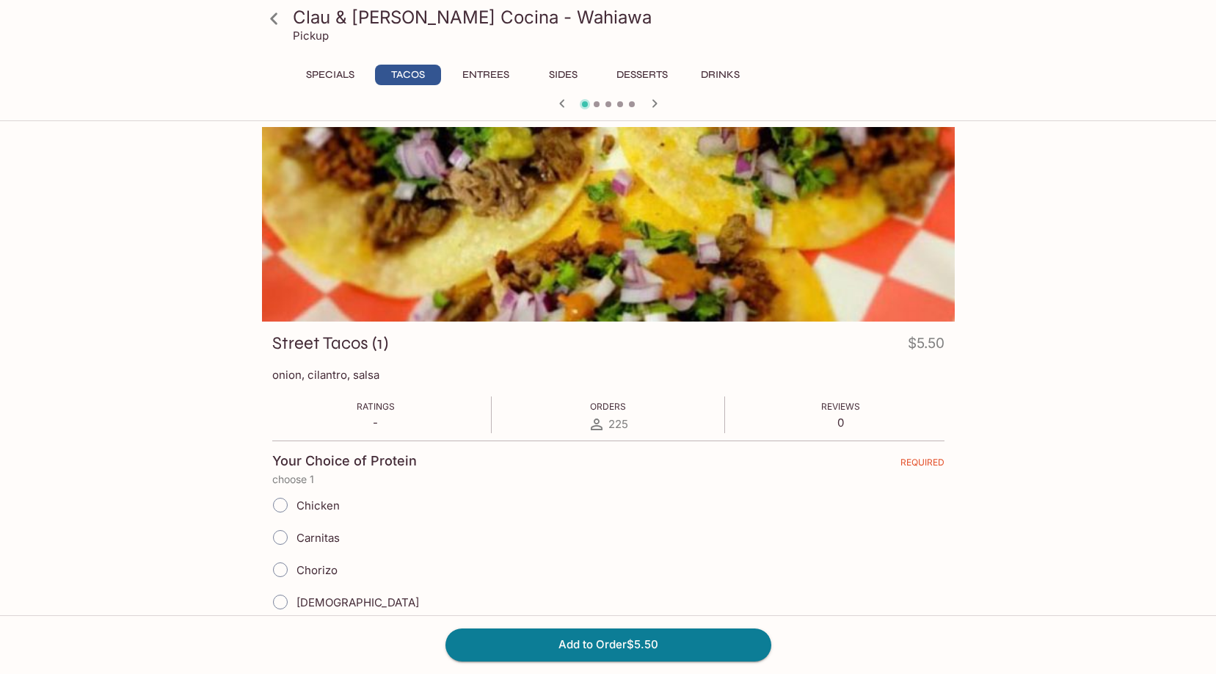
scroll to position [127, 0]
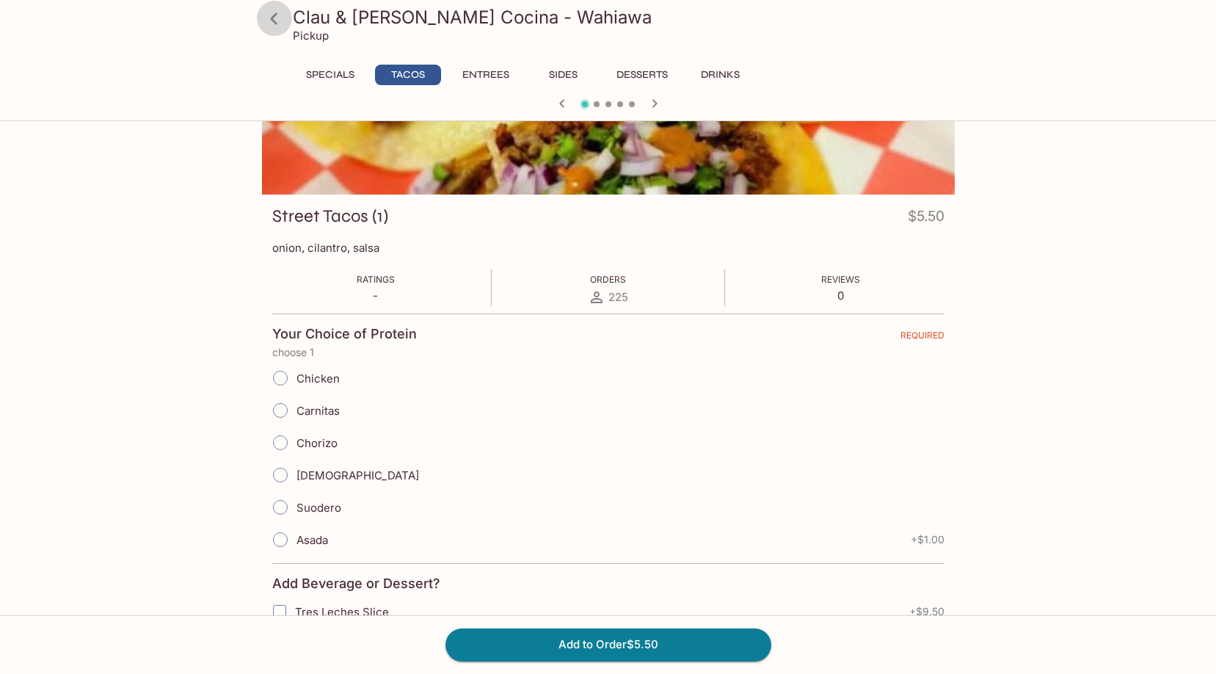
click at [269, 22] on icon at bounding box center [274, 19] width 26 height 26
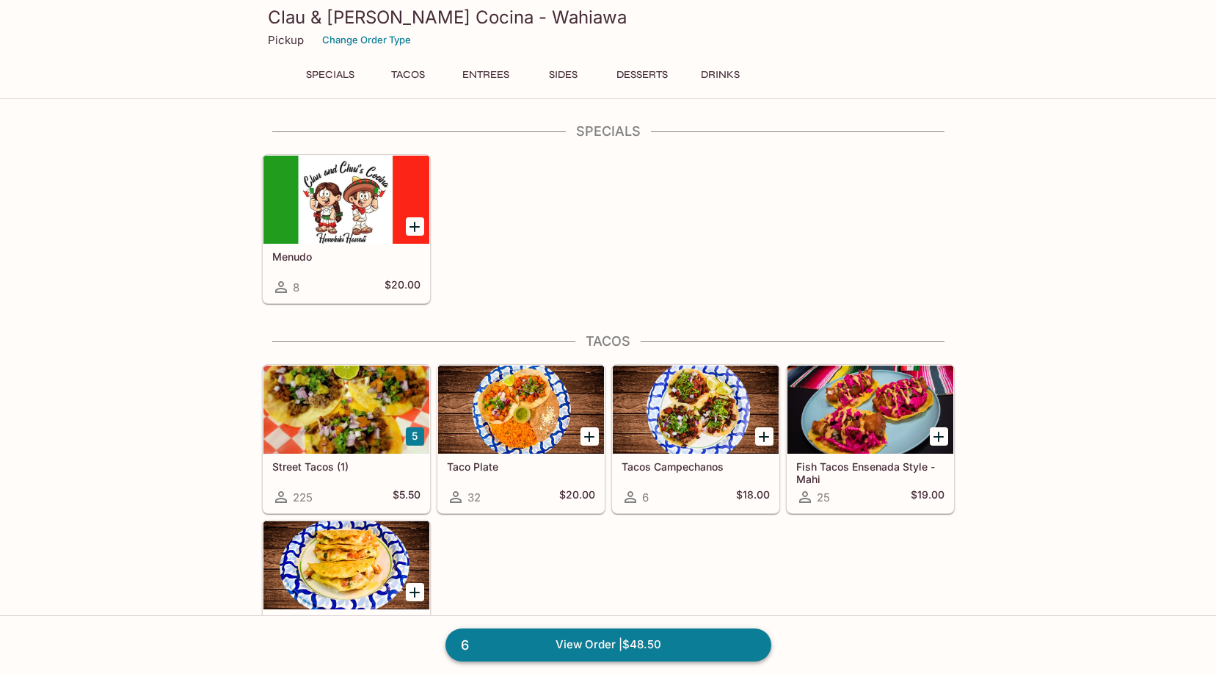
click at [611, 634] on link "6 View Order | $48.50" at bounding box center [609, 644] width 326 height 32
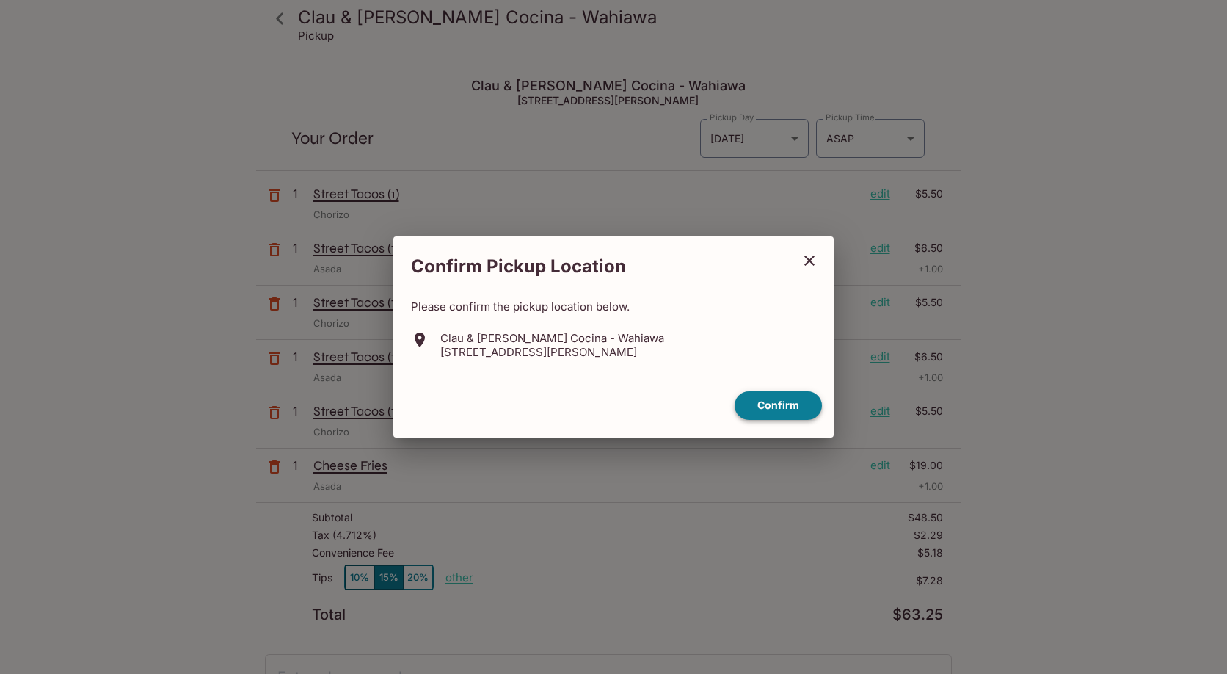
click at [780, 399] on button "Confirm" at bounding box center [778, 405] width 87 height 29
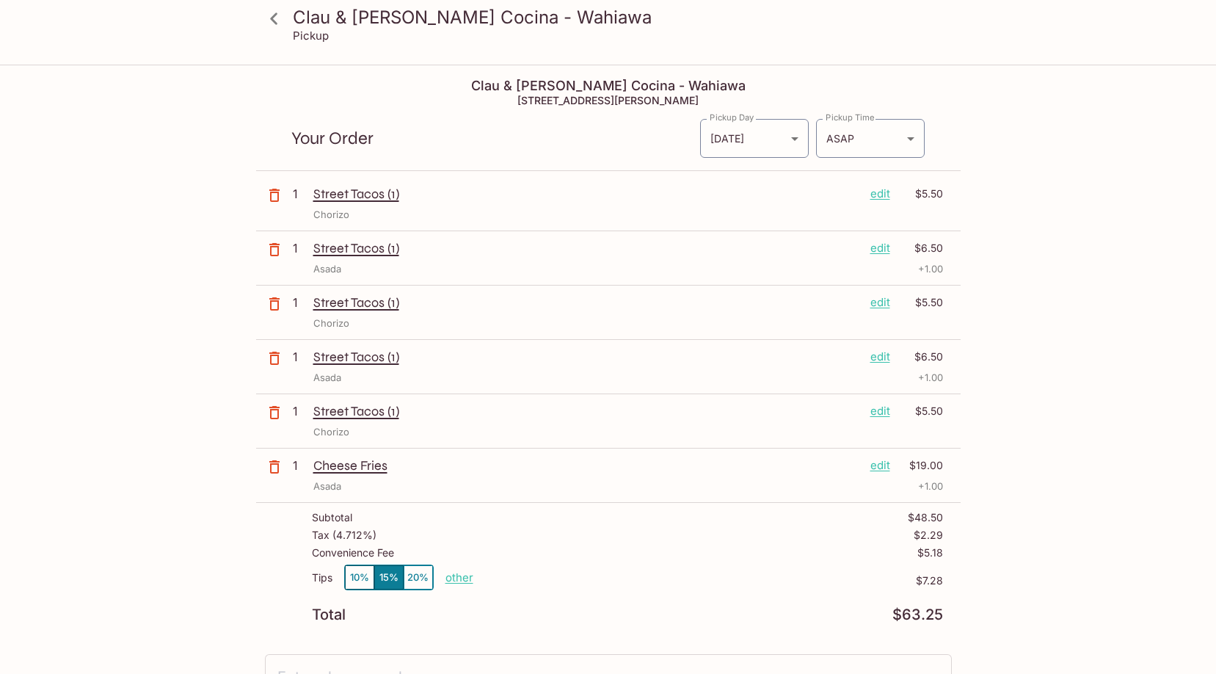
click at [884, 306] on p "edit" at bounding box center [881, 302] width 20 height 16
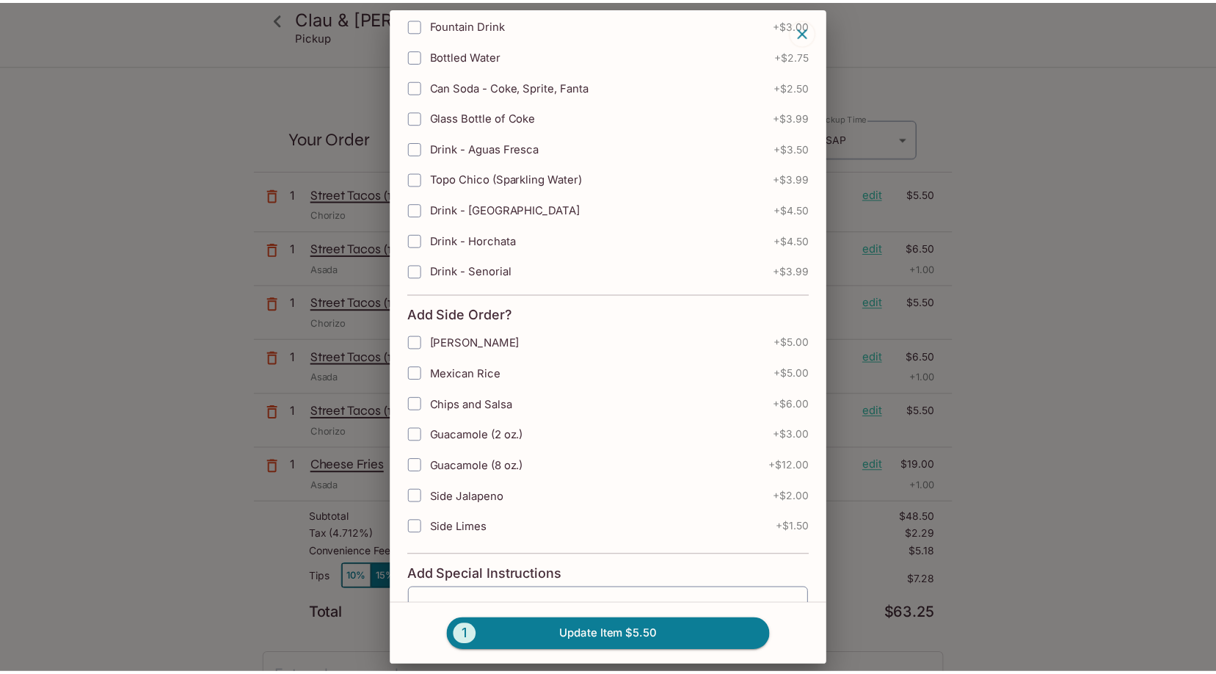
scroll to position [514, 0]
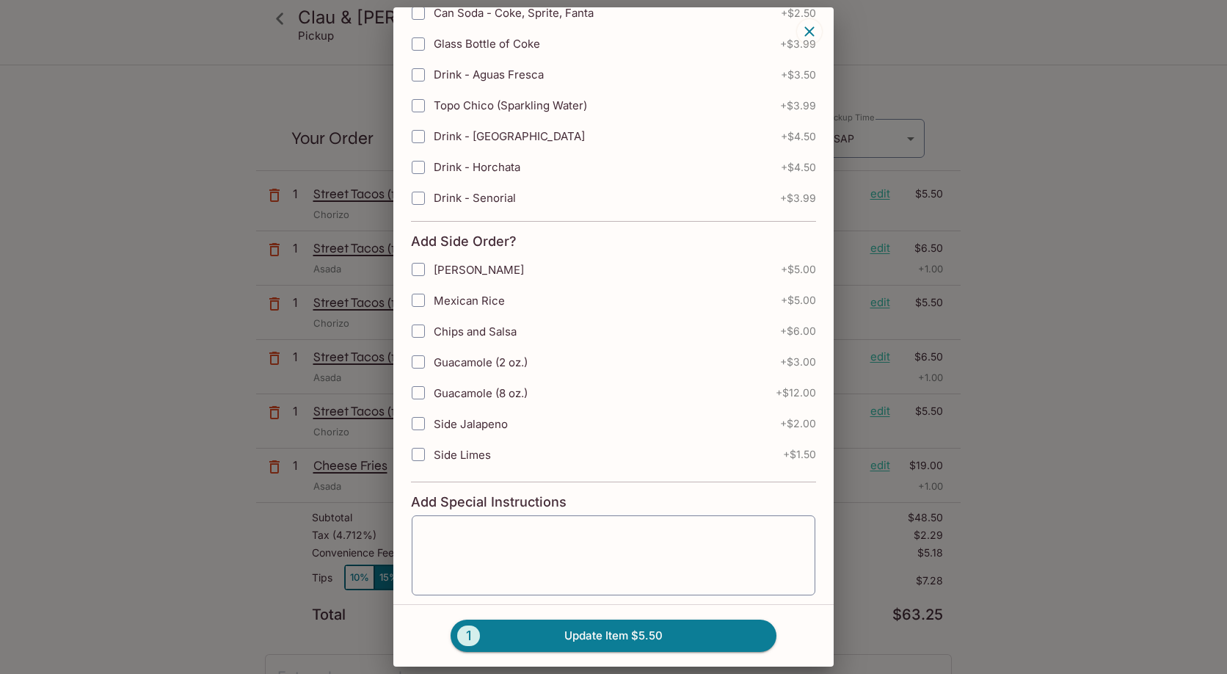
click at [509, 398] on span "Guacamole (8 oz.)" at bounding box center [481, 393] width 94 height 14
click at [433, 398] on input "Guacamole (8 oz.)" at bounding box center [418, 392] width 29 height 29
click at [516, 396] on span "Guacamole (8 oz.)" at bounding box center [481, 393] width 94 height 14
click at [433, 396] on input "Guacamole (8 oz.)" at bounding box center [418, 392] width 29 height 29
checkbox input "false"
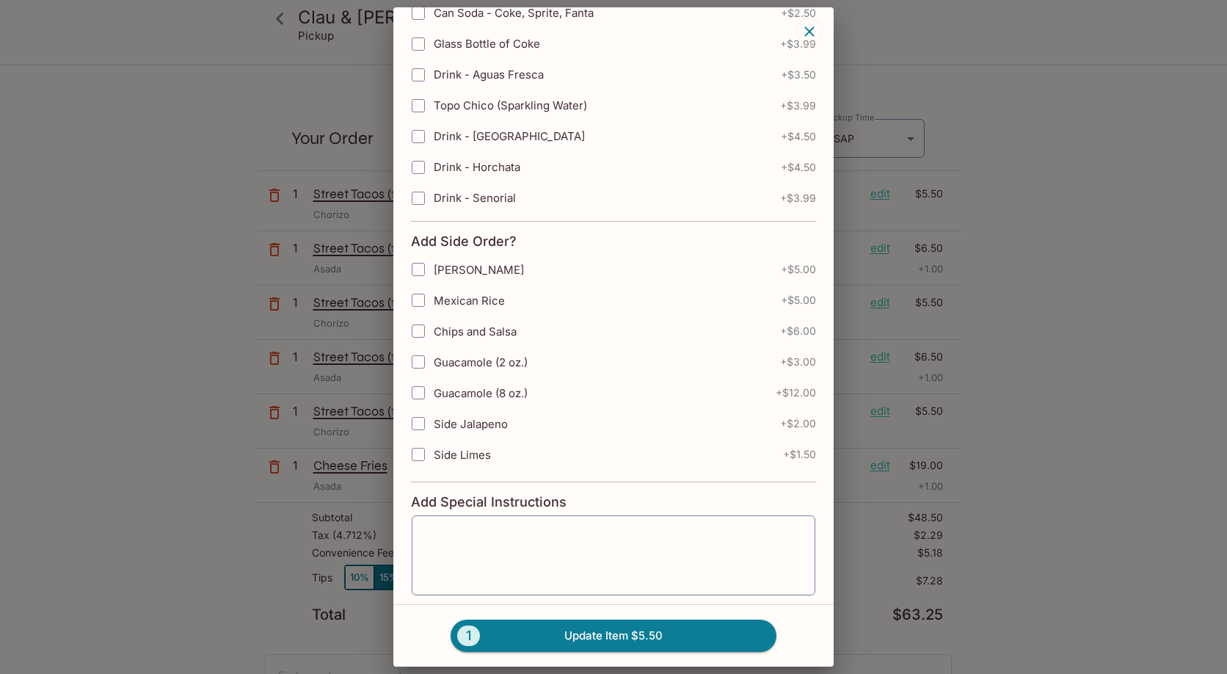
click at [523, 364] on span "Guacamole (2 oz.)" at bounding box center [481, 362] width 94 height 14
click at [433, 364] on input "Guacamole (2 oz.)" at bounding box center [418, 361] width 29 height 29
checkbox input "true"
click at [606, 625] on button "1 Update Item $8.50" at bounding box center [614, 635] width 326 height 32
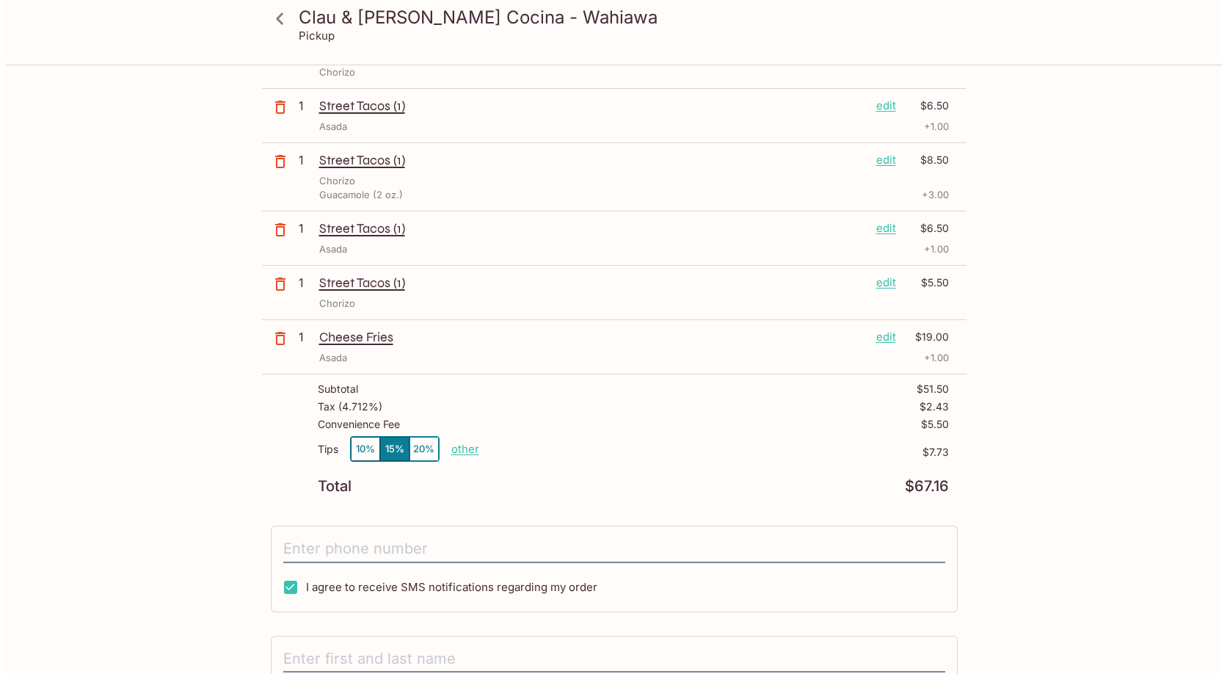
scroll to position [0, 0]
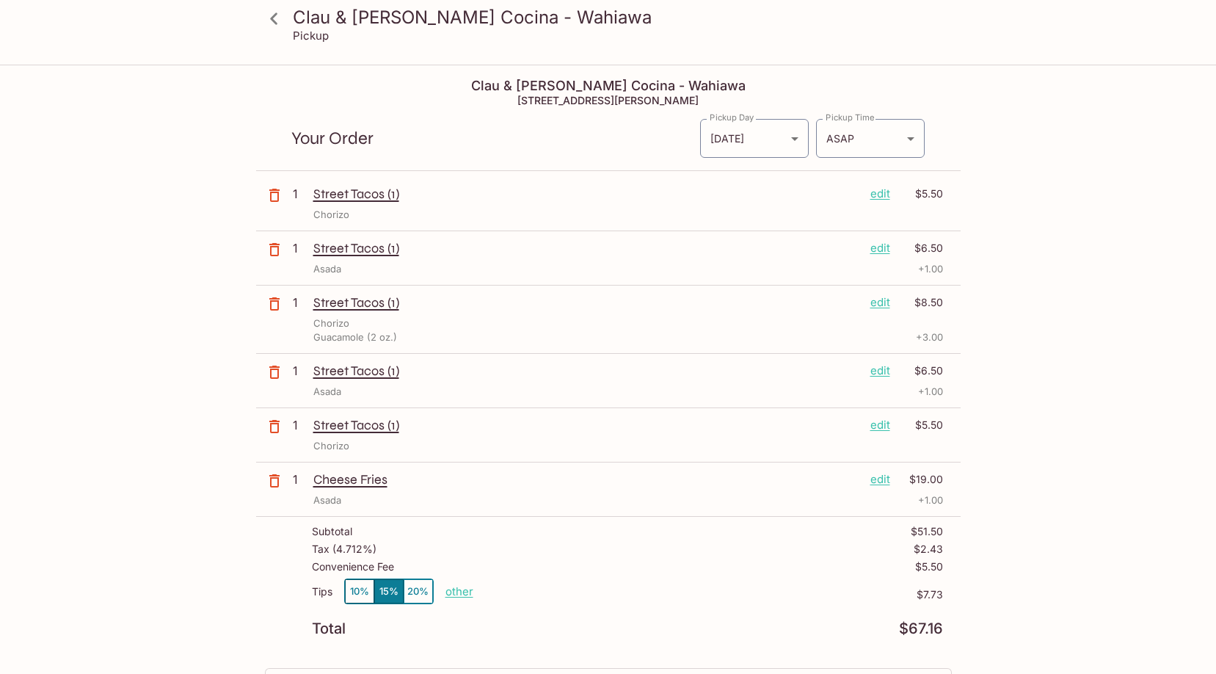
click at [886, 241] on p "edit" at bounding box center [881, 248] width 20 height 16
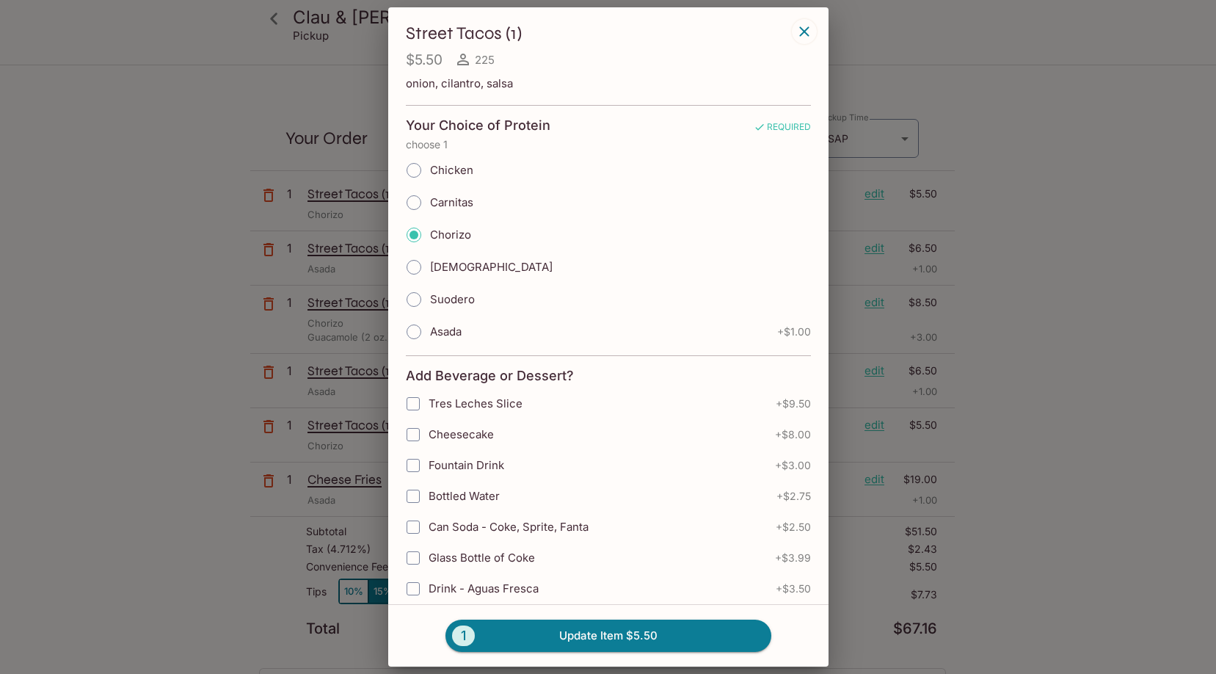
radio input "true"
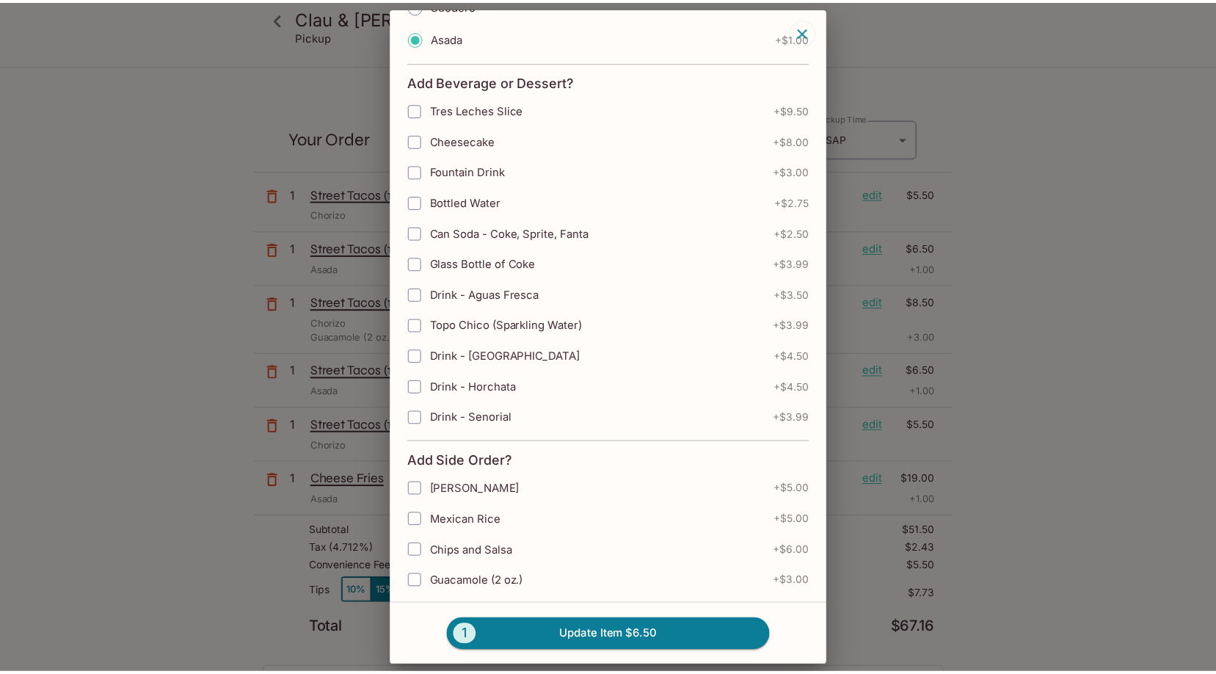
scroll to position [367, 0]
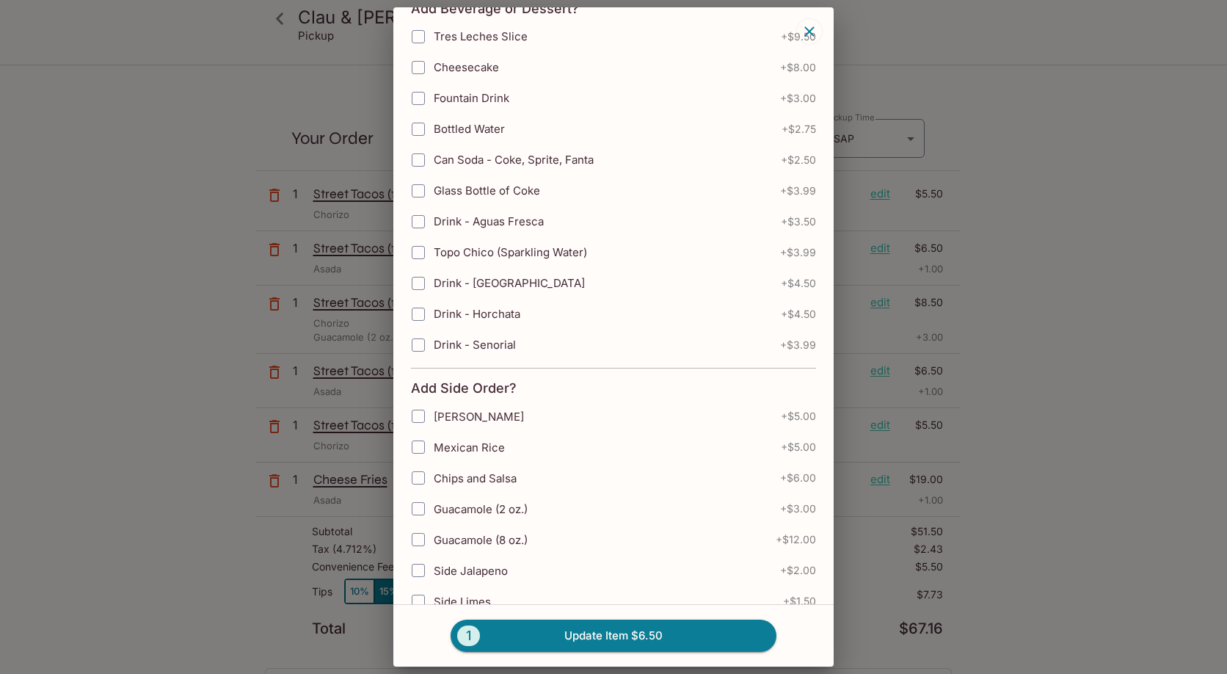
click at [531, 511] on label "Guacamole (2 oz.)" at bounding box center [521, 508] width 236 height 31
click at [433, 511] on input "Guacamole (2 oz.)" at bounding box center [418, 508] width 29 height 29
checkbox input "true"
click at [587, 625] on button "1 Update Item $9.50" at bounding box center [614, 635] width 326 height 32
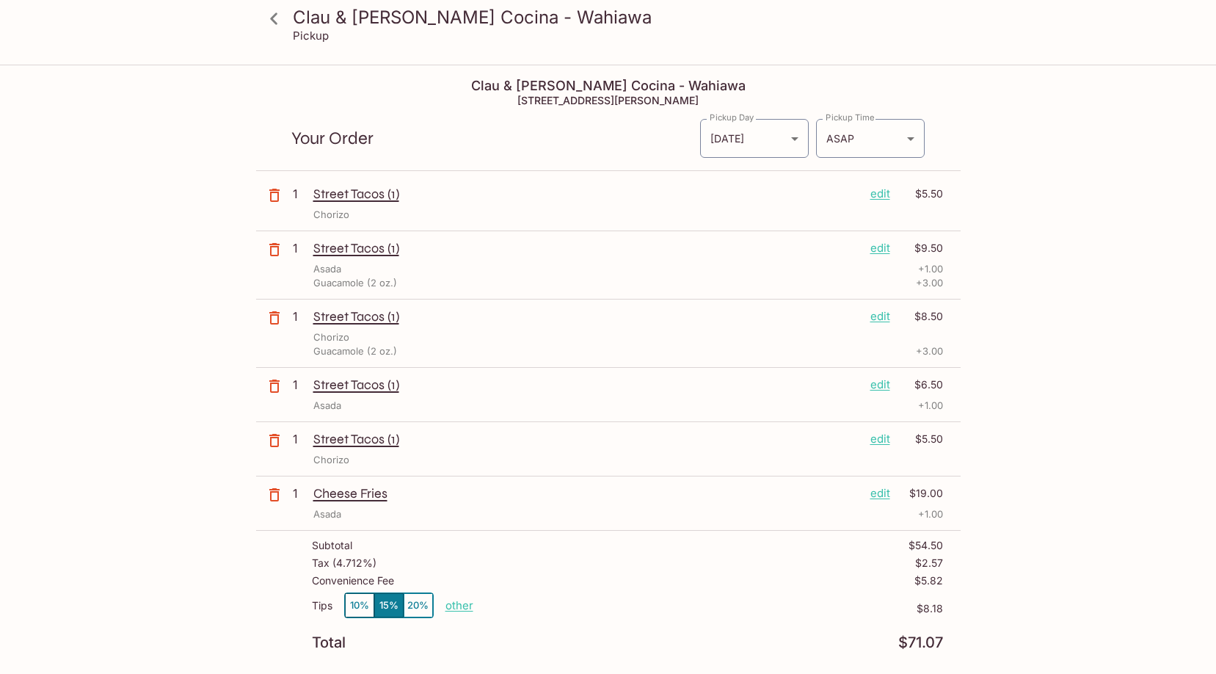
scroll to position [147, 0]
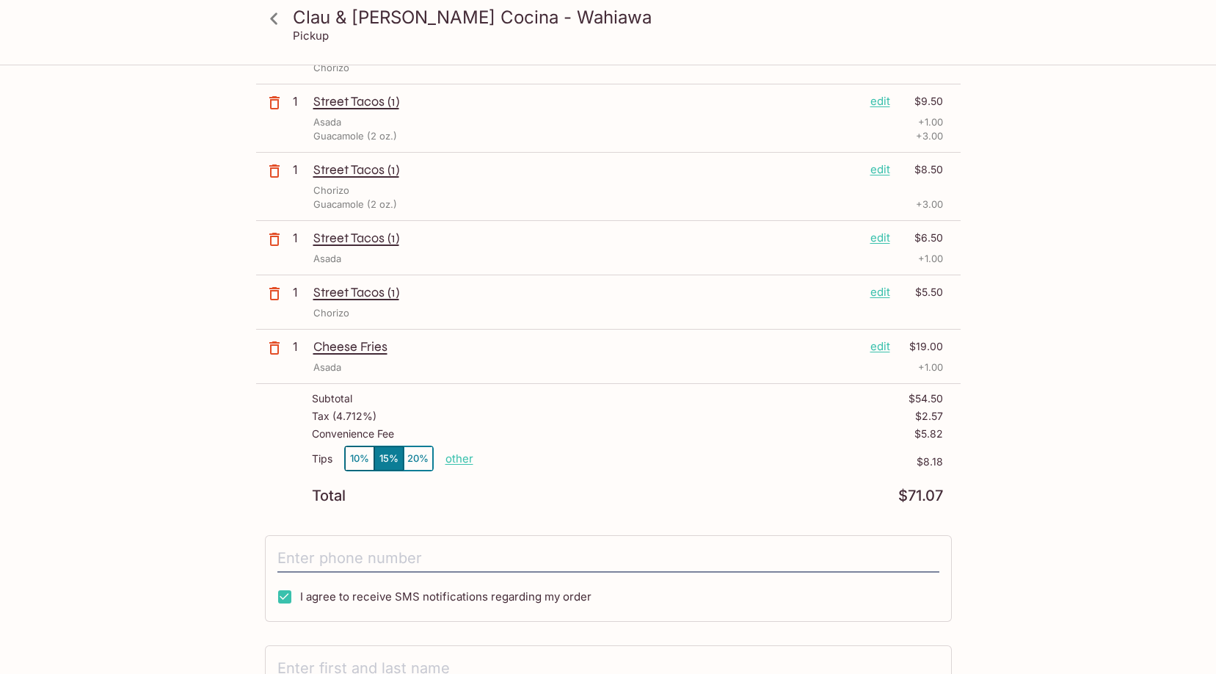
click at [454, 464] on p "other" at bounding box center [460, 458] width 28 height 14
type input "3.00"
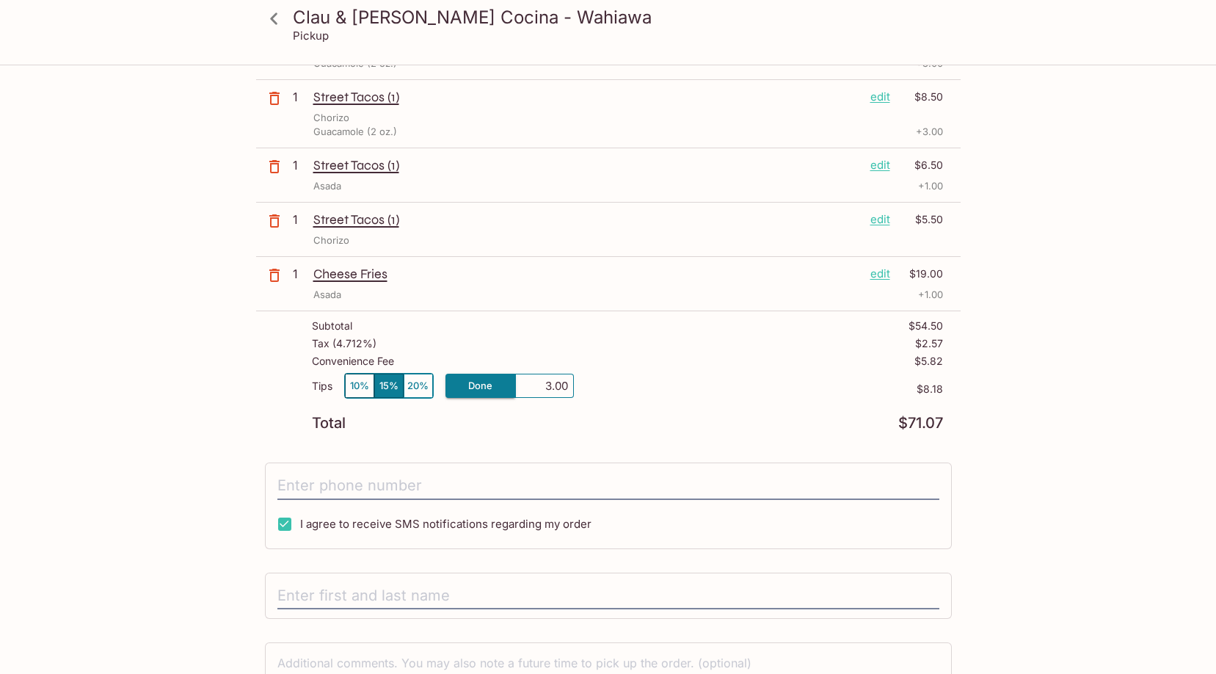
scroll to position [324, 0]
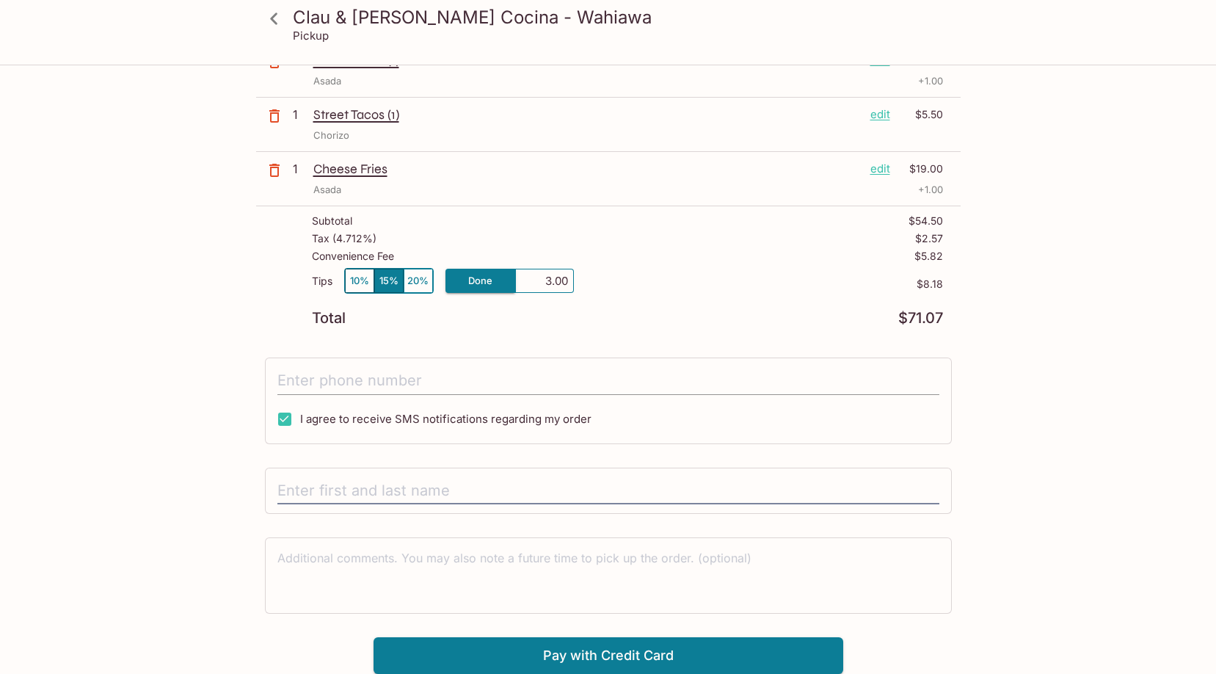
click at [357, 388] on input "tel" at bounding box center [608, 381] width 662 height 28
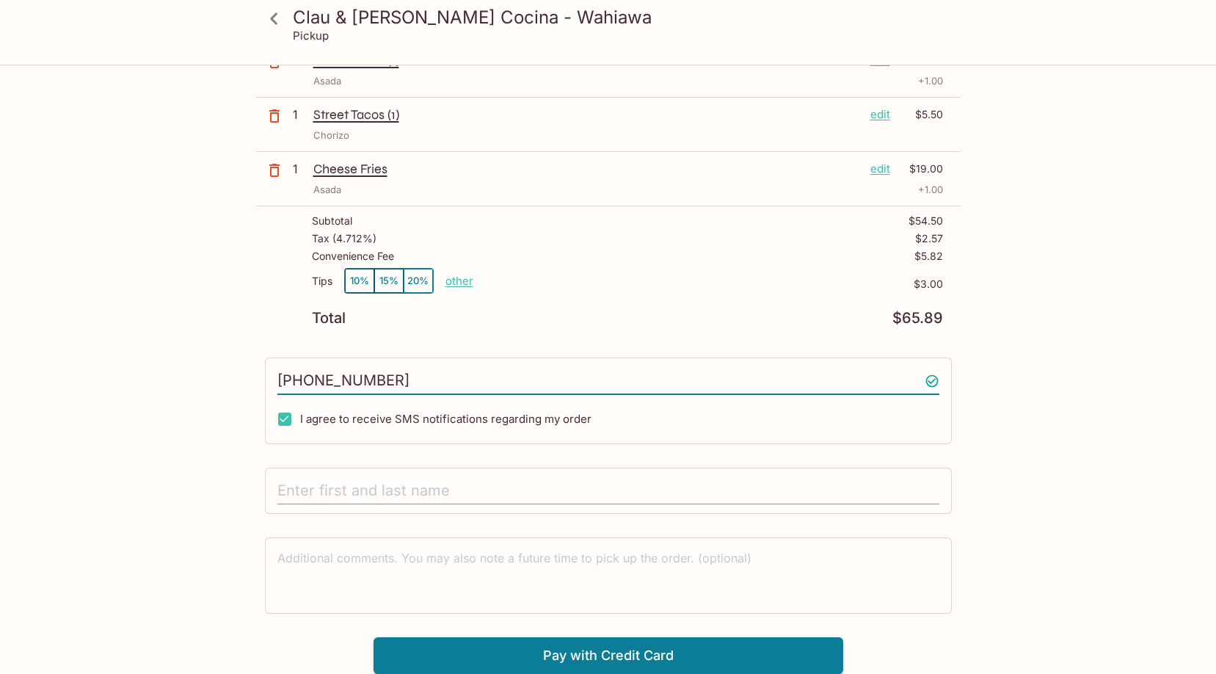
type input "(360) 723-2746"
click at [509, 492] on input "text" at bounding box center [608, 491] width 662 height 28
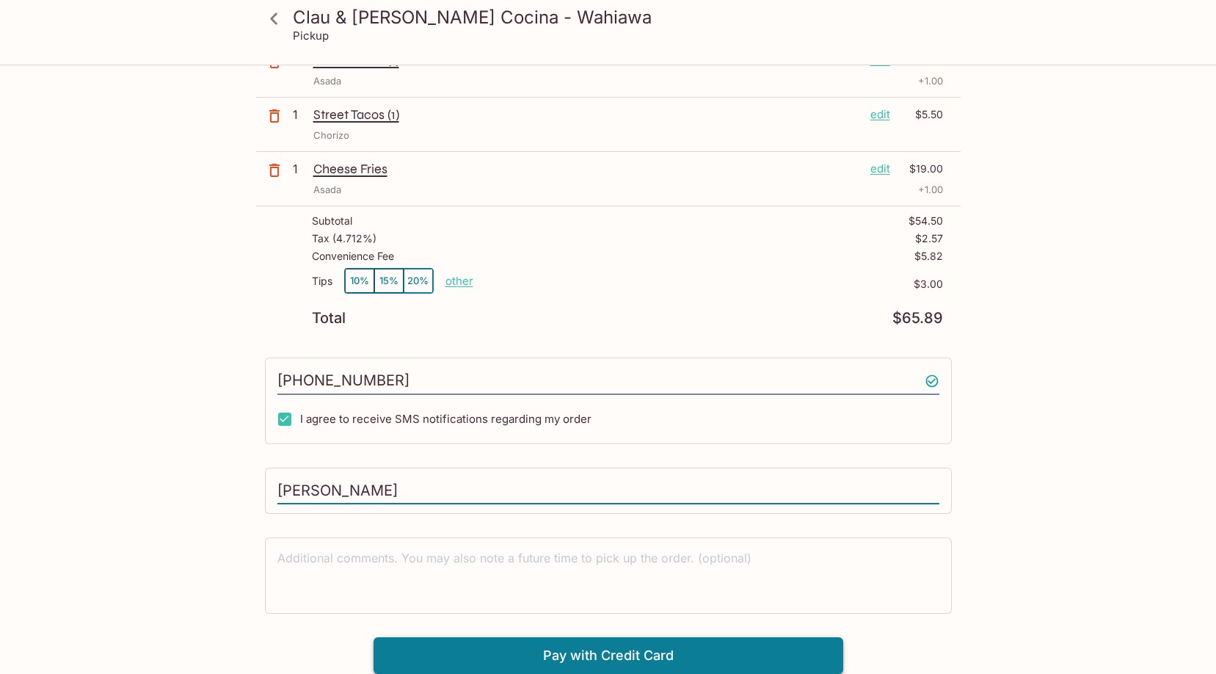
type input "morgan therrien"
click at [653, 650] on button "Pay with Credit Card" at bounding box center [609, 655] width 470 height 37
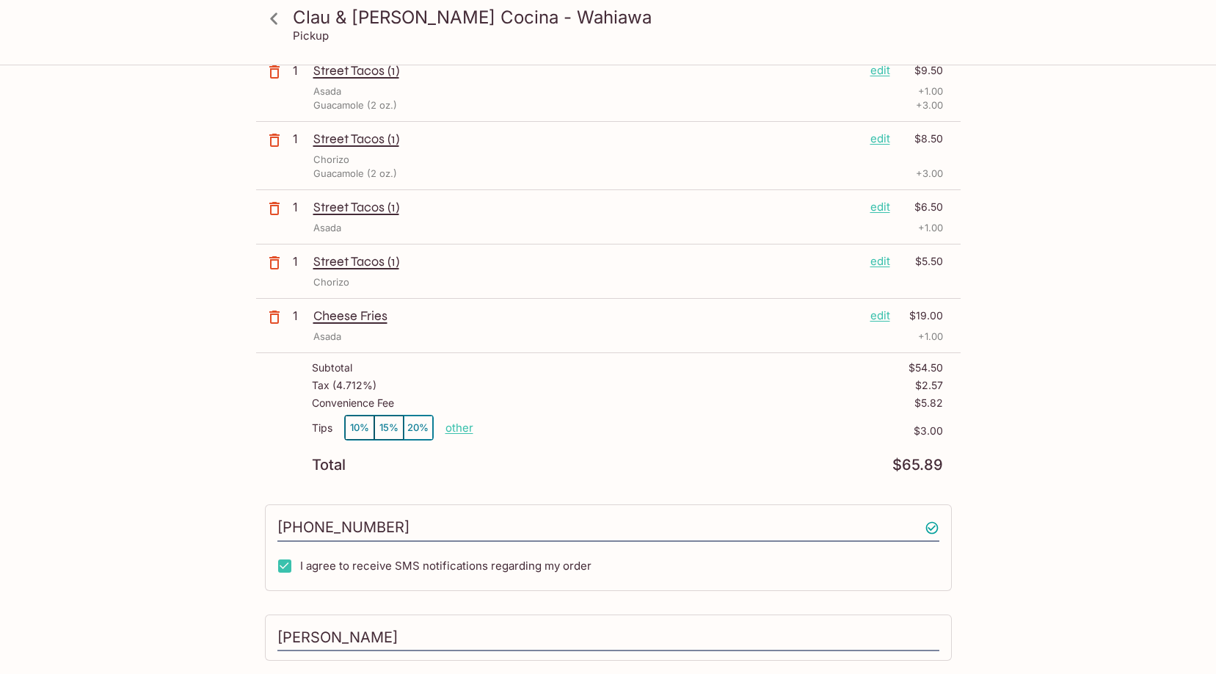
scroll to position [0, 0]
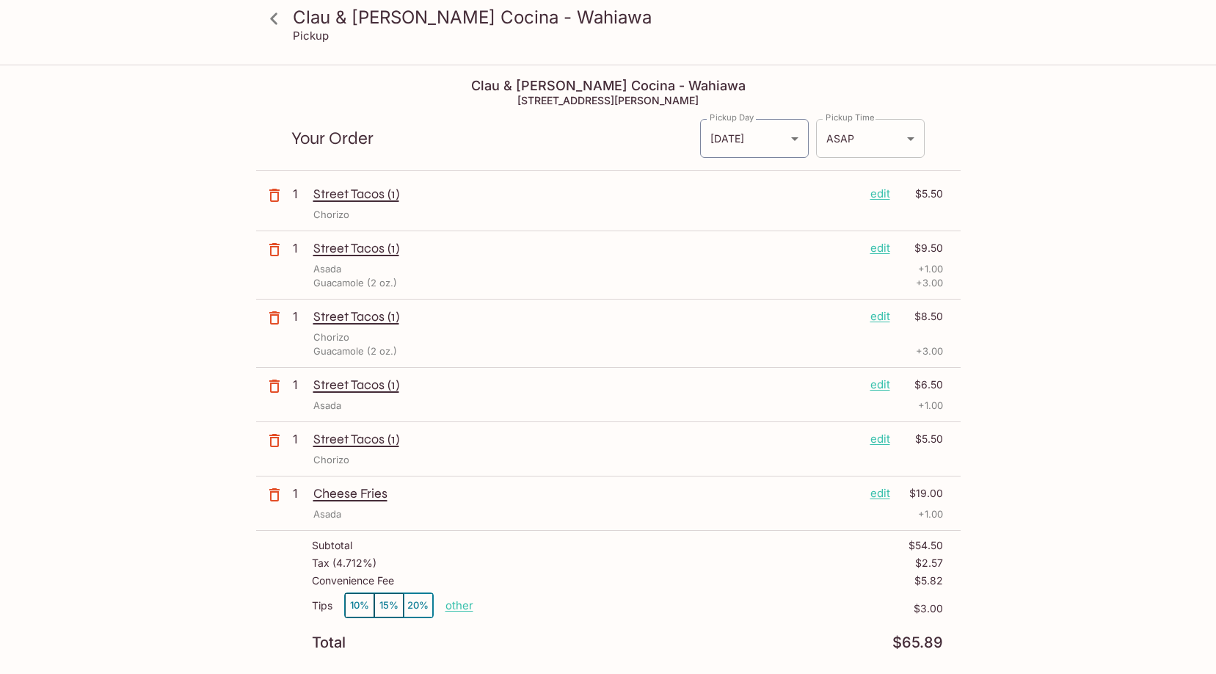
click at [850, 145] on body "Clau & Chui's Cocina - Wahiawa Pickup Clau & Chui's Cocina - Wahiawa 153 S Kame…" at bounding box center [608, 403] width 1216 height 674
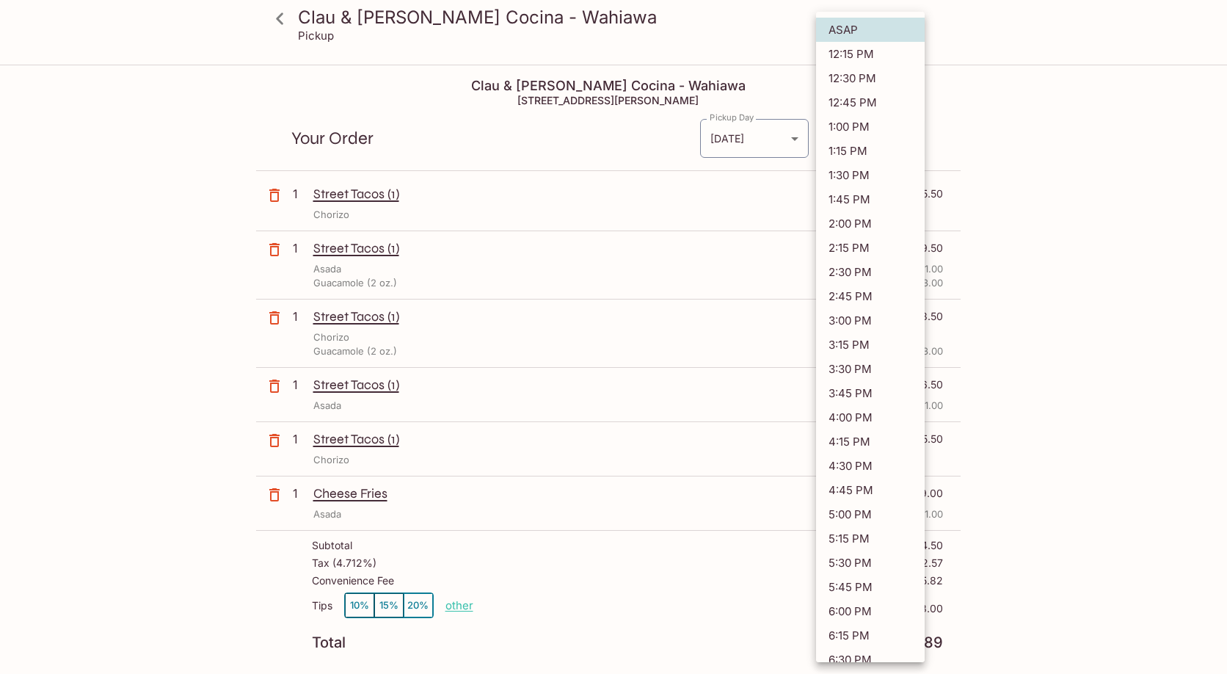
click at [854, 79] on li "12:30 PM" at bounding box center [870, 78] width 109 height 24
type input "2025-09-30T22:30:33.000000Z"
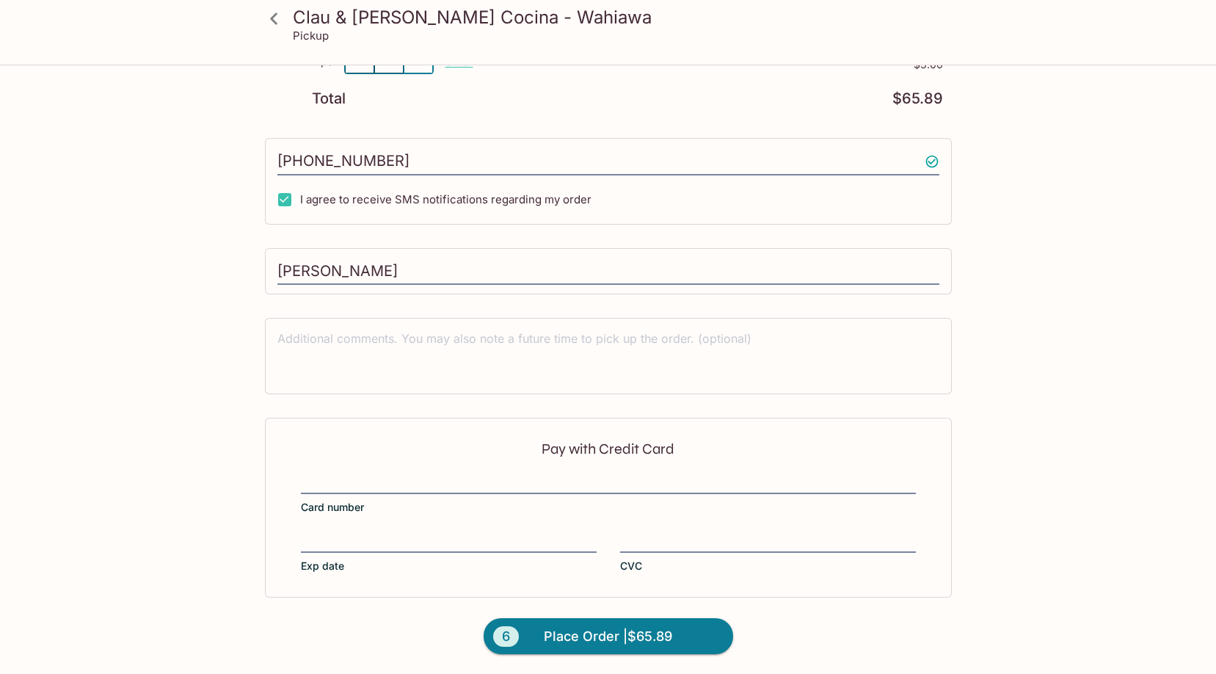
scroll to position [545, 0]
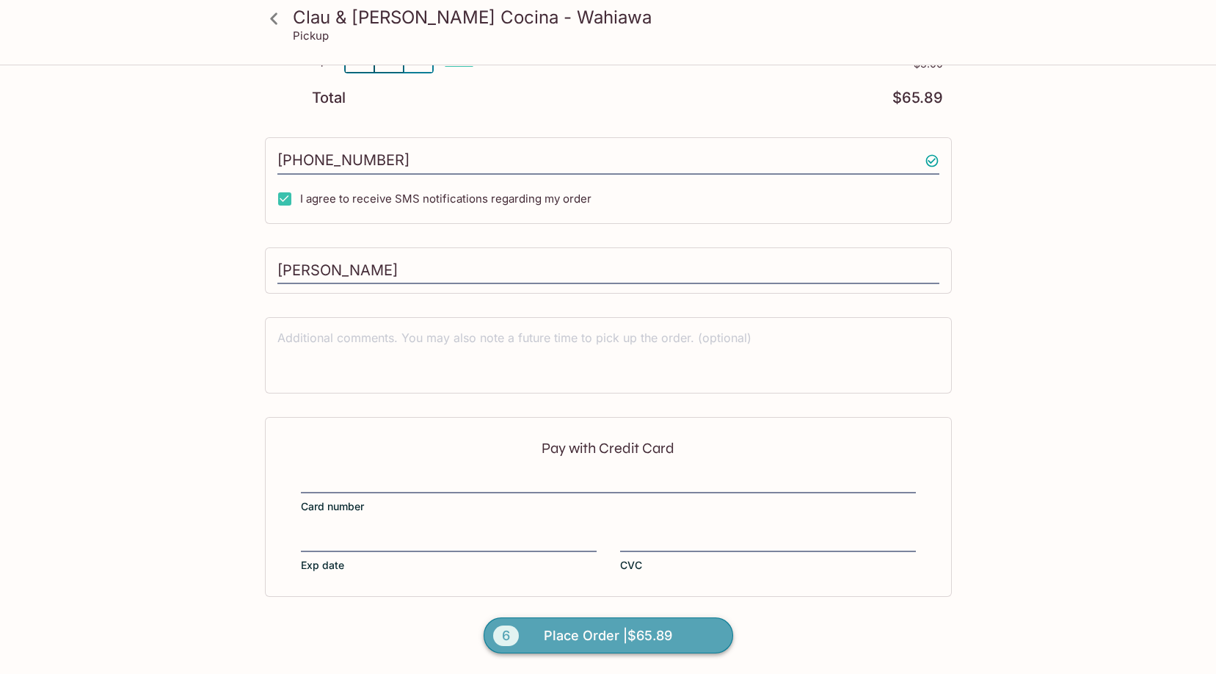
click at [651, 634] on span "Place Order | $65.89" at bounding box center [608, 635] width 128 height 23
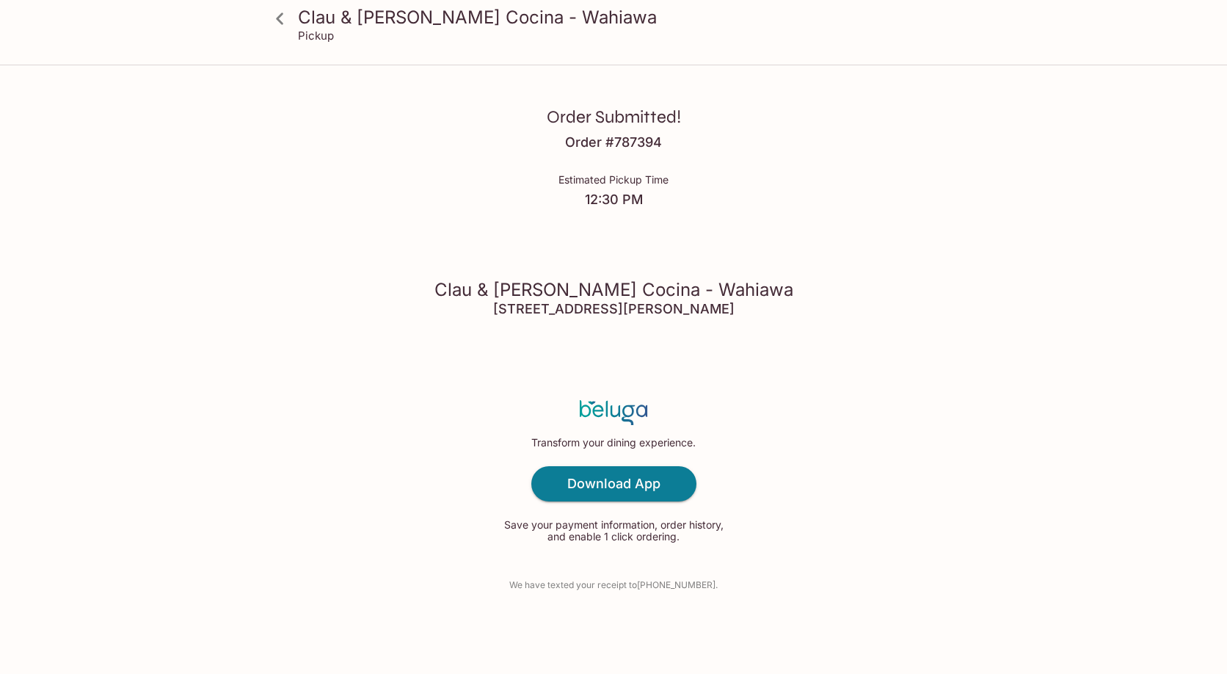
click at [278, 18] on icon at bounding box center [279, 18] width 7 height 12
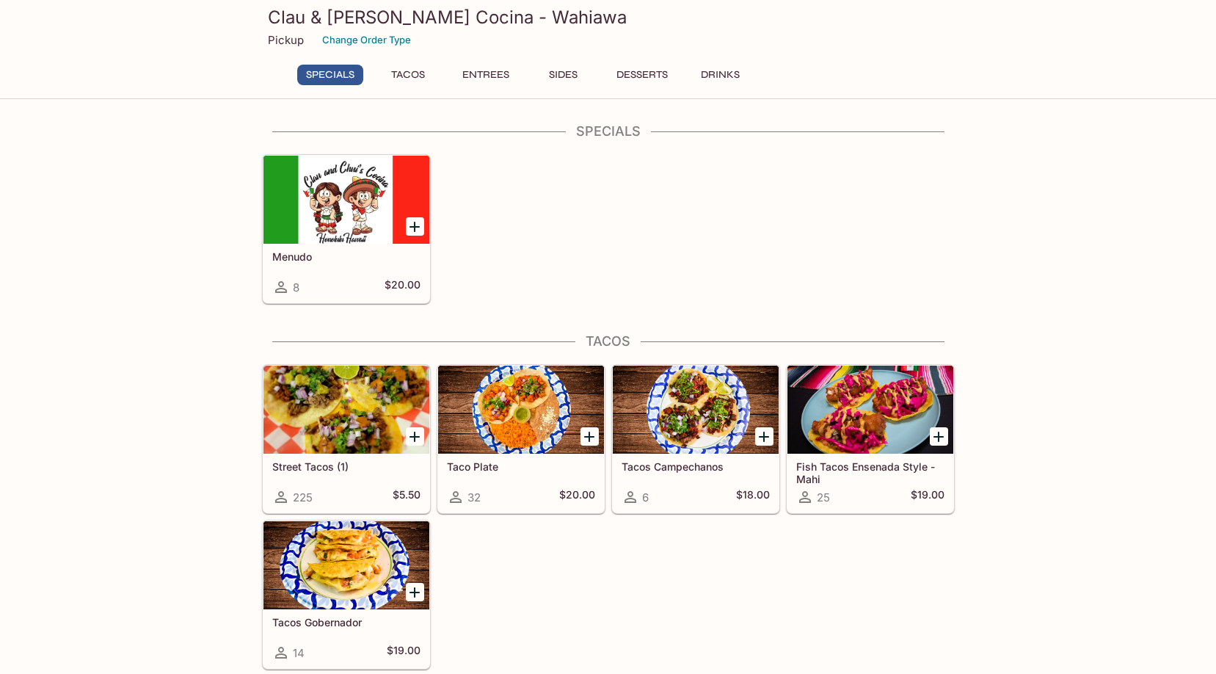
click at [514, 73] on button "Entrees" at bounding box center [486, 75] width 66 height 21
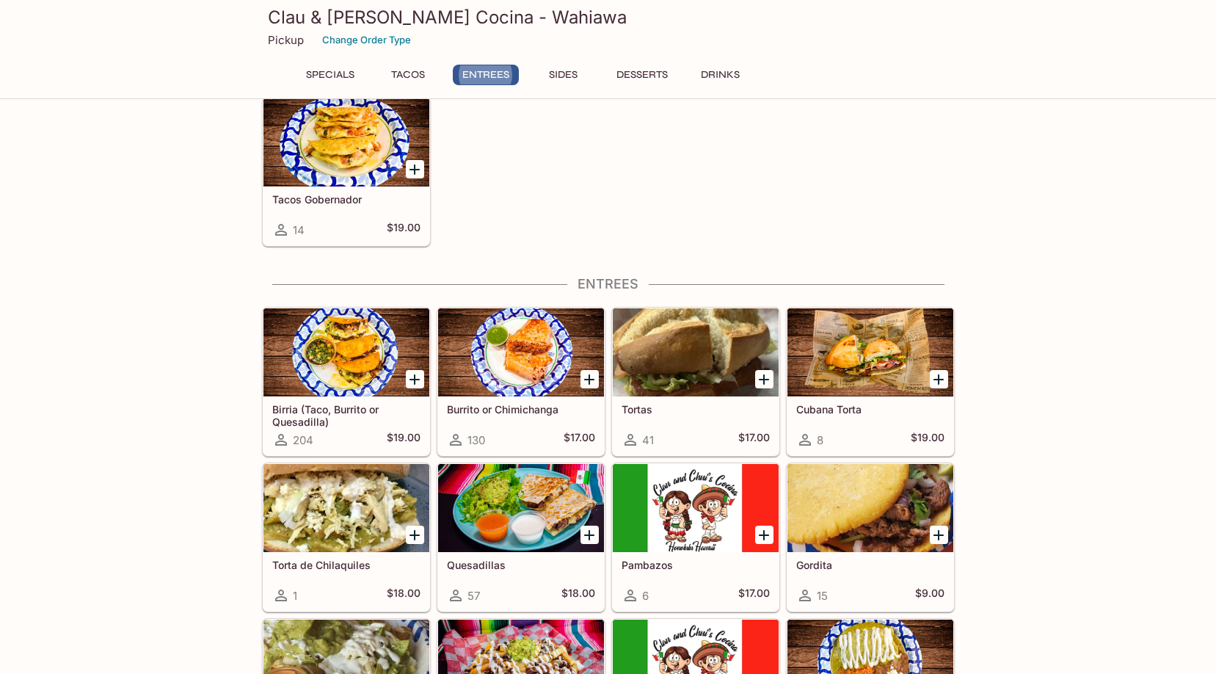
scroll to position [574, 0]
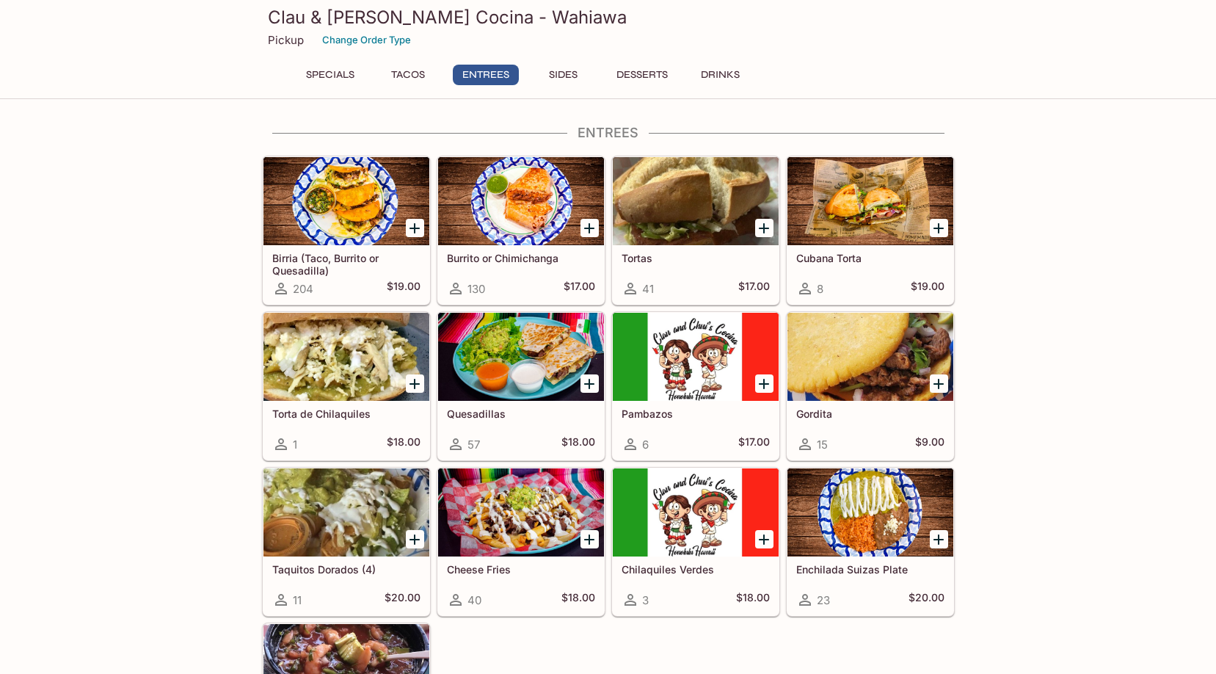
click at [550, 368] on div at bounding box center [521, 357] width 166 height 88
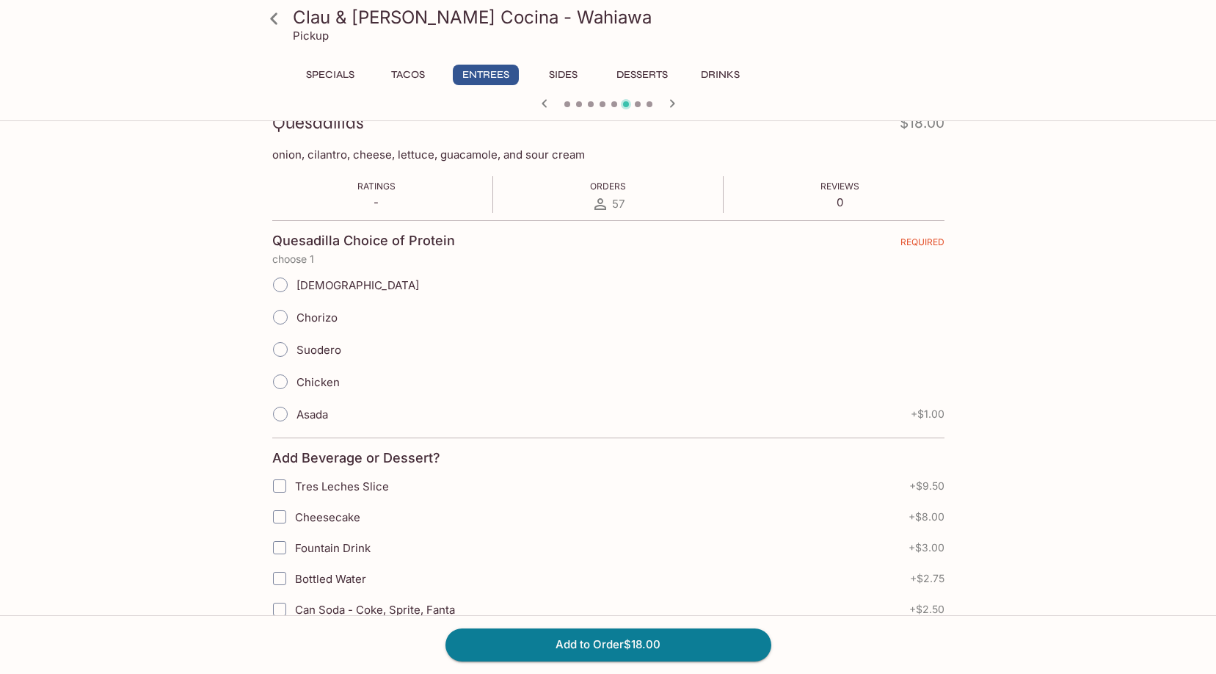
scroll to position [73, 0]
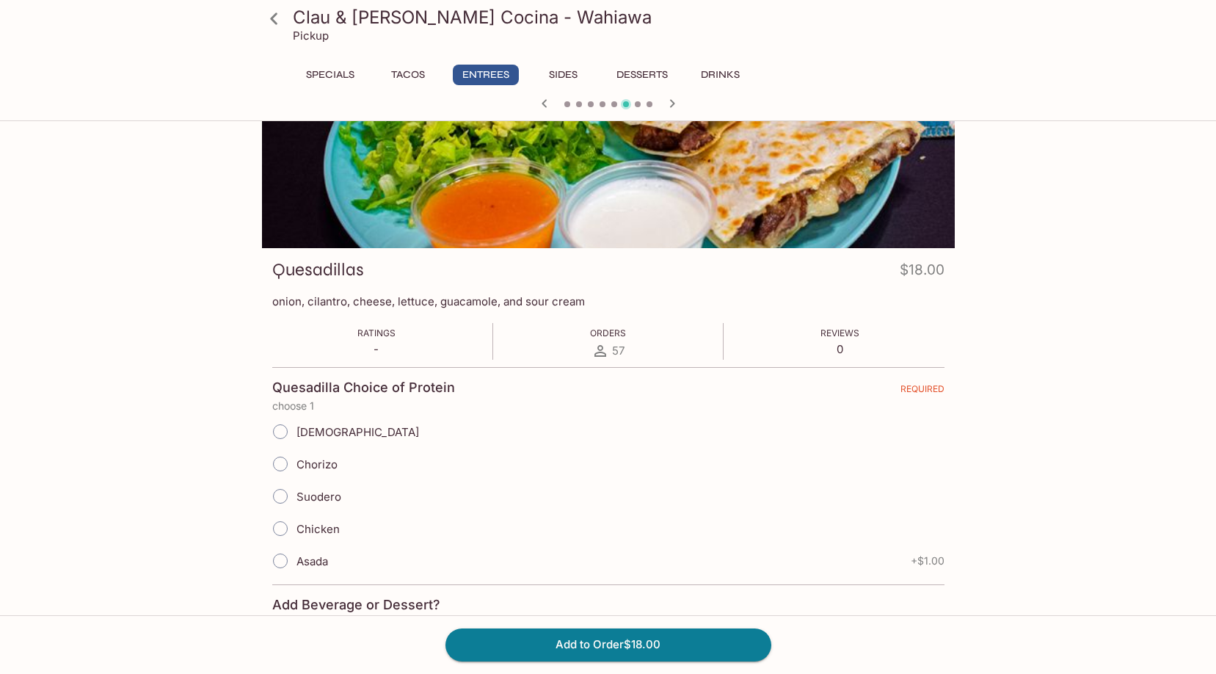
click at [323, 558] on span "Asada" at bounding box center [313, 561] width 32 height 14
click at [296, 558] on input "Asada" at bounding box center [280, 560] width 31 height 31
radio input "true"
click at [323, 558] on span "Asada" at bounding box center [313, 561] width 32 height 14
click at [296, 558] on input "Asada" at bounding box center [280, 560] width 31 height 31
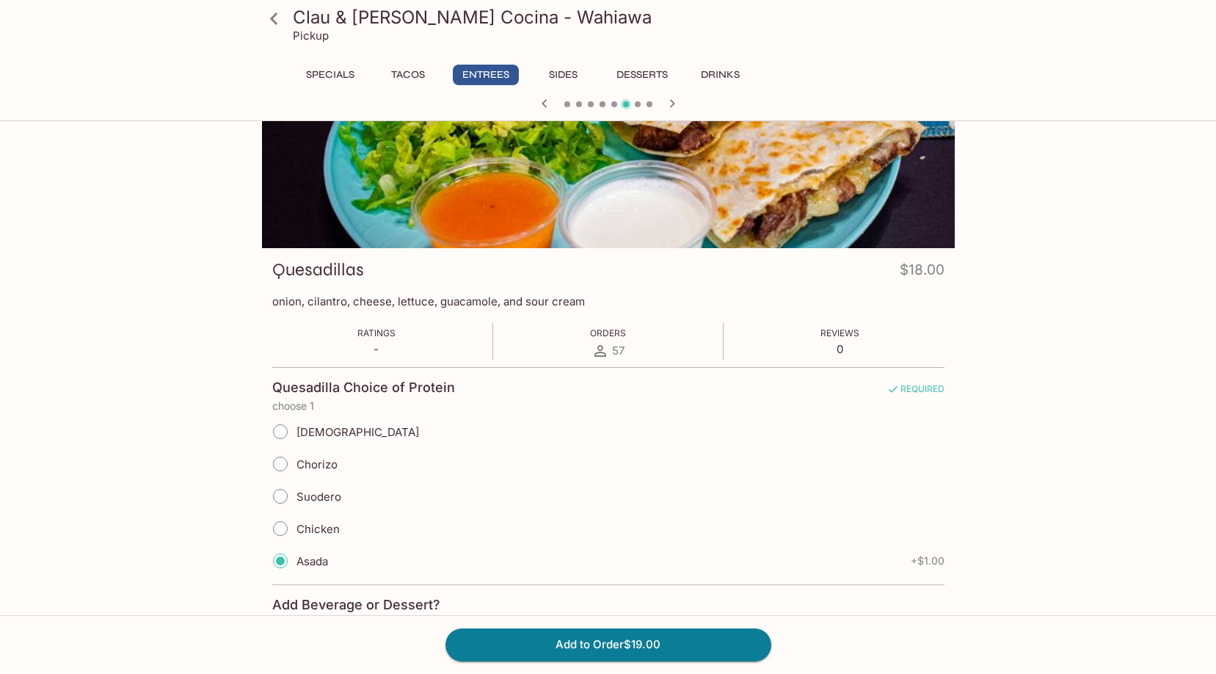
click at [323, 538] on label "Chicken" at bounding box center [302, 528] width 76 height 32
click at [296, 538] on input "Chicken" at bounding box center [280, 528] width 31 height 31
radio input "true"
click at [322, 552] on label "Asada" at bounding box center [296, 561] width 64 height 32
click at [296, 552] on input "Asada" at bounding box center [280, 560] width 31 height 31
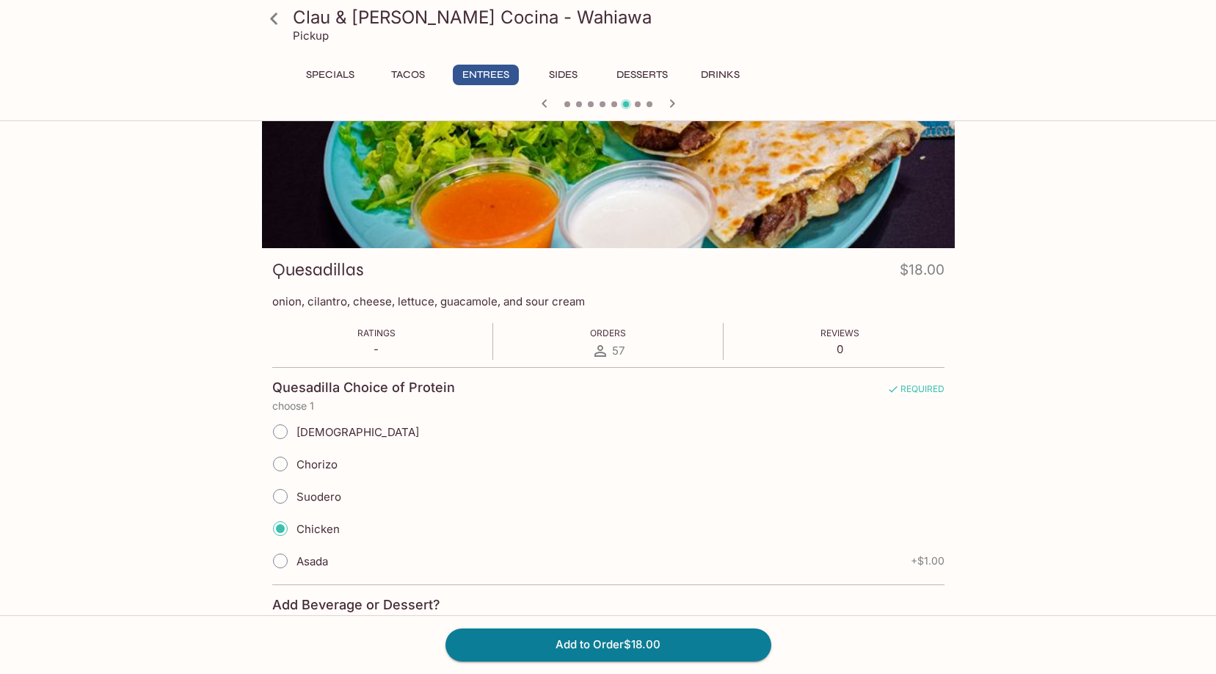
radio input "true"
click at [325, 529] on span "Chicken" at bounding box center [318, 529] width 43 height 14
click at [296, 529] on input "Chicken" at bounding box center [280, 528] width 31 height 31
radio input "true"
click at [324, 560] on span "Asada" at bounding box center [313, 561] width 32 height 14
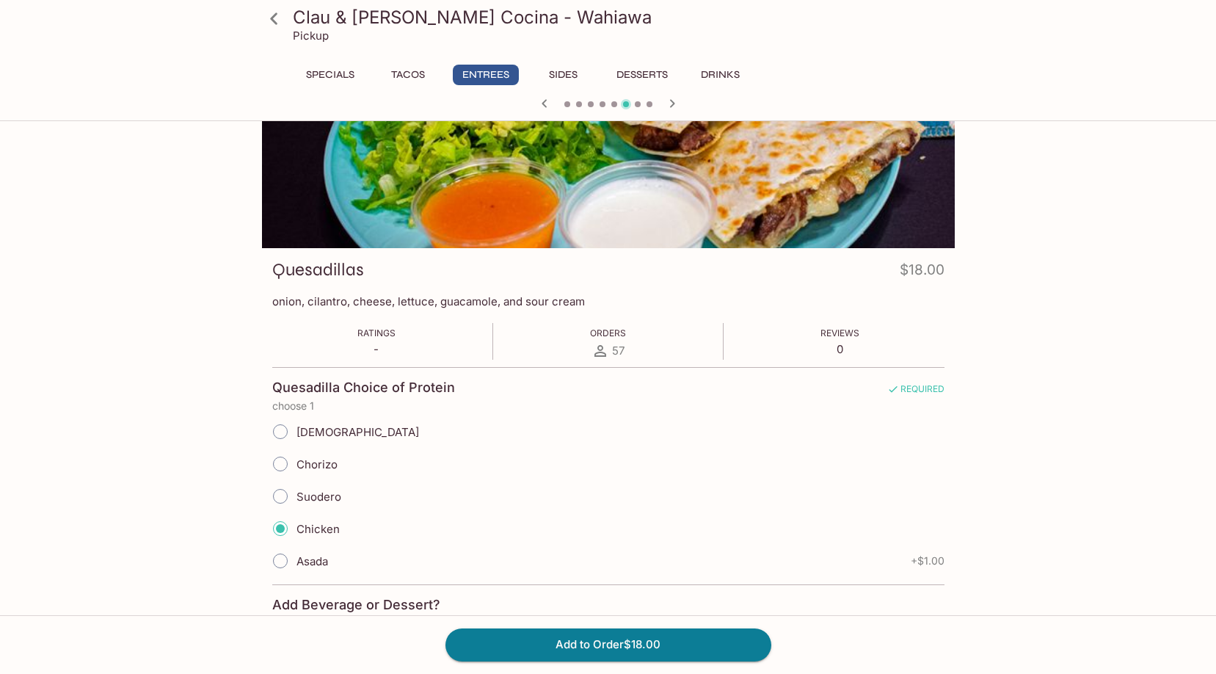
click at [296, 560] on input "Asada" at bounding box center [280, 560] width 31 height 31
radio input "true"
click at [320, 536] on label "Chicken" at bounding box center [302, 528] width 76 height 32
click at [296, 536] on input "Chicken" at bounding box center [280, 528] width 31 height 31
radio input "true"
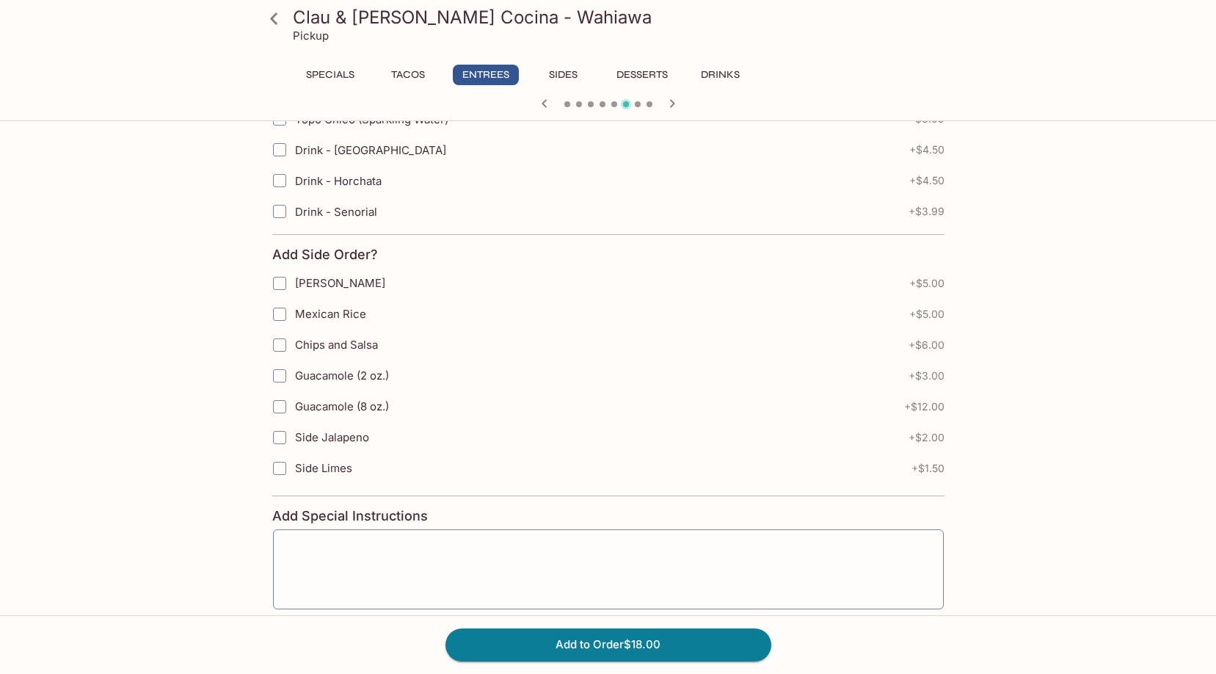
scroll to position [363, 0]
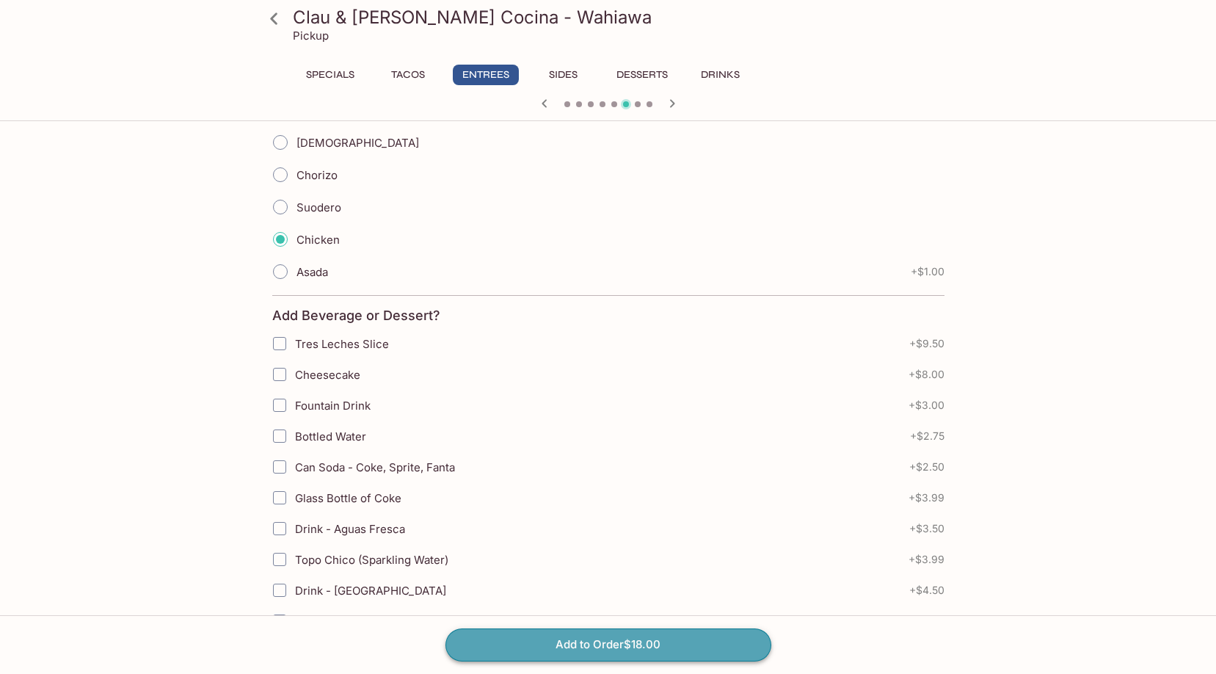
click at [589, 635] on button "Add to Order $18.00" at bounding box center [609, 644] width 326 height 32
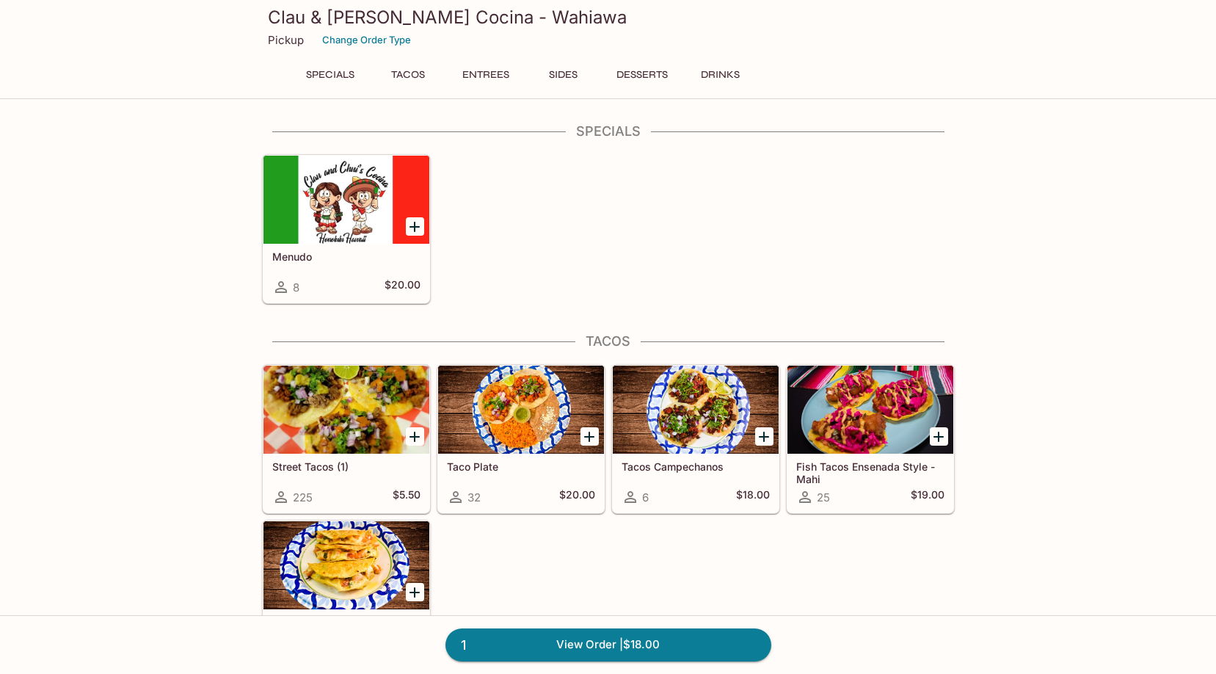
scroll to position [1111, 0]
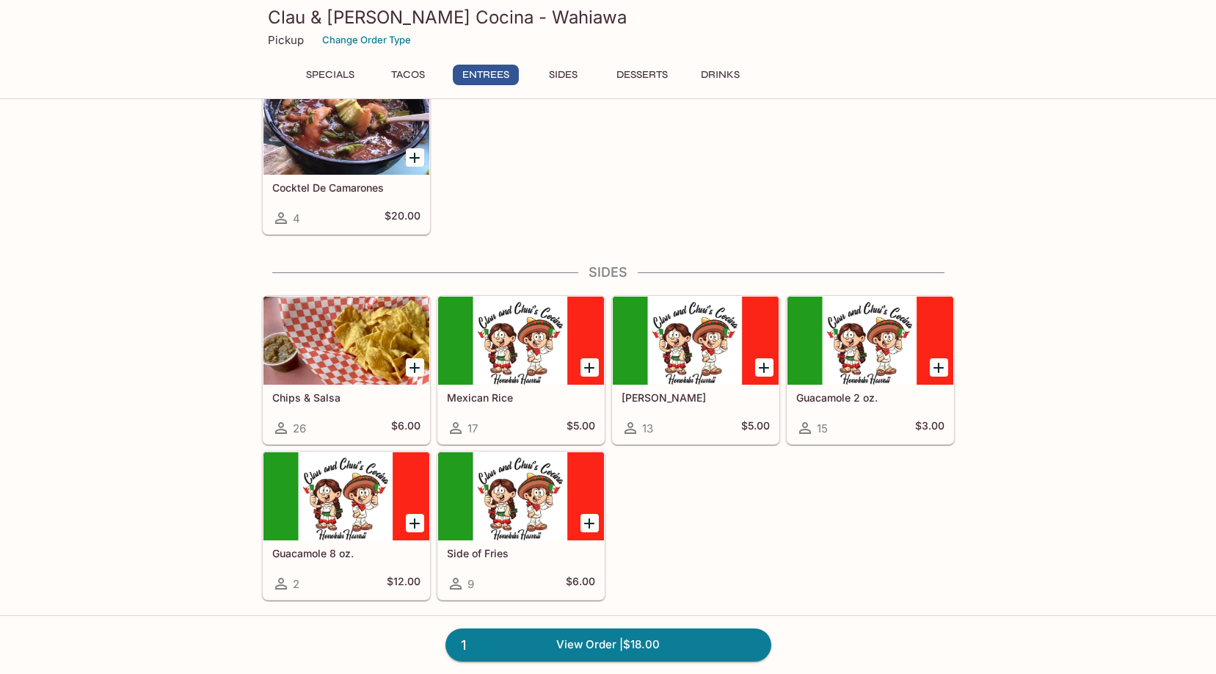
click at [393, 64] on div "Clau & Chui's Cocina - Wahiawa Pickup Change Order Type Specials Tacos Entrees …" at bounding box center [608, 47] width 705 height 94
click at [396, 68] on button "Tacos" at bounding box center [408, 75] width 66 height 21
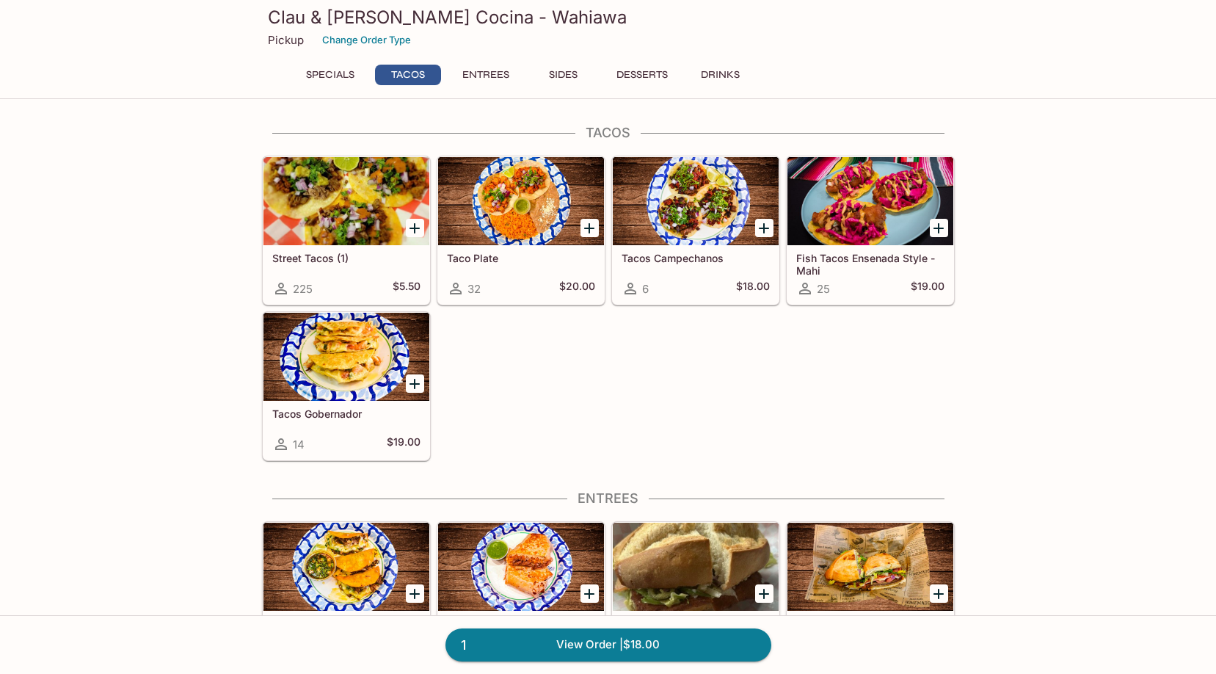
click at [559, 70] on button "Sides" at bounding box center [564, 75] width 66 height 21
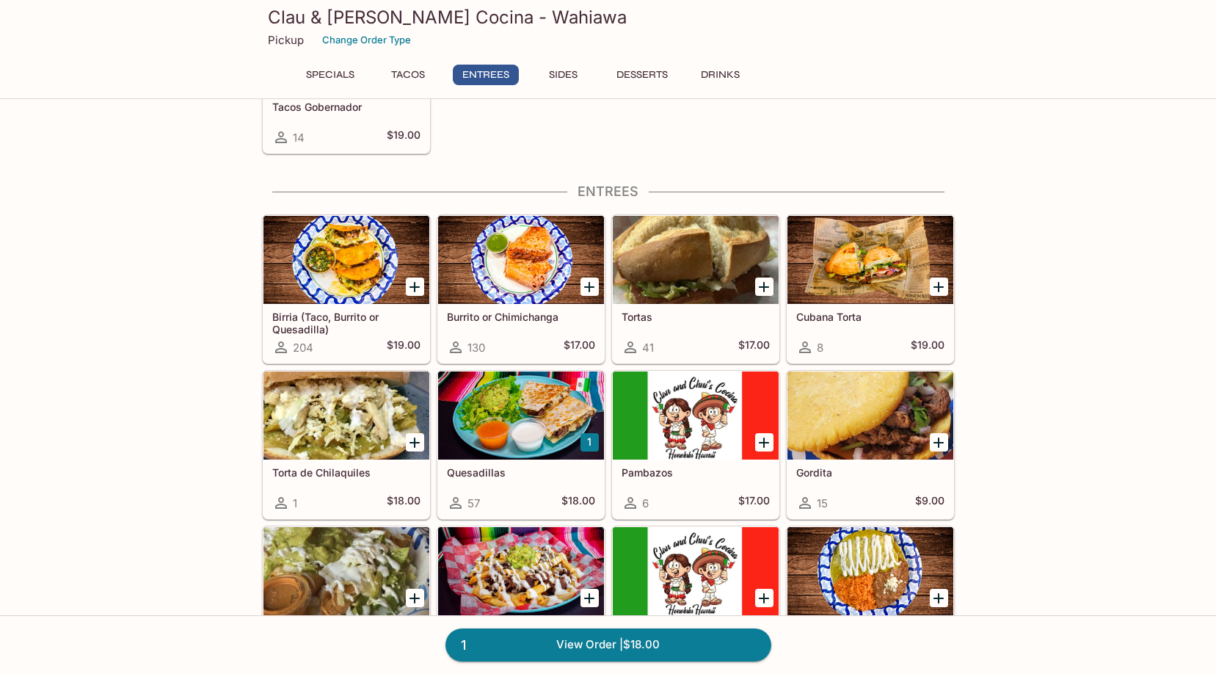
scroll to position [590, 0]
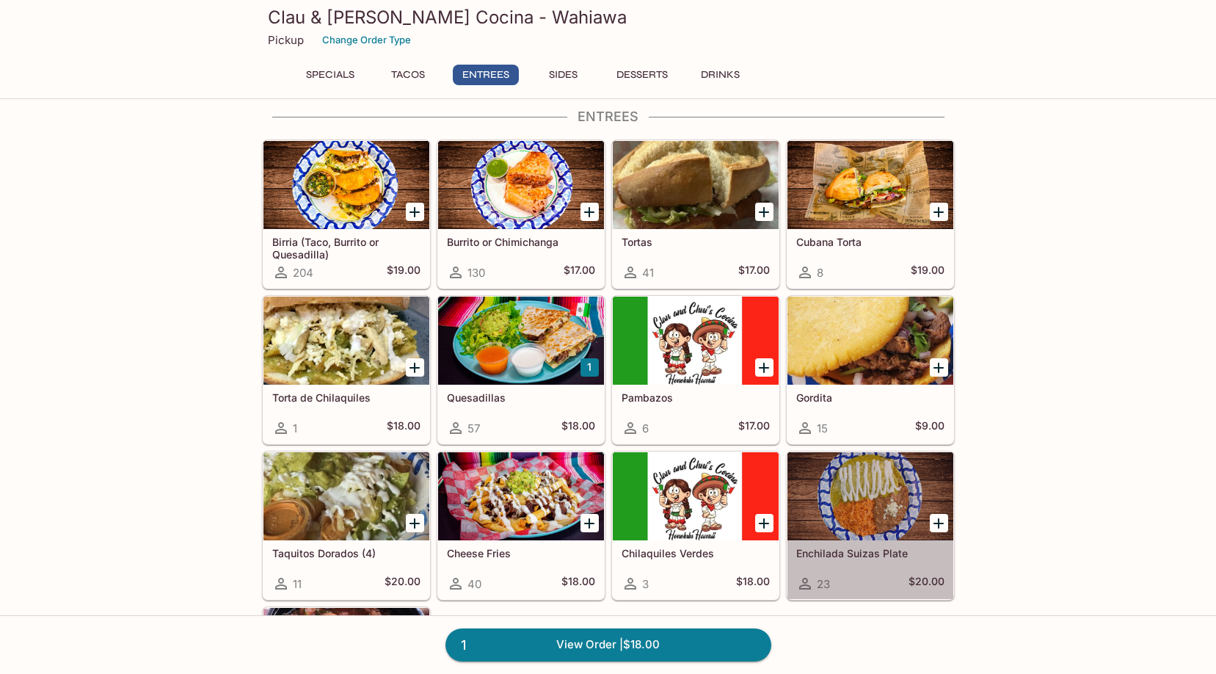
click at [872, 482] on div at bounding box center [871, 496] width 166 height 88
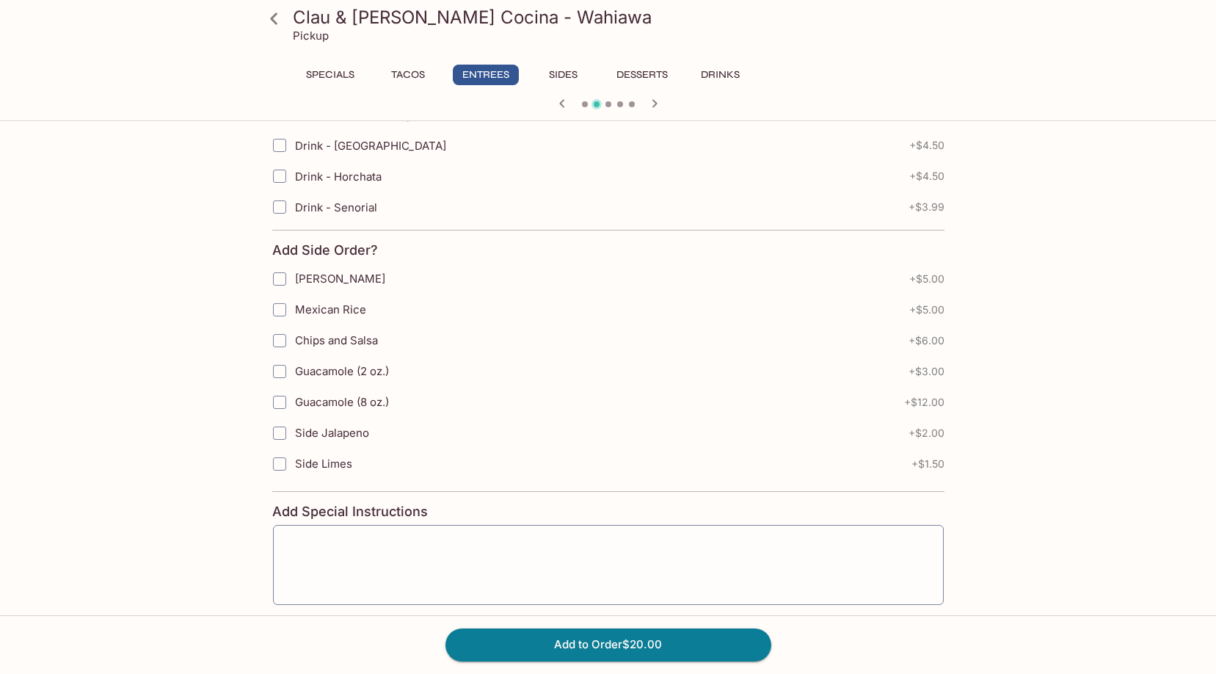
scroll to position [127, 0]
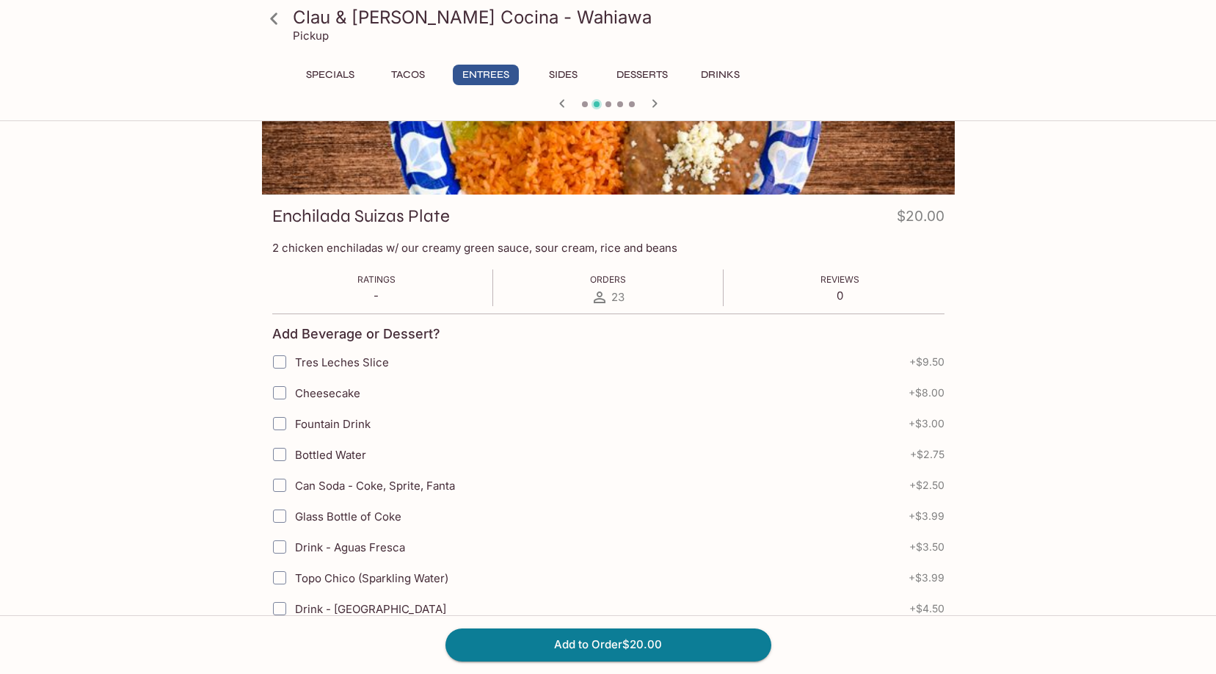
click at [355, 76] on button "Specials" at bounding box center [330, 75] width 66 height 21
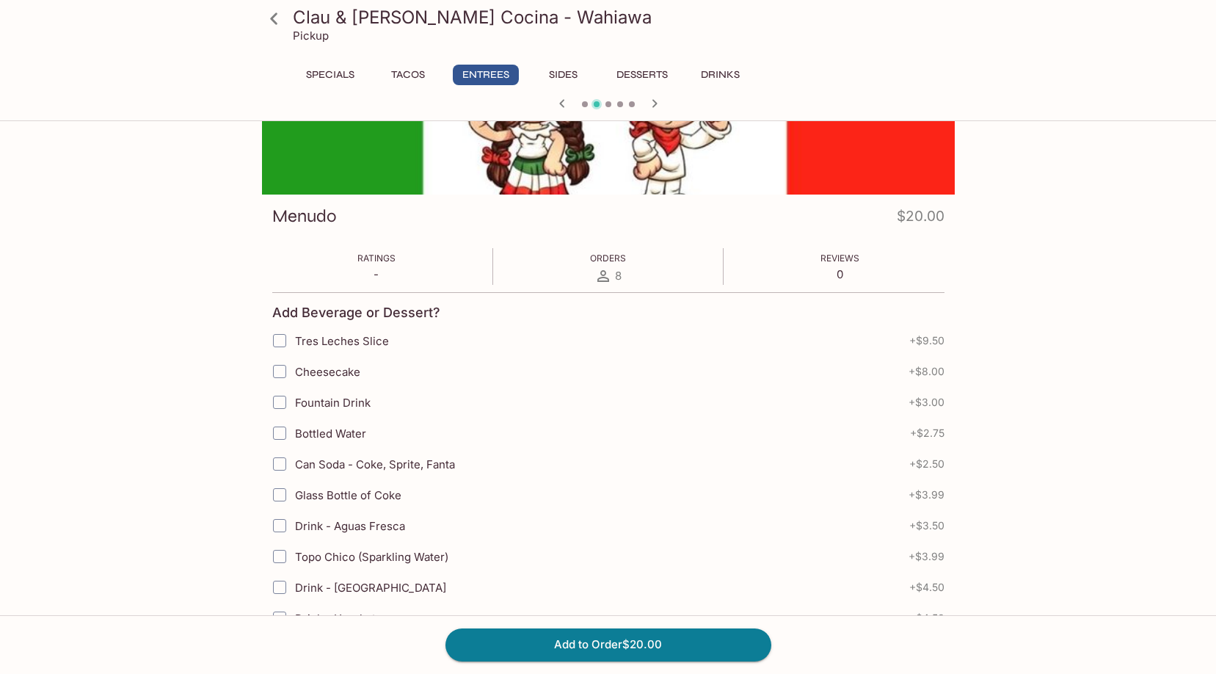
drag, startPoint x: 395, startPoint y: 79, endPoint x: 404, endPoint y: 76, distance: 10.0
click at [404, 76] on button "Tacos" at bounding box center [408, 75] width 66 height 21
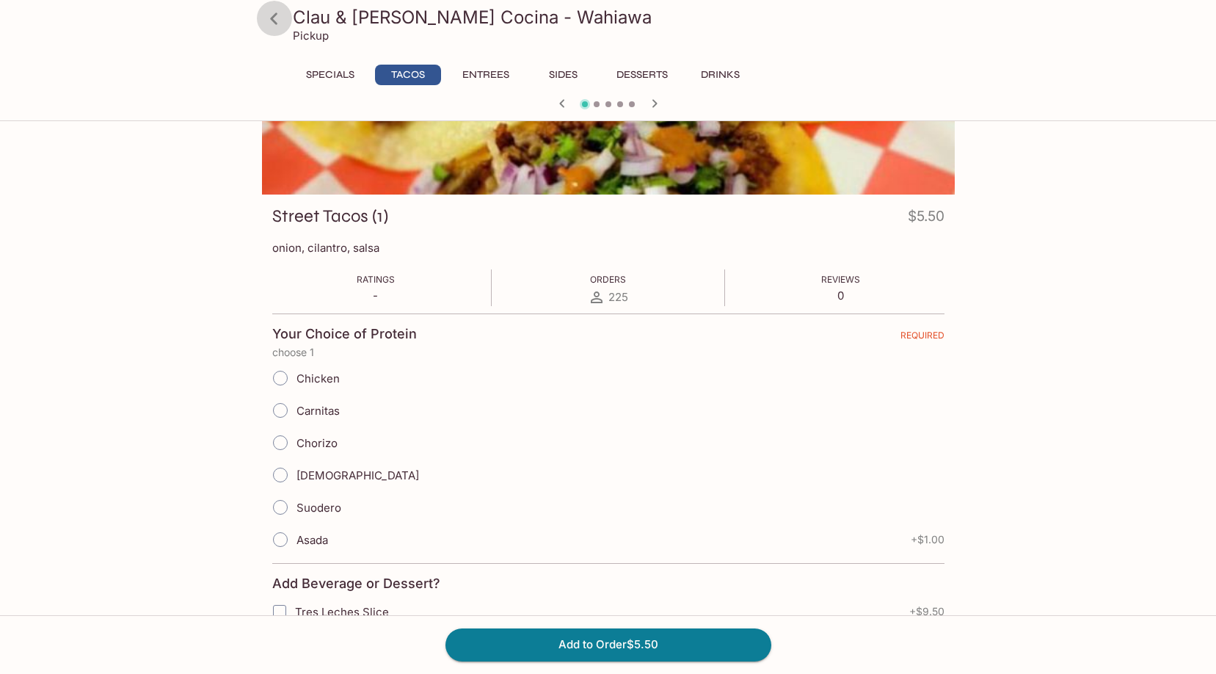
click at [278, 25] on icon at bounding box center [274, 19] width 26 height 26
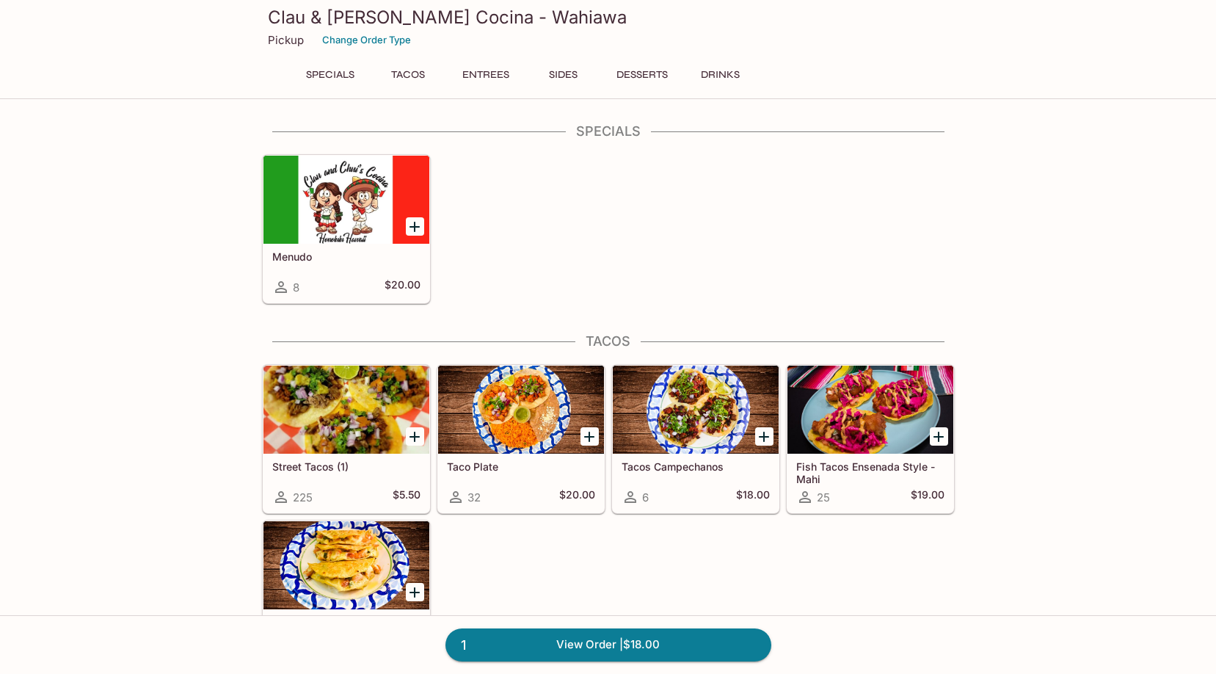
click at [598, 404] on div at bounding box center [521, 410] width 166 height 88
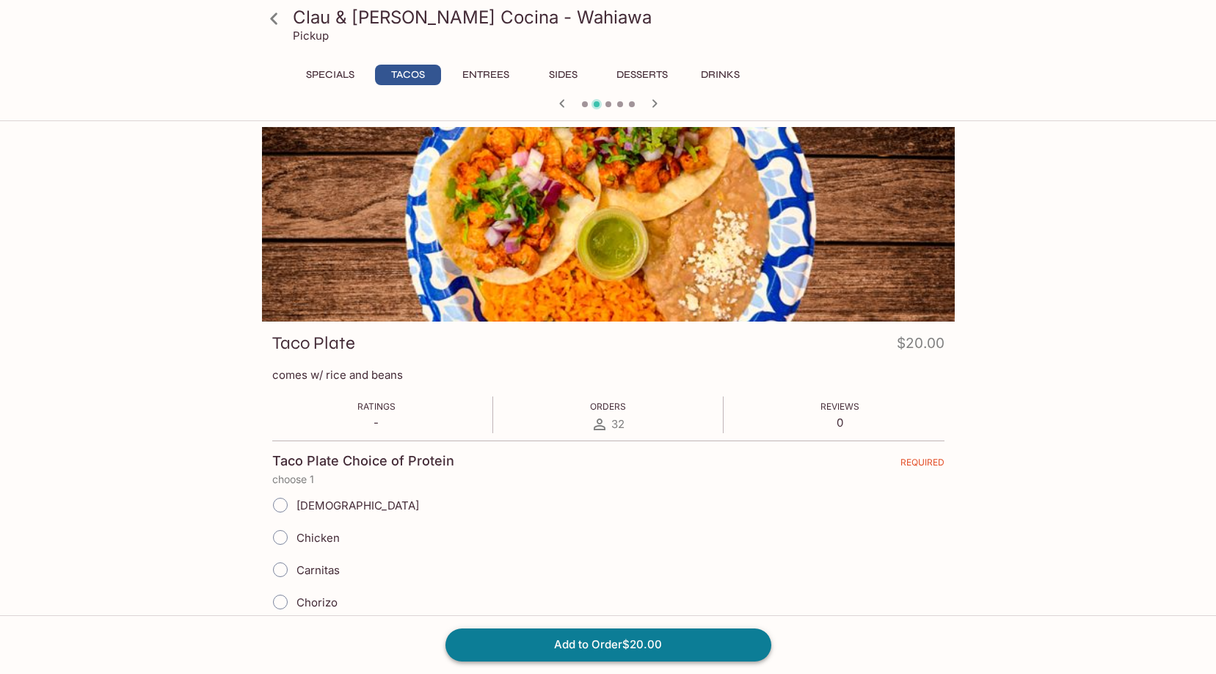
click at [597, 647] on button "Add to Order $20.00" at bounding box center [609, 644] width 326 height 32
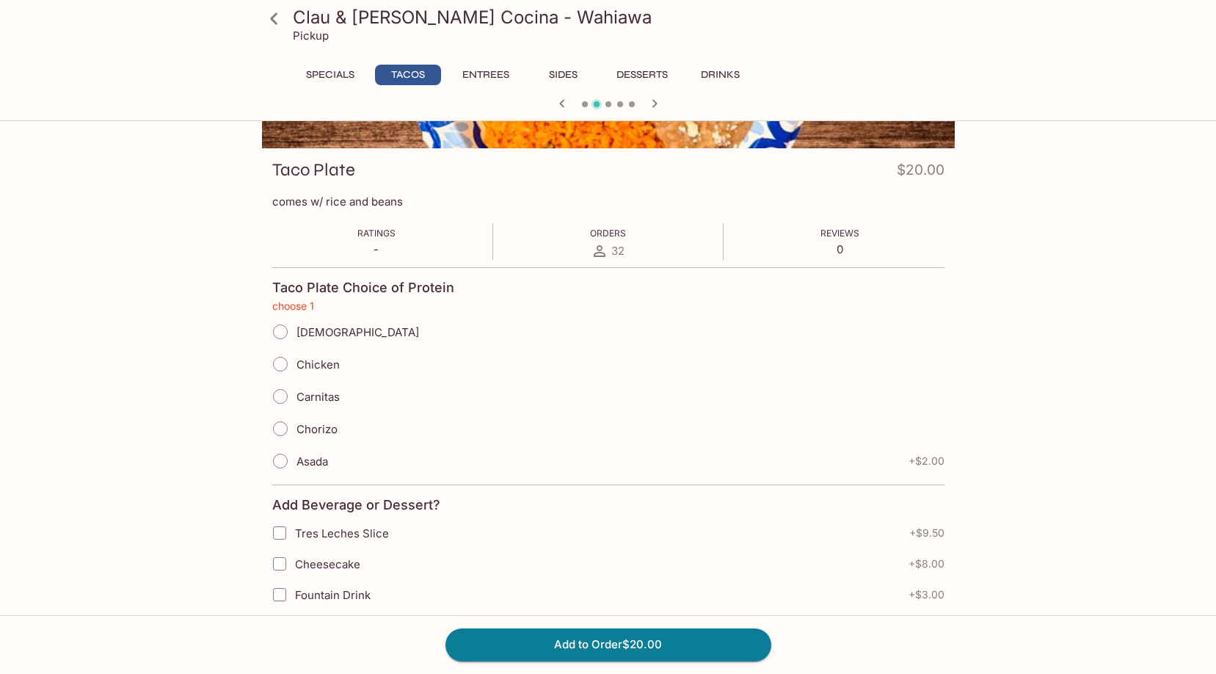
click at [310, 466] on span "Asada" at bounding box center [313, 461] width 32 height 14
click at [296, 466] on input "Asada" at bounding box center [280, 461] width 31 height 31
radio input "true"
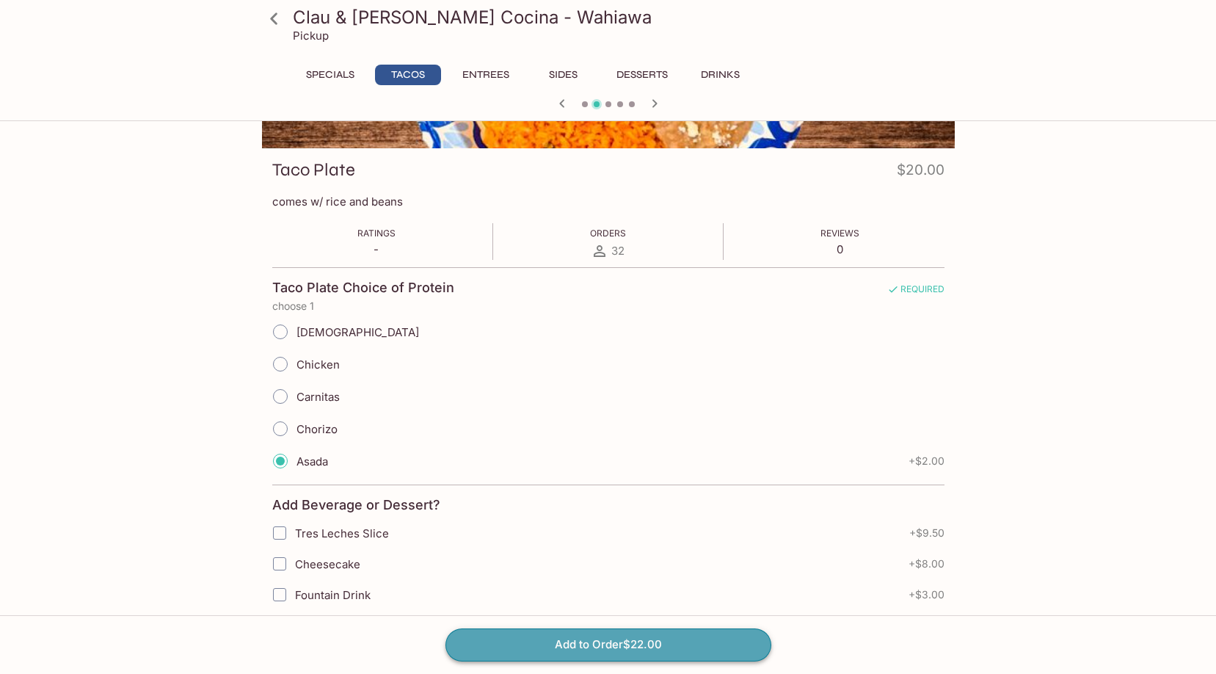
click at [666, 654] on button "Add to Order $22.00" at bounding box center [609, 644] width 326 height 32
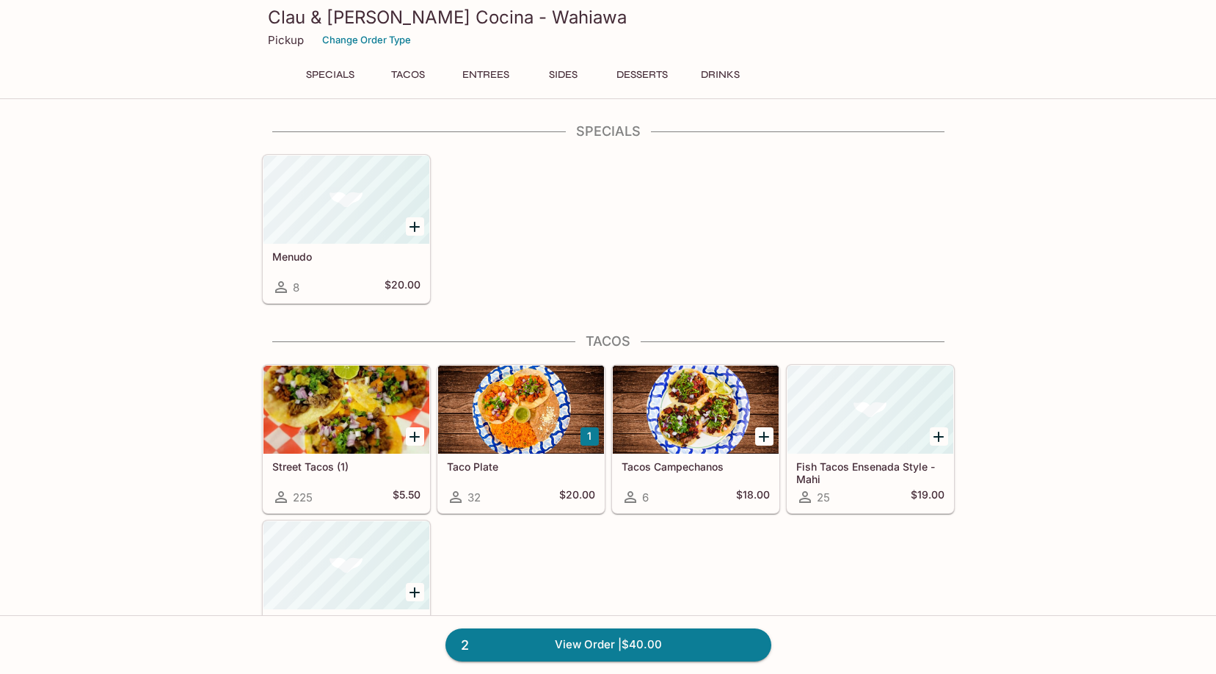
scroll to position [46, 0]
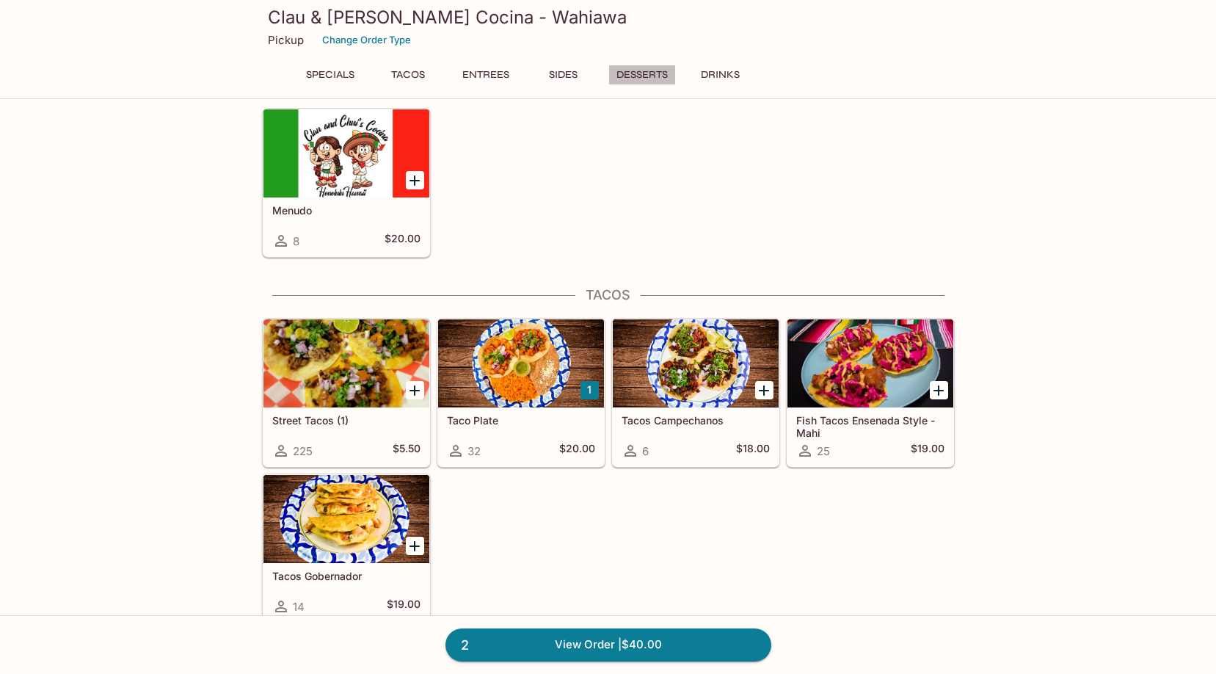
click at [613, 76] on button "Desserts" at bounding box center [642, 75] width 68 height 21
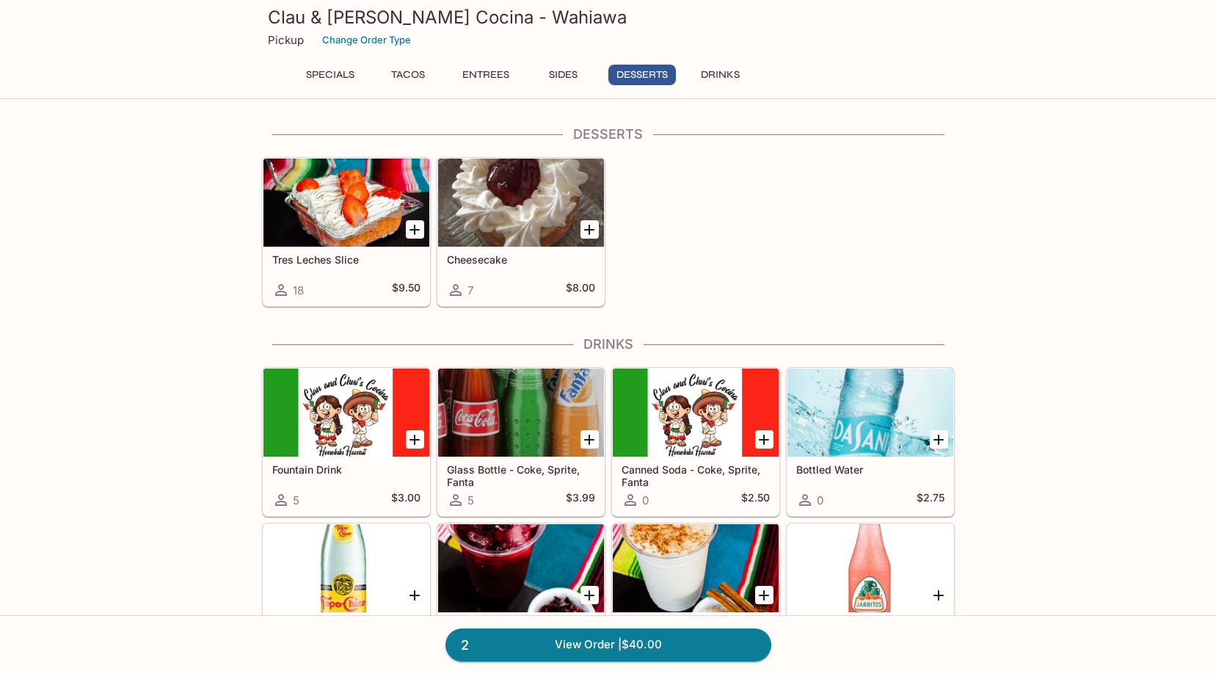
scroll to position [1616, 0]
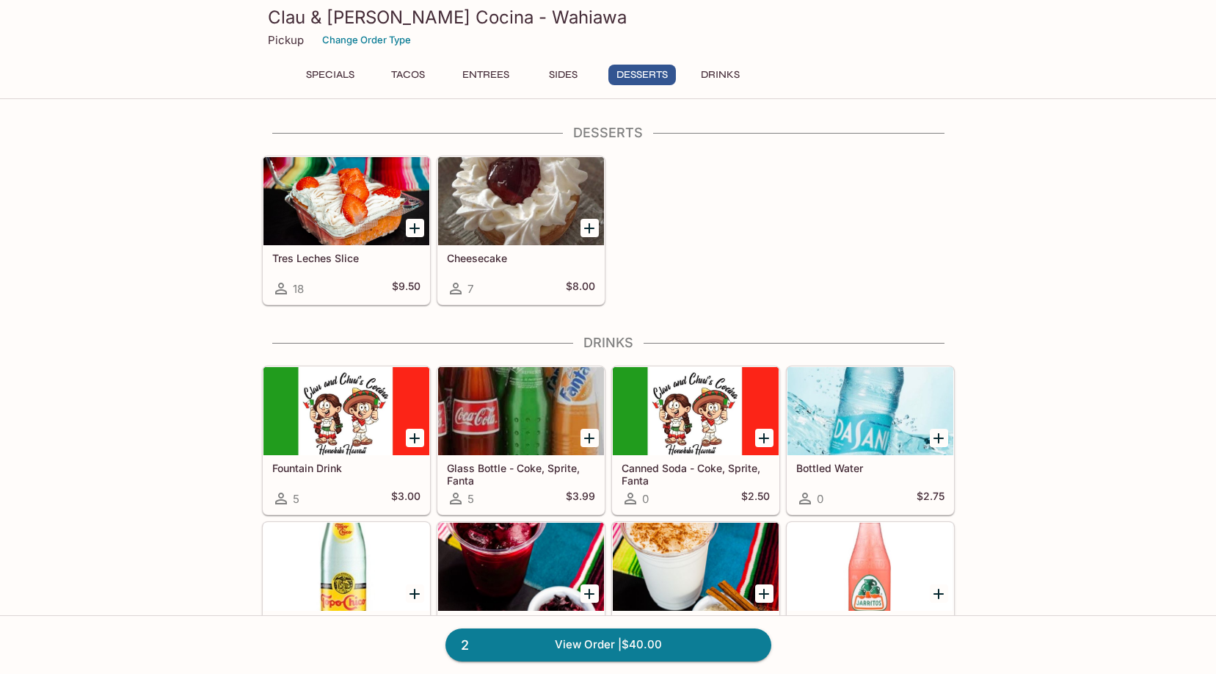
click at [335, 206] on div at bounding box center [347, 201] width 166 height 88
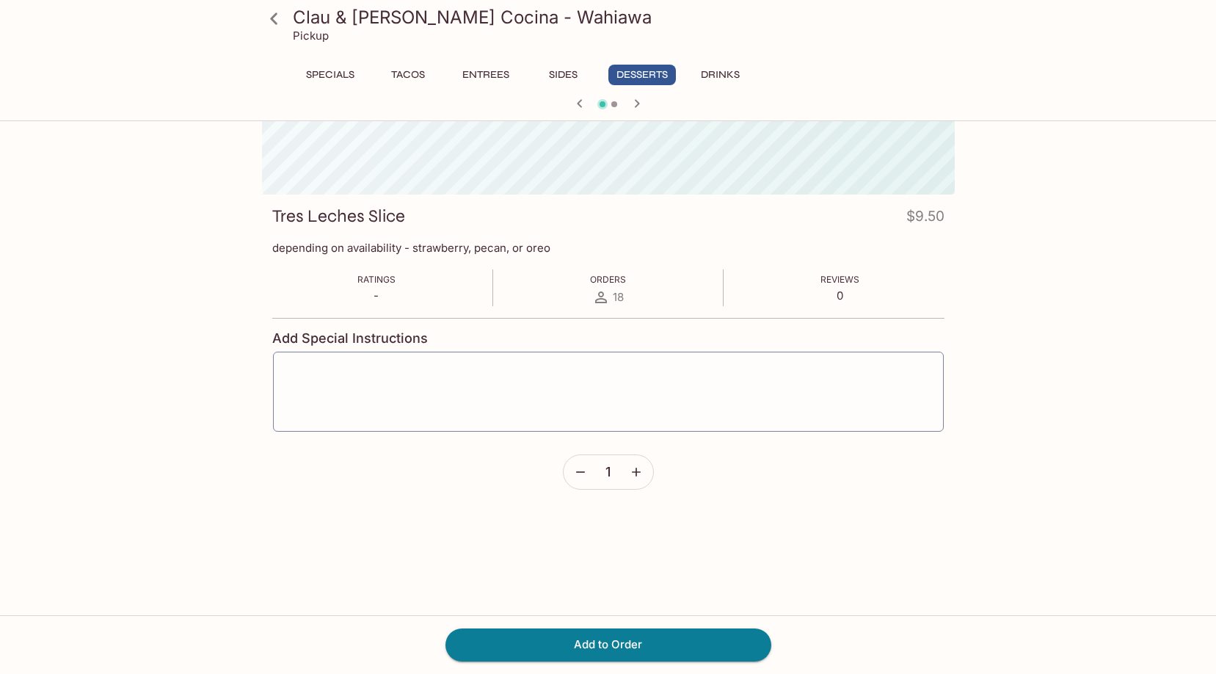
scroll to position [127, 0]
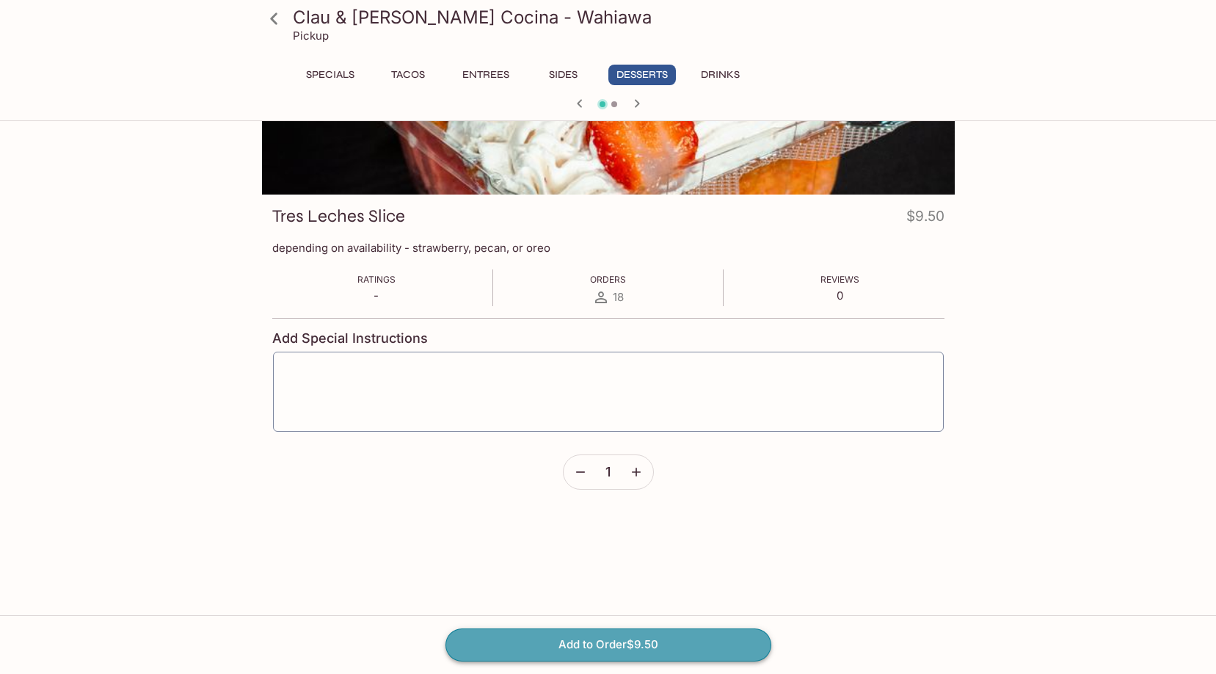
click at [587, 647] on button "Add to Order $9.50" at bounding box center [609, 644] width 326 height 32
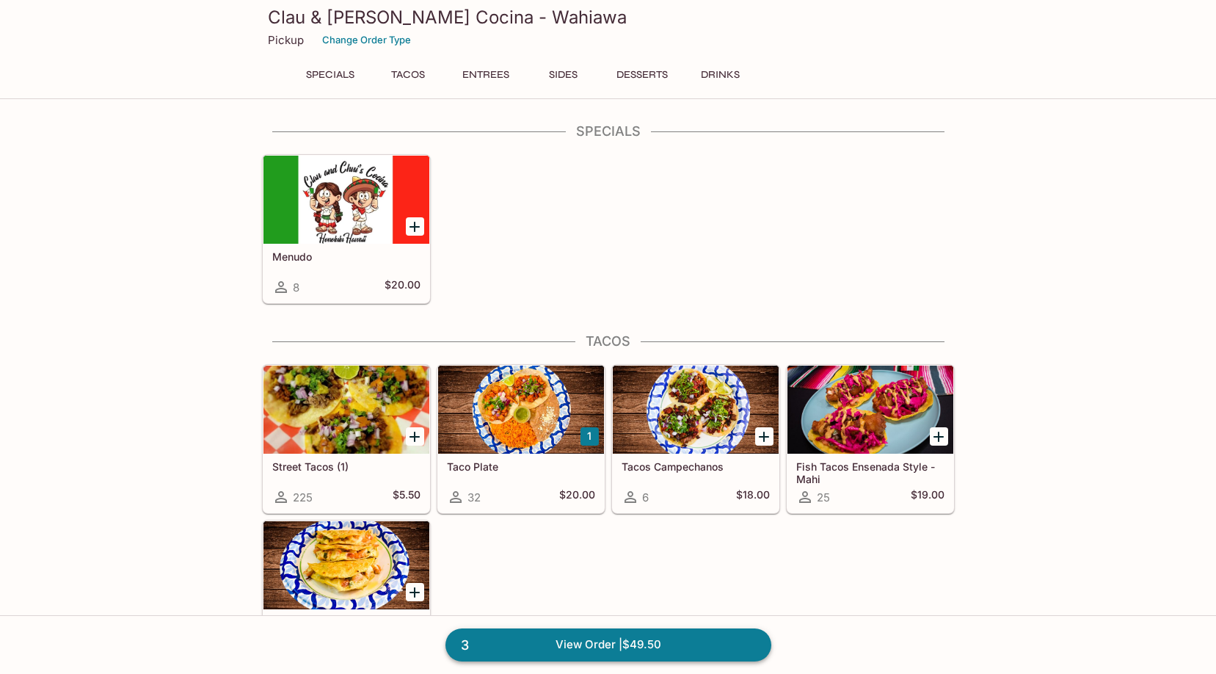
drag, startPoint x: 684, startPoint y: 663, endPoint x: 677, endPoint y: 655, distance: 10.9
click at [677, 655] on link "3 View Order | $49.50" at bounding box center [609, 644] width 326 height 32
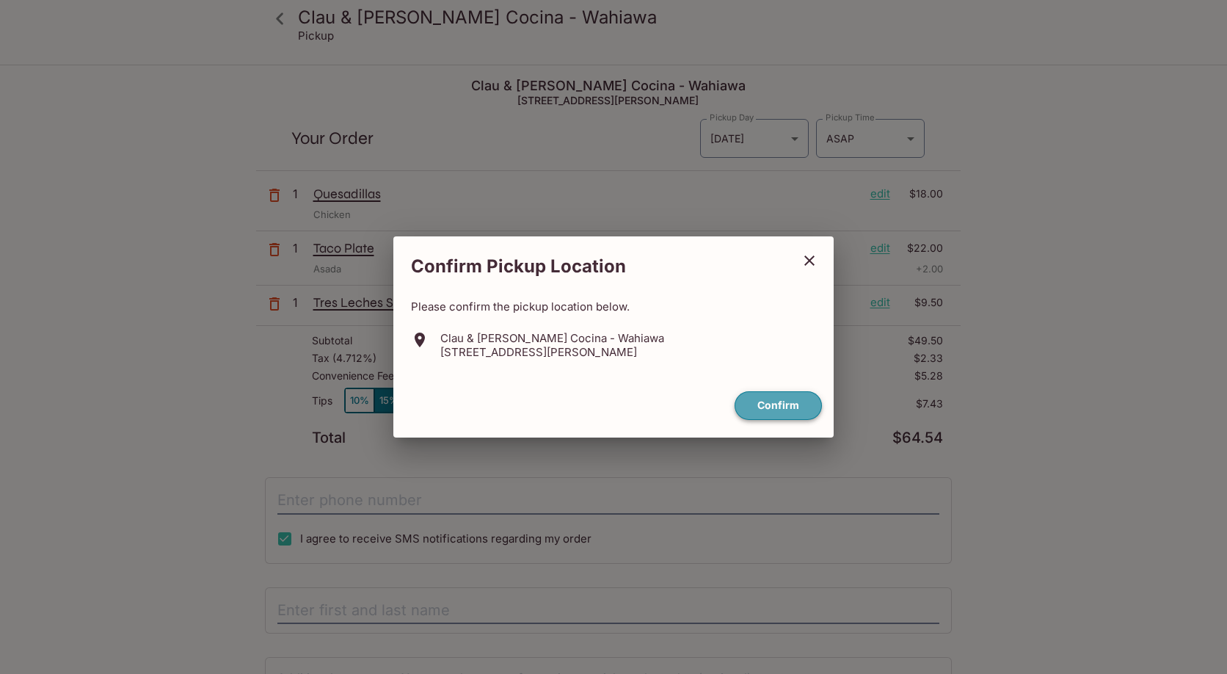
click at [768, 411] on button "Confirm" at bounding box center [778, 405] width 87 height 29
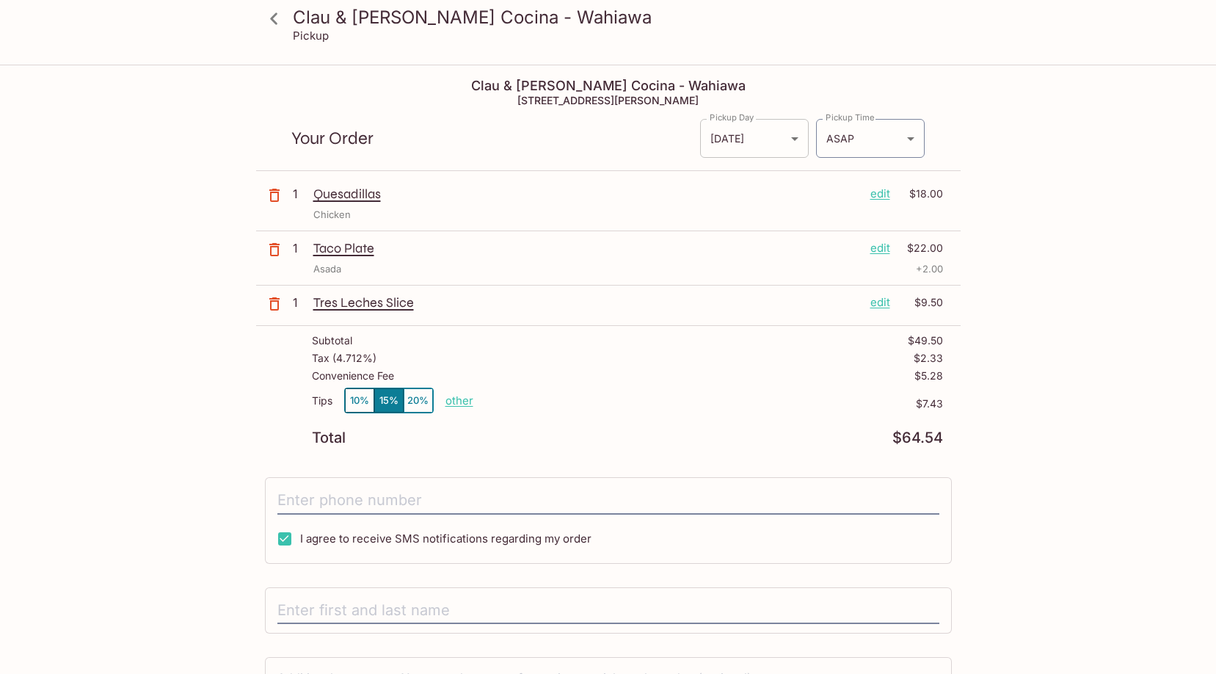
click at [763, 151] on body "Clau & Chui's Cocina - Wahiawa Pickup Clau & Chui's Cocina - Wahiawa 153 S Kame…" at bounding box center [608, 403] width 1216 height 674
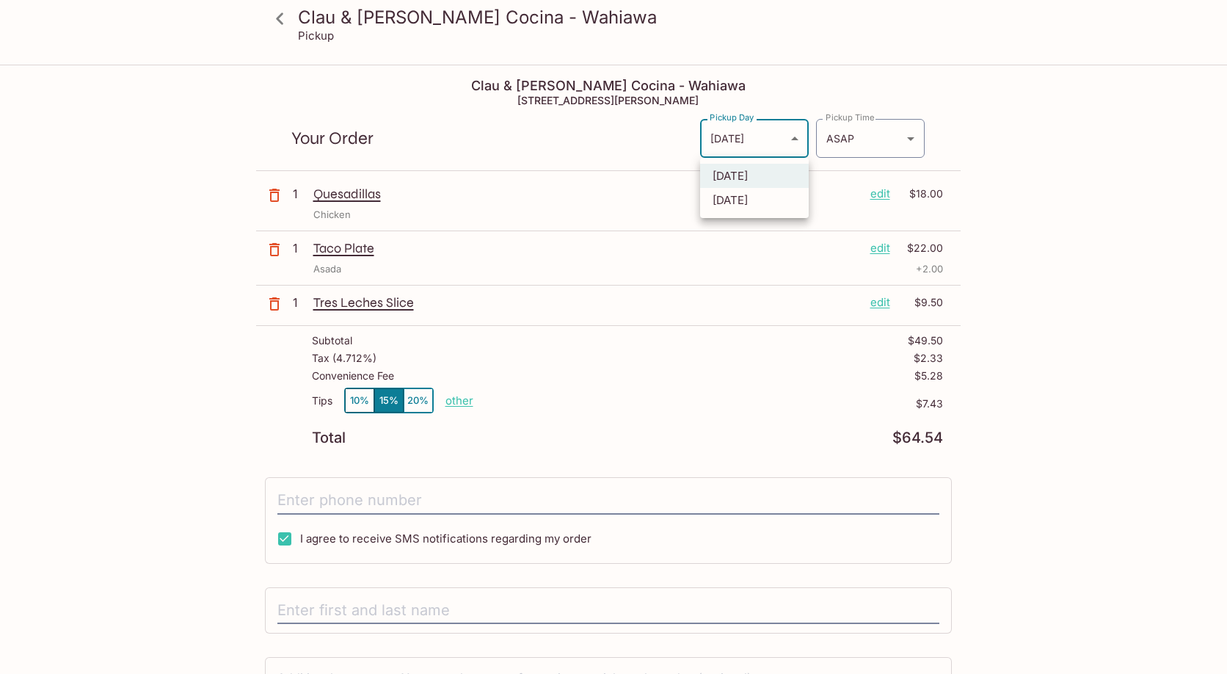
click at [768, 150] on div at bounding box center [613, 337] width 1227 height 674
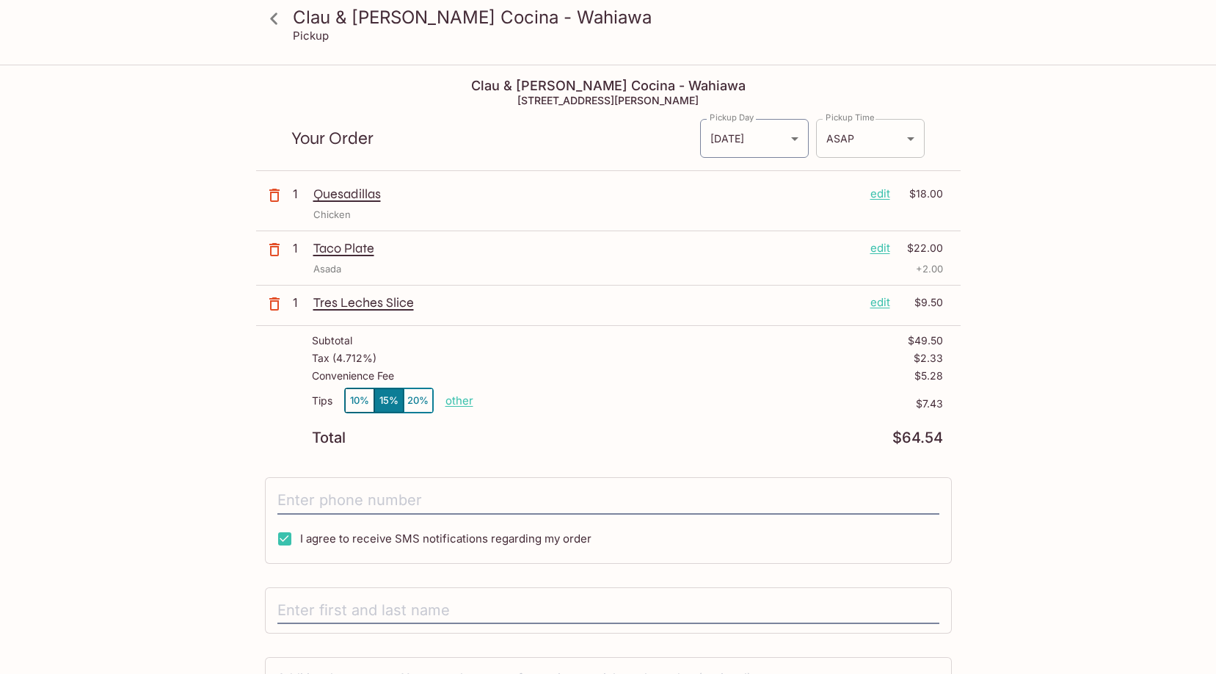
click at [838, 143] on body "Clau & Chui's Cocina - Wahiawa Pickup Clau & Chui's Cocina - Wahiawa 153 S Kame…" at bounding box center [608, 403] width 1216 height 674
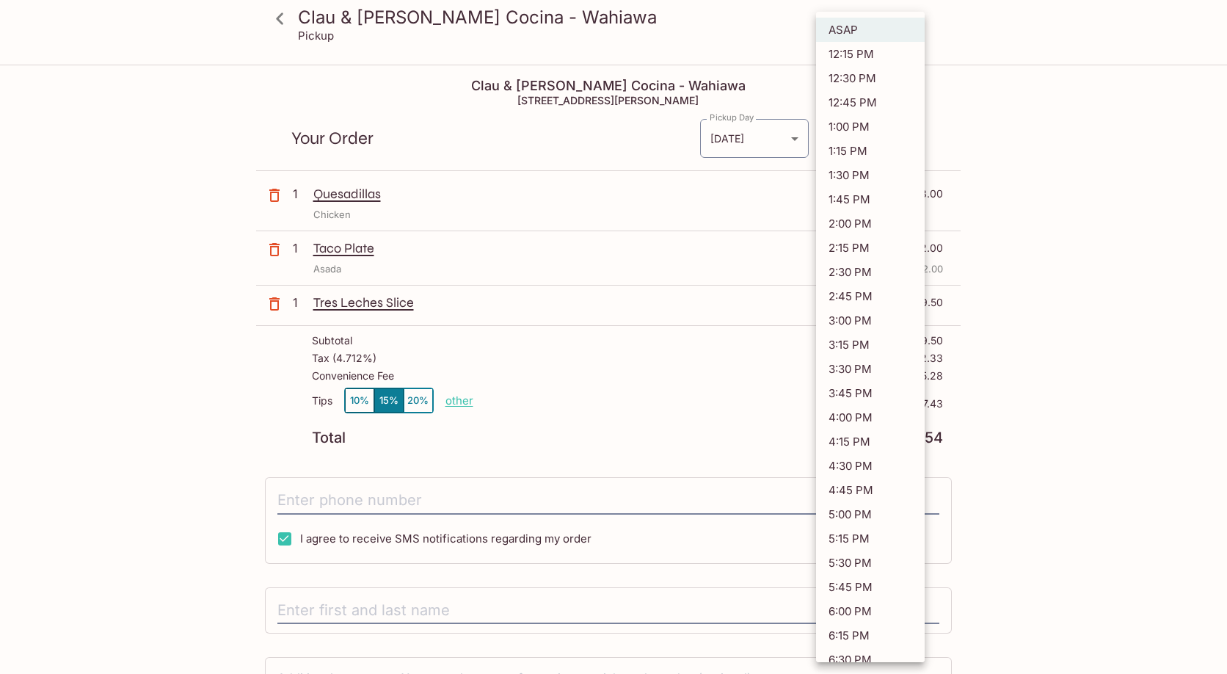
click at [852, 73] on li "12:30 PM" at bounding box center [870, 78] width 109 height 24
type input "2025-09-30T22:30:20.595090Z"
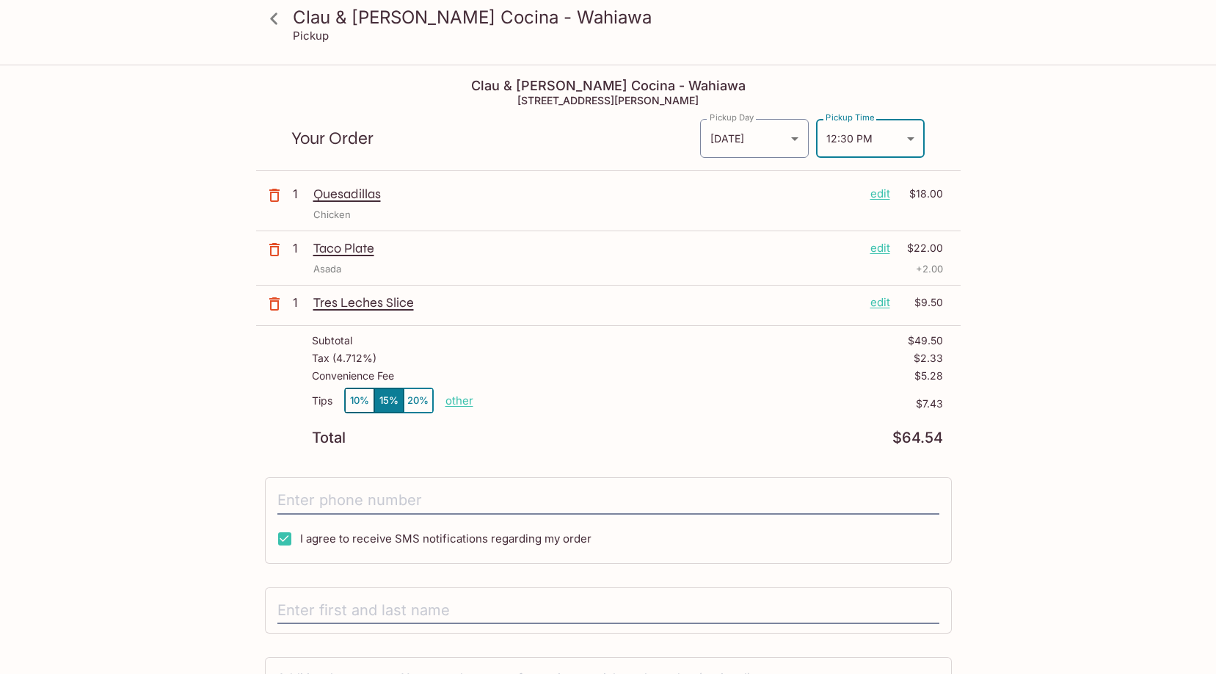
scroll to position [120, 0]
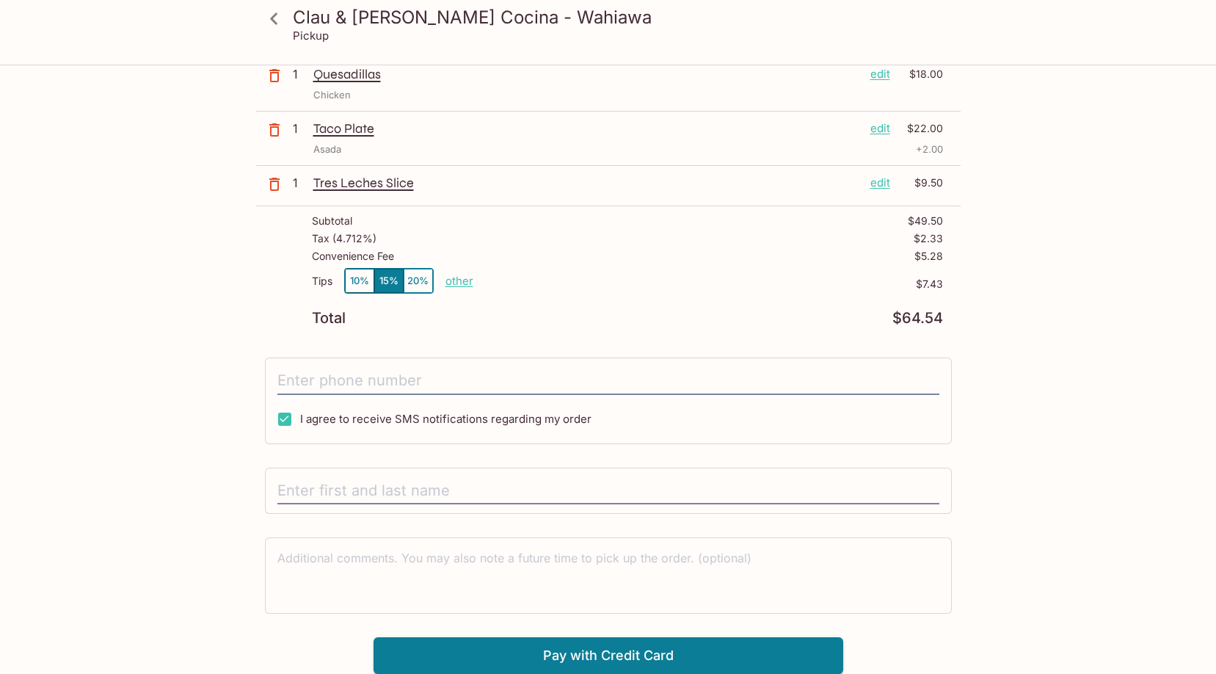
drag, startPoint x: 946, startPoint y: 321, endPoint x: 893, endPoint y: 327, distance: 53.3
click at [893, 327] on div "Subtotal $49.50 Tax ( 4.712% ) $2.33 Convenience Fee $5.28 Tips 10% 15% 20% oth…" at bounding box center [608, 270] width 705 height 128
drag, startPoint x: 893, startPoint y: 327, endPoint x: 1065, endPoint y: 402, distance: 188.0
click at [1066, 402] on div "Clau & Chui's Cocina - Wahiawa Pickup Clau & Chui's Cocina - Wahiawa 153 S Kame…" at bounding box center [609, 309] width 940 height 727
drag, startPoint x: 953, startPoint y: 324, endPoint x: 905, endPoint y: 321, distance: 47.8
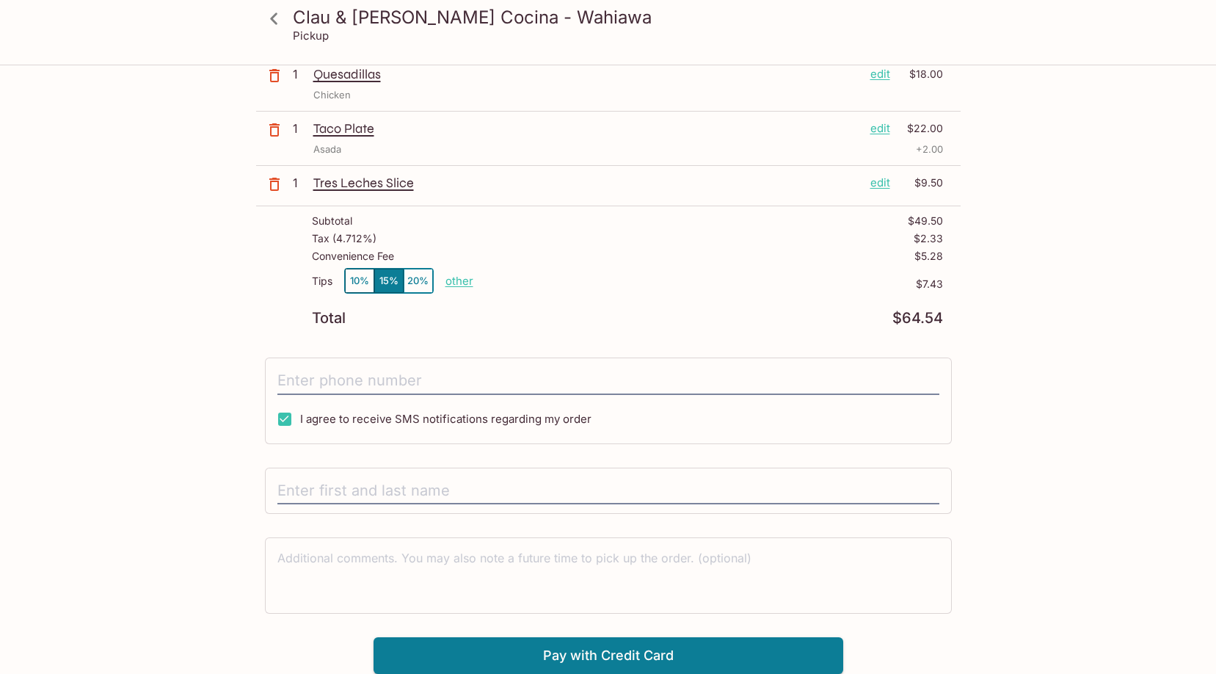
click at [905, 321] on div "Subtotal $49.50 Tax ( 4.712% ) $2.33 Convenience Fee $5.28 Tips 10% 15% 20% oth…" at bounding box center [608, 270] width 705 height 128
drag, startPoint x: 905, startPoint y: 321, endPoint x: 974, endPoint y: 369, distance: 83.9
click at [974, 369] on div "Clau & Chui's Cocina - Wahiawa Pickup Clau & Chui's Cocina - Wahiawa 153 S Kame…" at bounding box center [609, 309] width 940 height 727
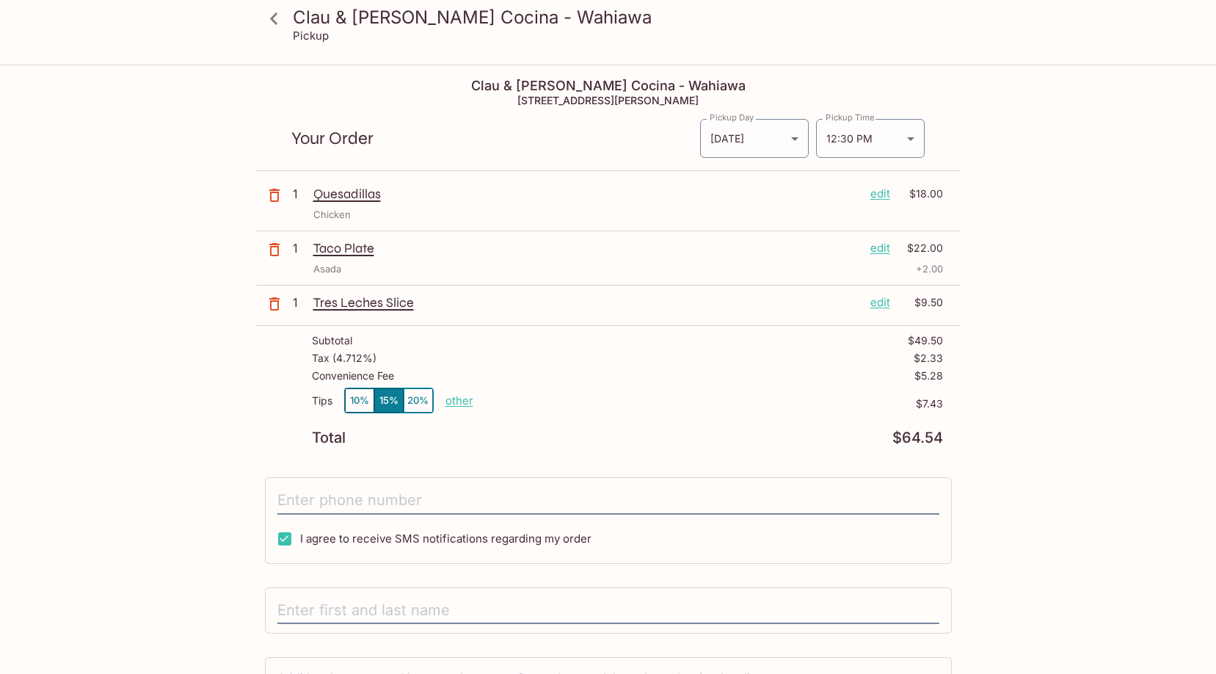
drag, startPoint x: 923, startPoint y: 381, endPoint x: 953, endPoint y: 381, distance: 30.1
click at [953, 381] on div "Subtotal $49.50 Tax ( 4.712% ) $2.33 Convenience Fee $5.28 Tips 10% 15% 20% oth…" at bounding box center [608, 390] width 705 height 128
click at [955, 403] on div "Subtotal $49.50 Tax ( 4.712% ) $2.33 Convenience Fee $5.28 Tips 10% 15% 20% oth…" at bounding box center [608, 390] width 705 height 128
click at [448, 399] on p "other" at bounding box center [460, 400] width 28 height 14
type input "0.00"
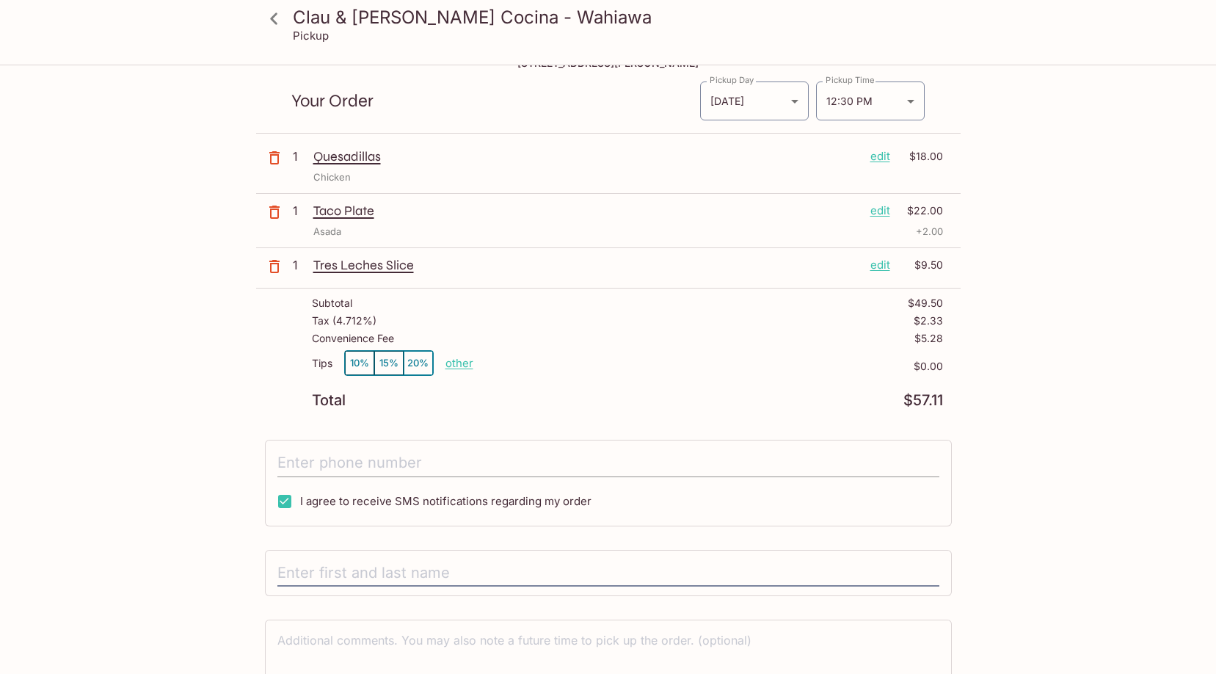
scroll to position [120, 0]
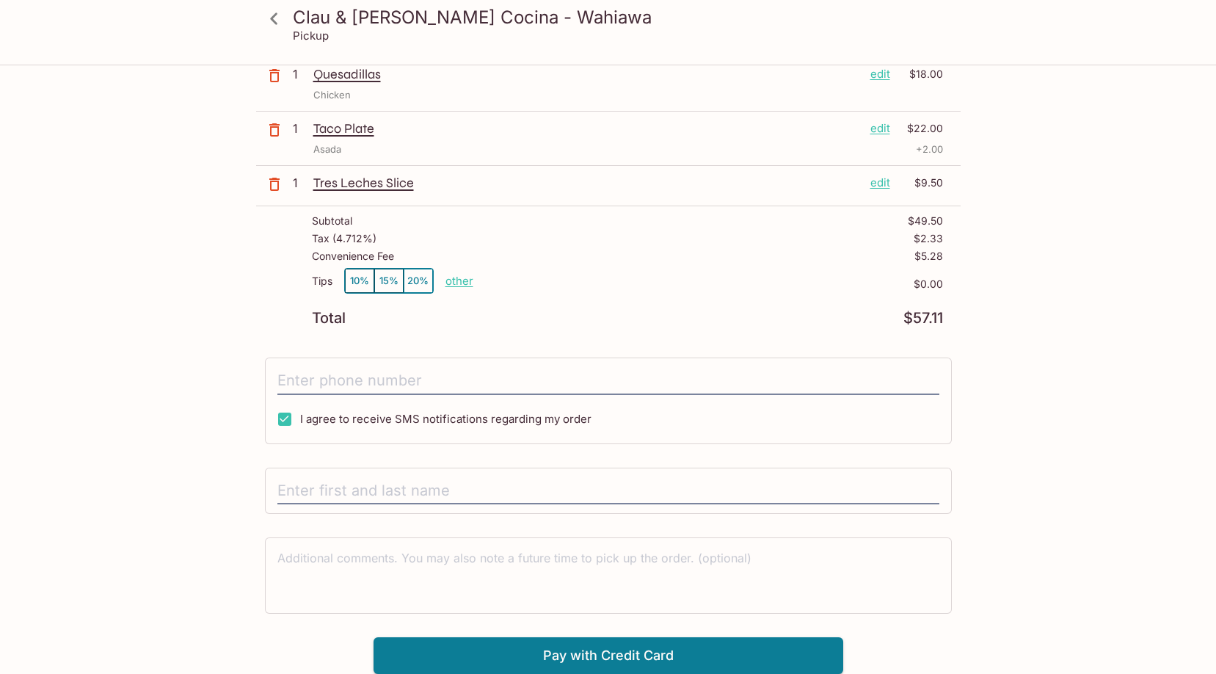
click at [482, 418] on span "I agree to receive SMS notifications regarding my order" at bounding box center [445, 419] width 291 height 14
click at [299, 418] on input "I agree to receive SMS notifications regarding my order" at bounding box center [284, 418] width 29 height 29
checkbox input "false"
click at [624, 651] on button "Pay with Credit Card" at bounding box center [609, 655] width 470 height 37
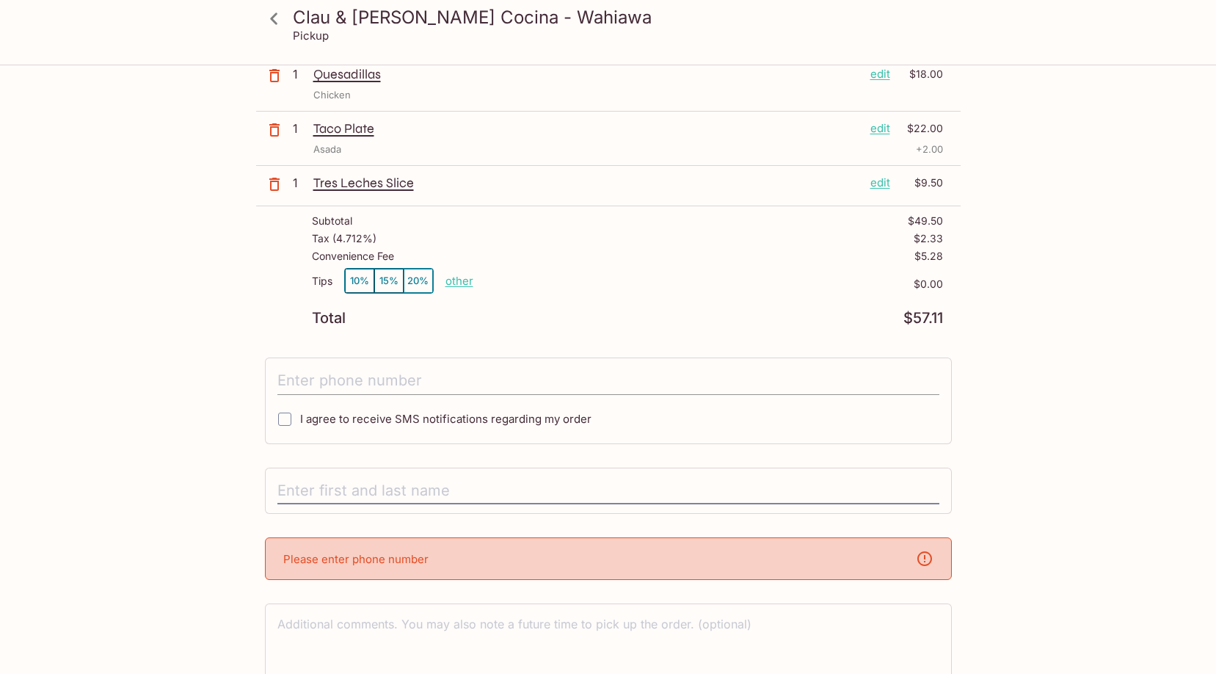
click at [376, 368] on input "tel" at bounding box center [608, 381] width 662 height 28
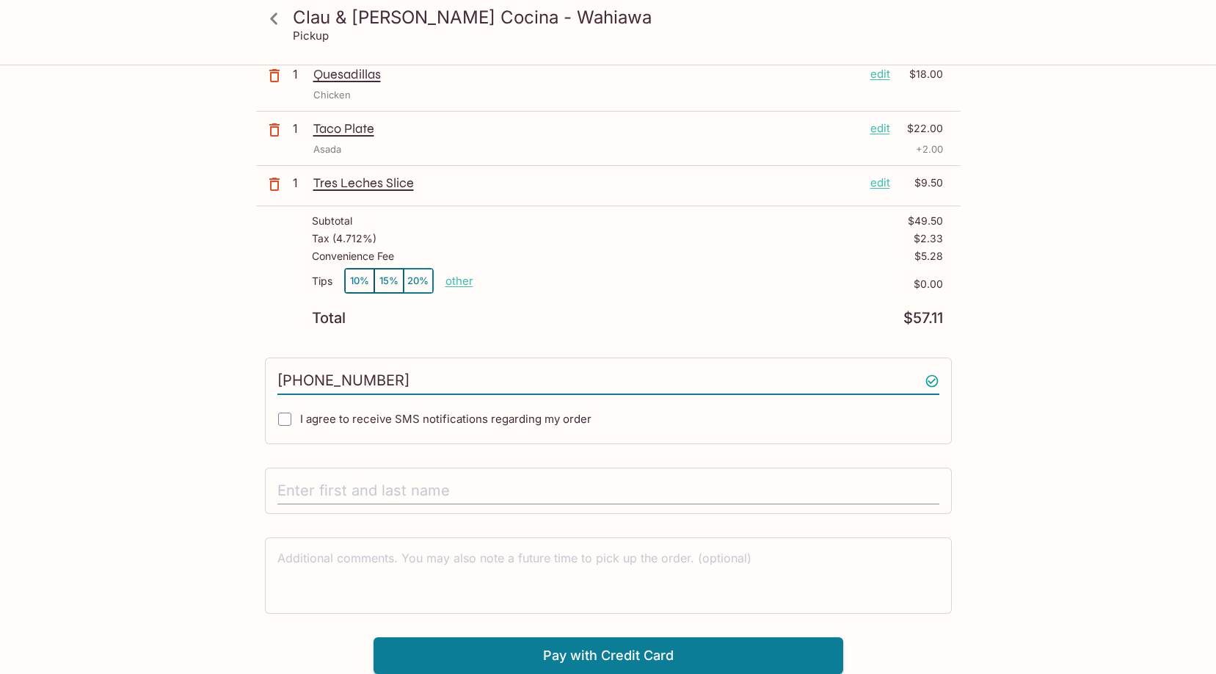
type input "(808) 769-2320"
click at [362, 493] on input "text" at bounding box center [608, 491] width 662 height 28
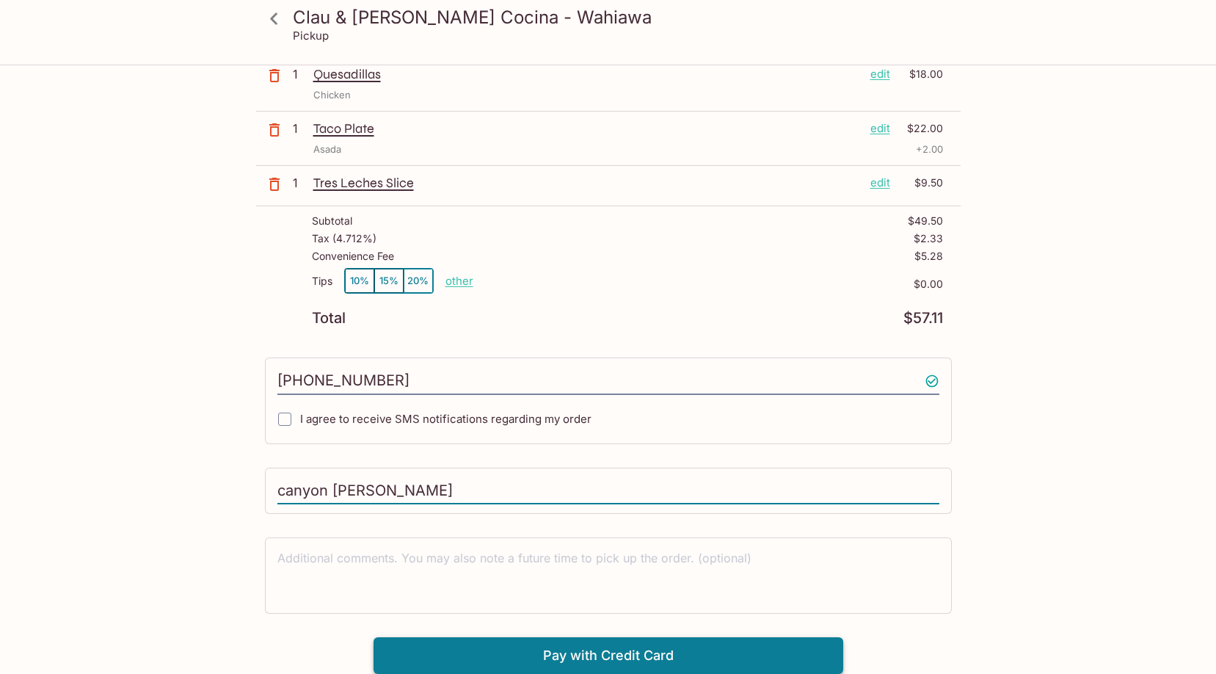
type input "canyon barrilleaux"
click at [557, 653] on button "Pay with Credit Card" at bounding box center [609, 655] width 470 height 37
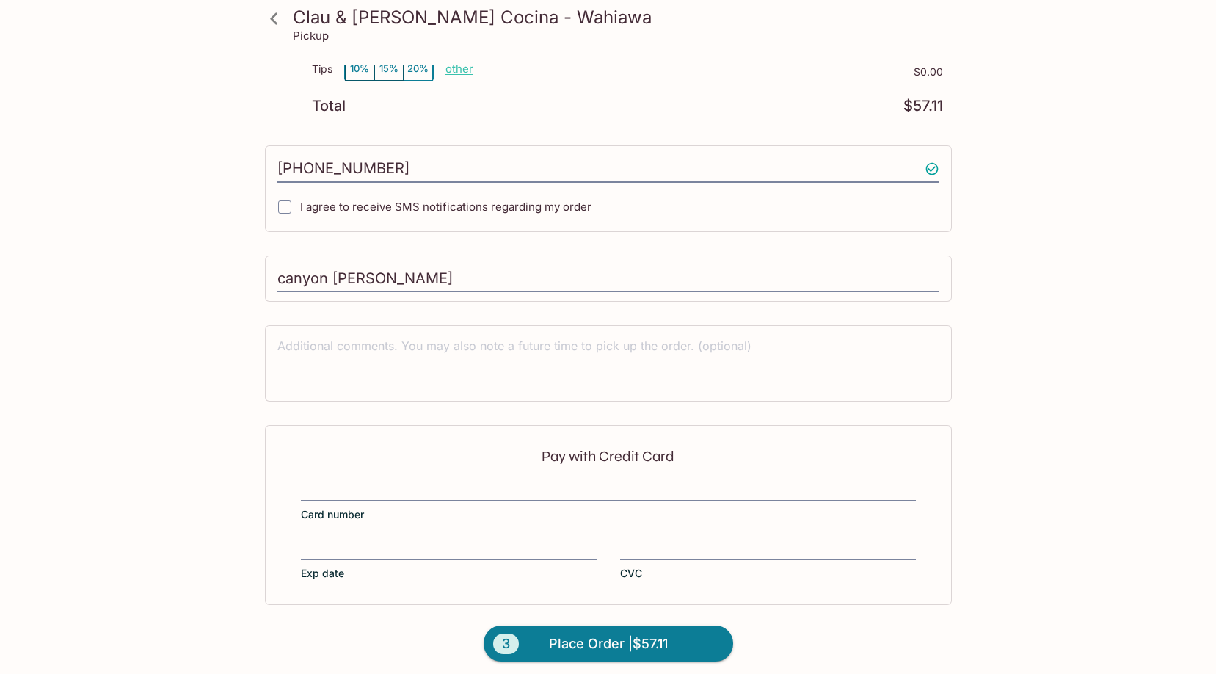
scroll to position [340, 0]
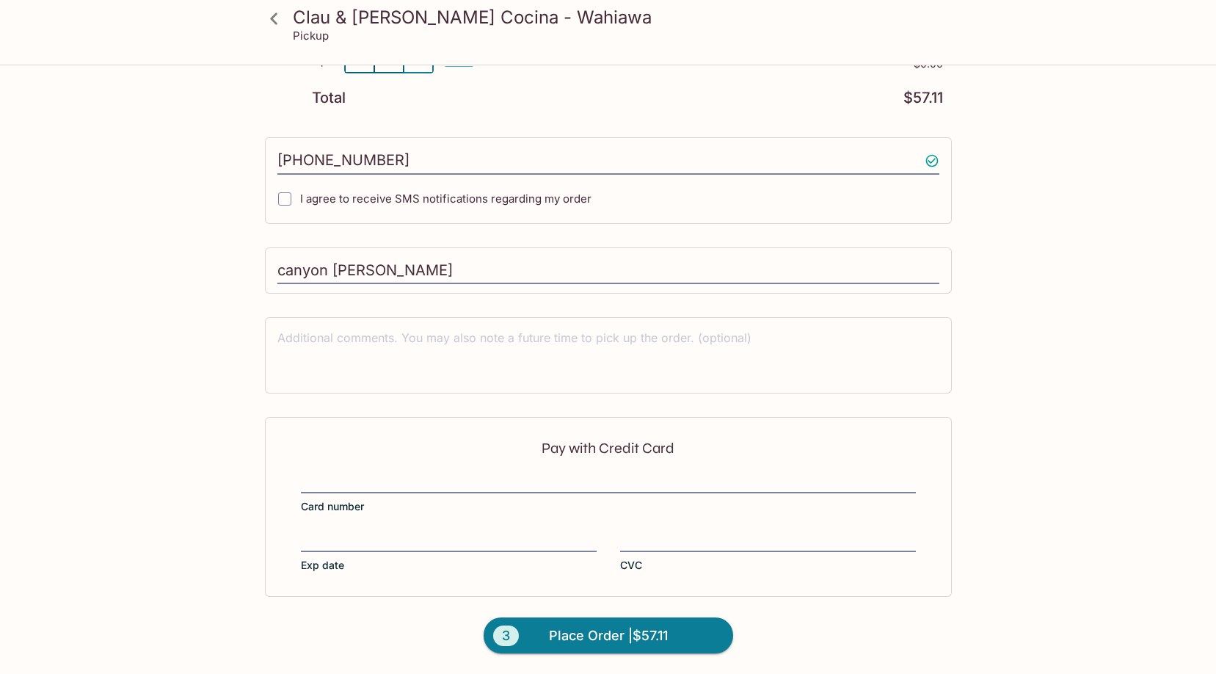
click at [377, 550] on div at bounding box center [449, 541] width 296 height 21
click at [377, 533] on input "Exp date" at bounding box center [449, 532] width 296 height 1
click at [646, 639] on span "Place Order | $57.11" at bounding box center [608, 635] width 119 height 23
